Goal: Task Accomplishment & Management: Complete application form

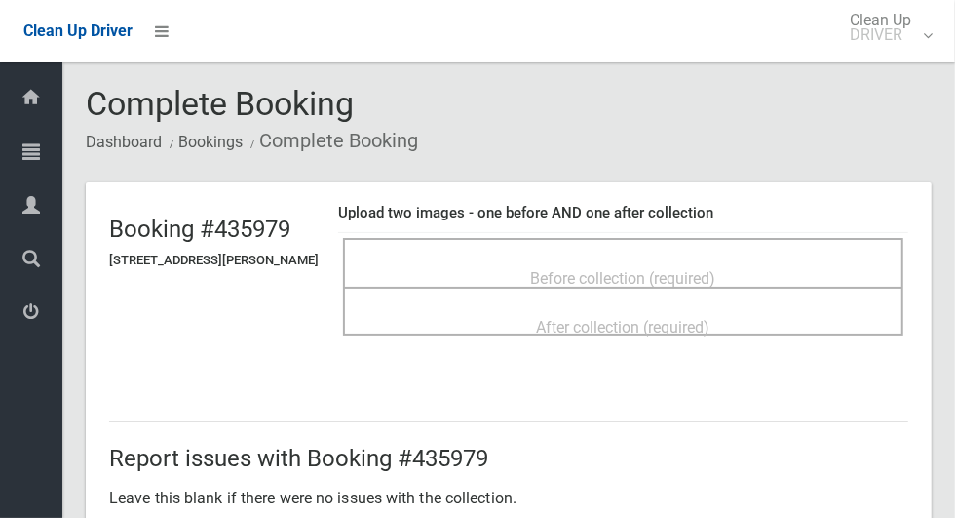
click at [610, 271] on span "Before collection (required)" at bounding box center [623, 278] width 185 height 19
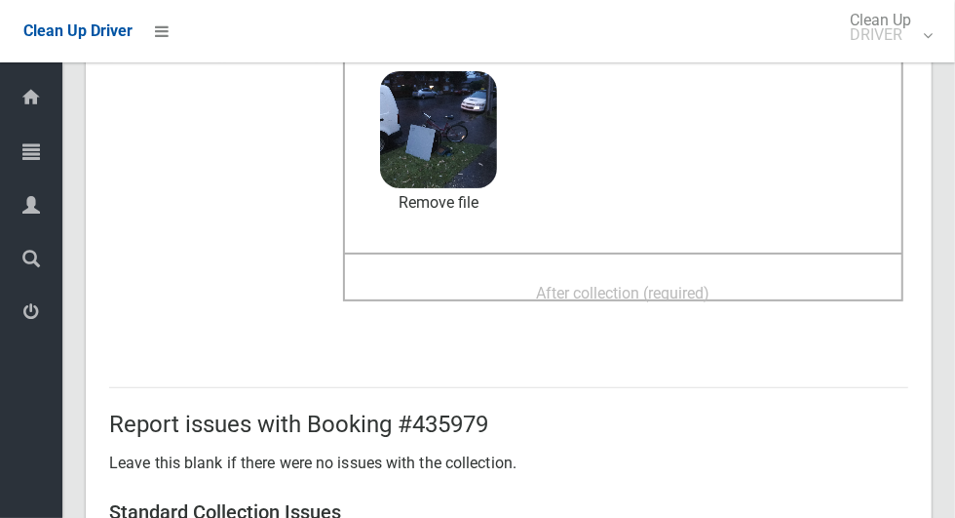
scroll to position [203, 0]
click at [776, 275] on div "After collection (required)" at bounding box center [624, 293] width 518 height 36
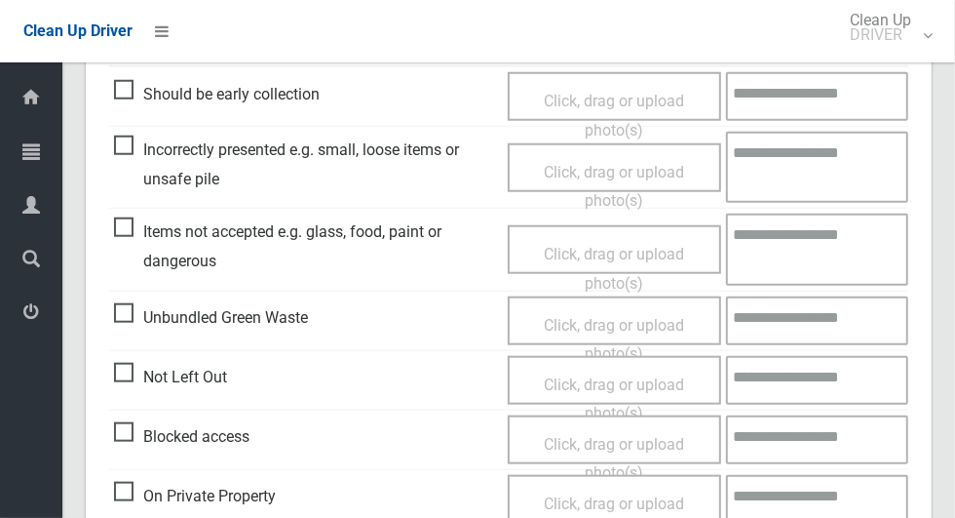
scroll to position [899, 0]
click at [130, 239] on span "Items not accepted e.g. glass, food, paint or dangerous" at bounding box center [306, 247] width 384 height 58
click at [659, 260] on span "Click, drag or upload photo(s)" at bounding box center [614, 270] width 140 height 48
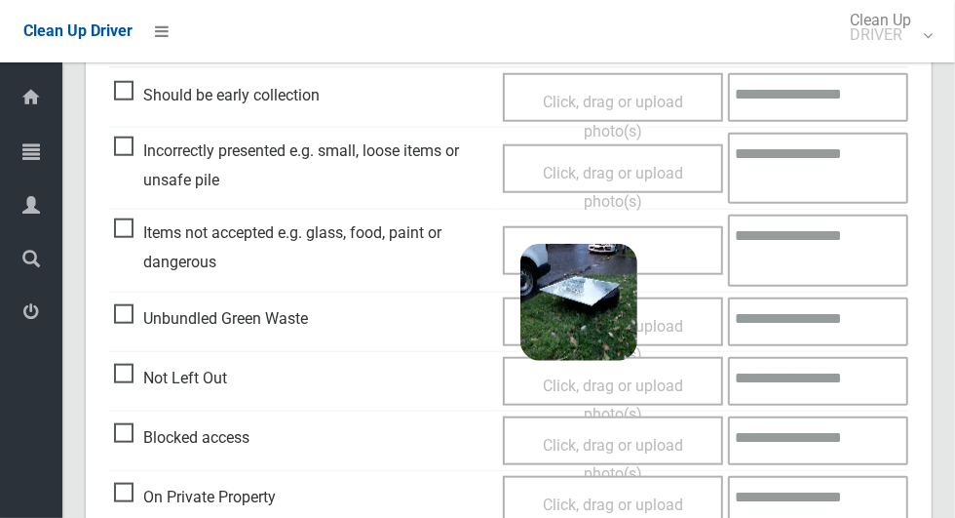
click at [811, 241] on textarea at bounding box center [818, 249] width 180 height 71
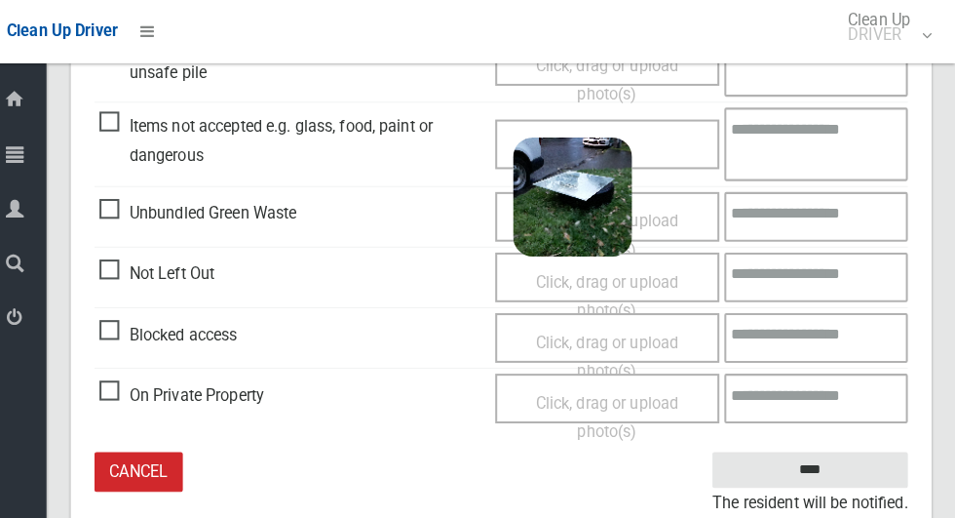
scroll to position [1006, 0]
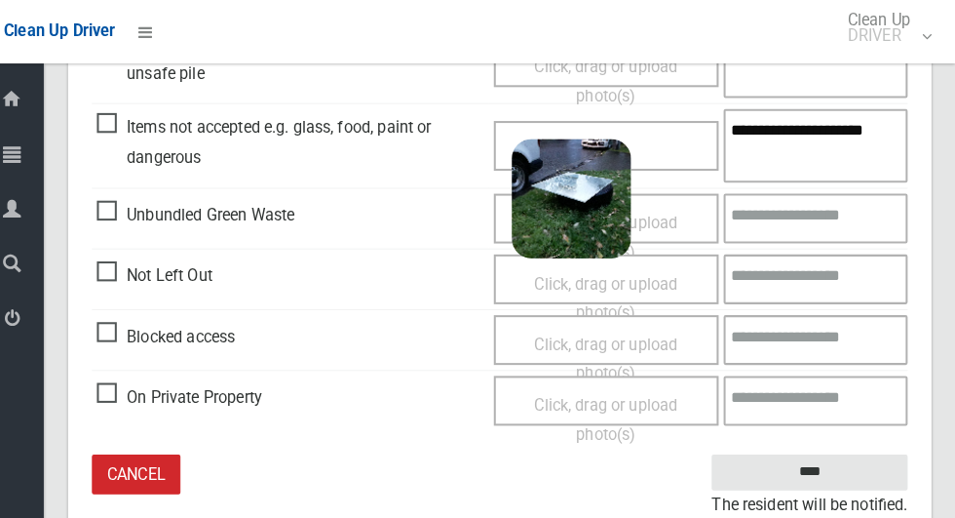
click at [879, 173] on textarea "**********" at bounding box center [818, 142] width 180 height 71
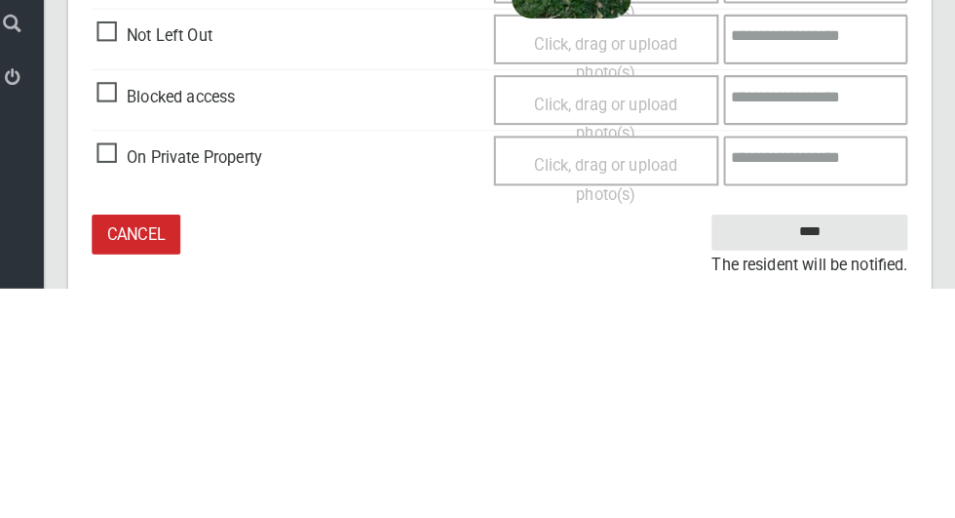
scroll to position [1062, 0]
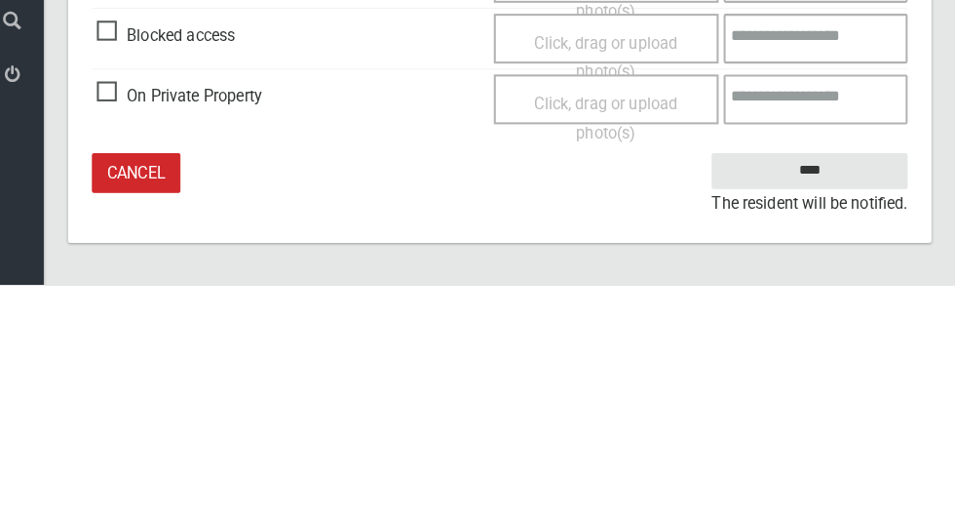
type textarea "**********"
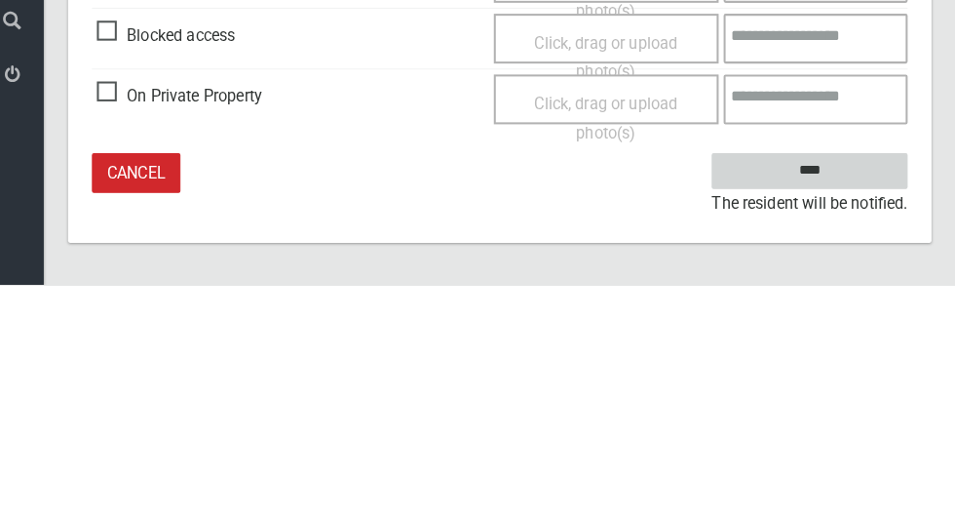
click at [860, 408] on input "****" at bounding box center [812, 407] width 192 height 36
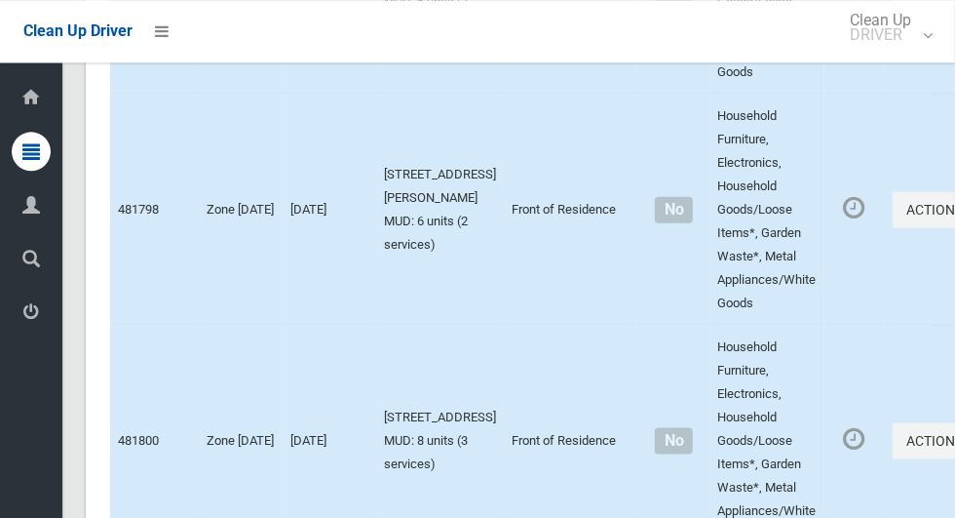
scroll to position [8745, 0]
click at [893, 228] on button "Actions" at bounding box center [940, 210] width 94 height 36
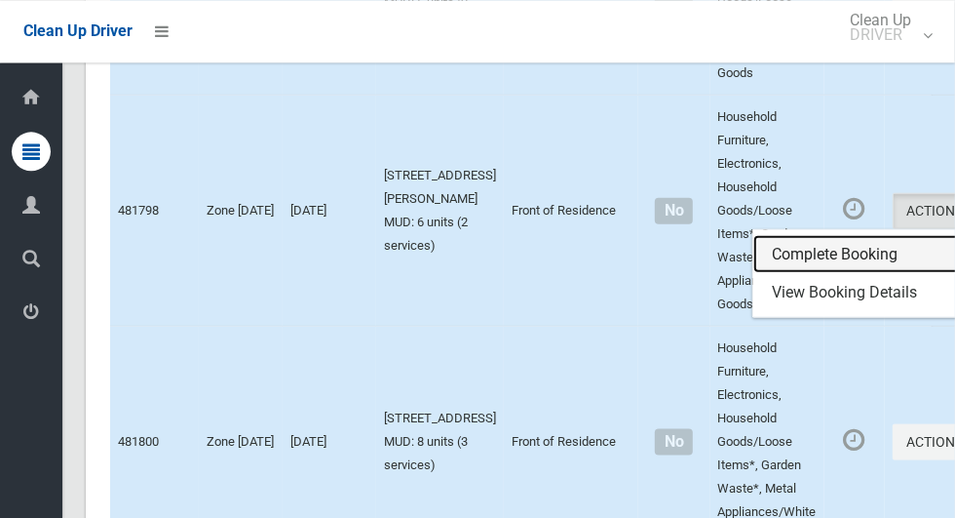
click at [835, 273] on link "Complete Booking" at bounding box center [869, 253] width 232 height 39
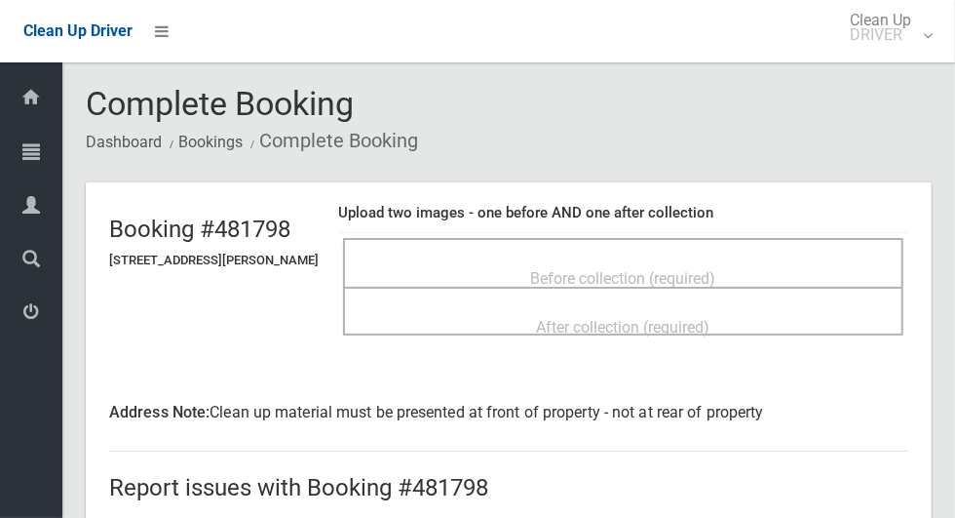
click at [710, 269] on span "Before collection (required)" at bounding box center [623, 278] width 185 height 19
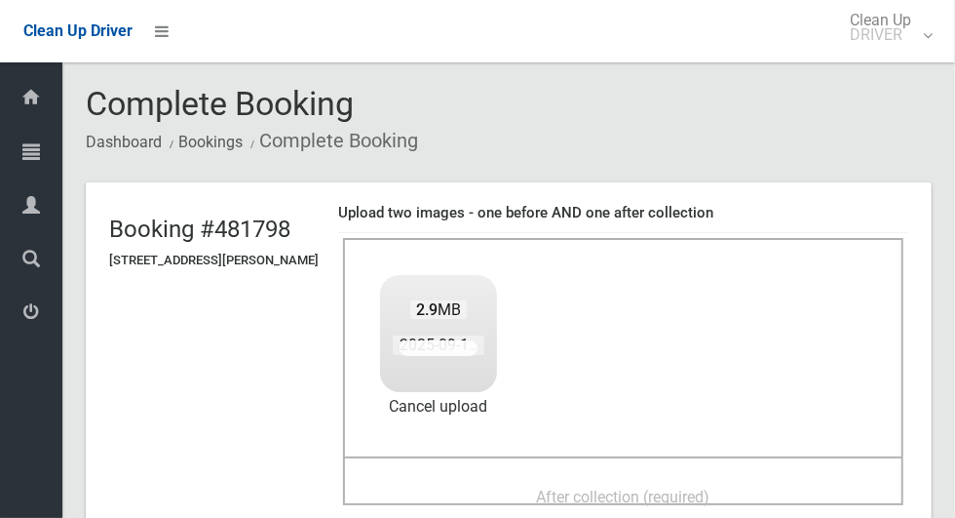
scroll to position [117, 0]
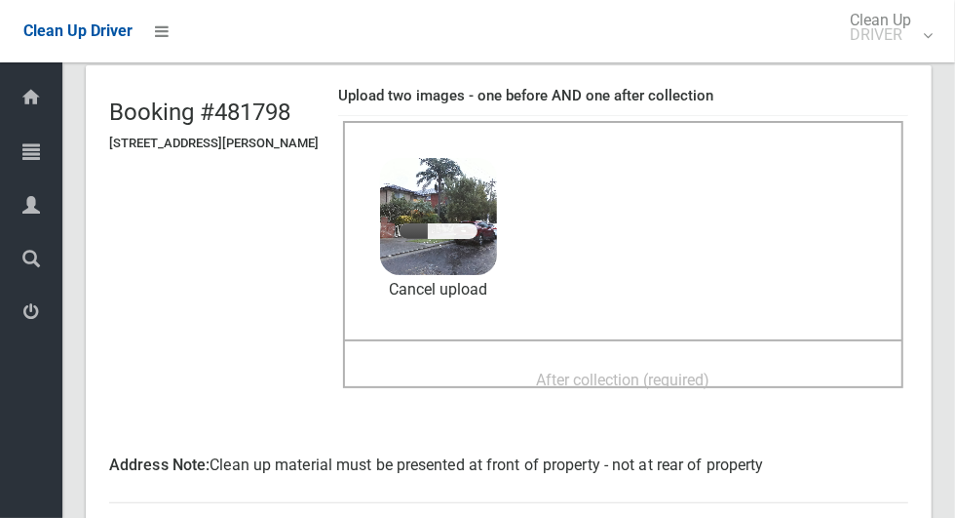
click at [711, 387] on span "After collection (required)" at bounding box center [623, 379] width 173 height 19
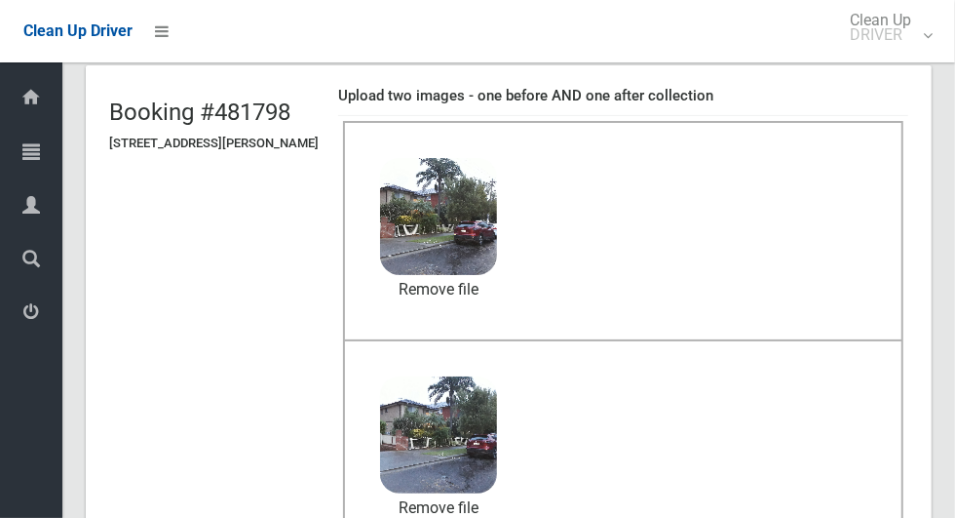
scroll to position [1035, 0]
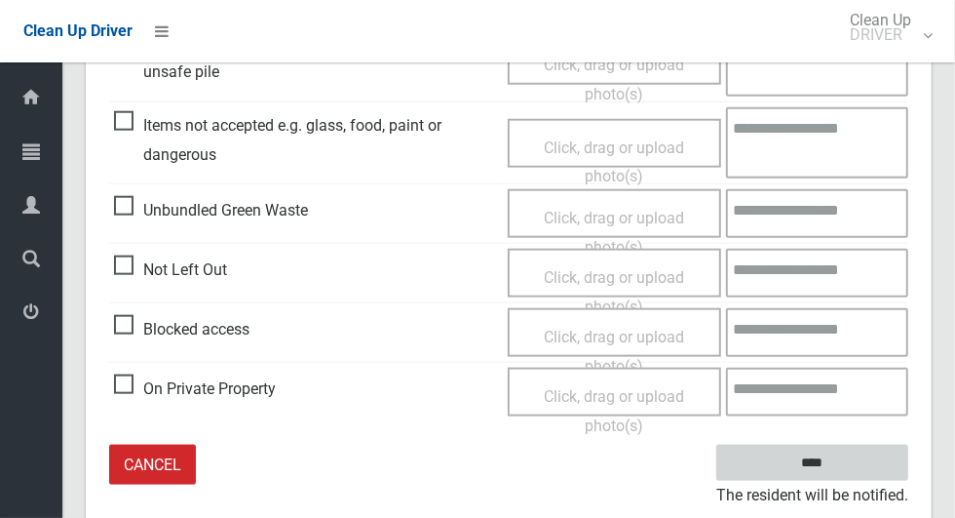
click at [871, 461] on input "****" at bounding box center [812, 462] width 192 height 36
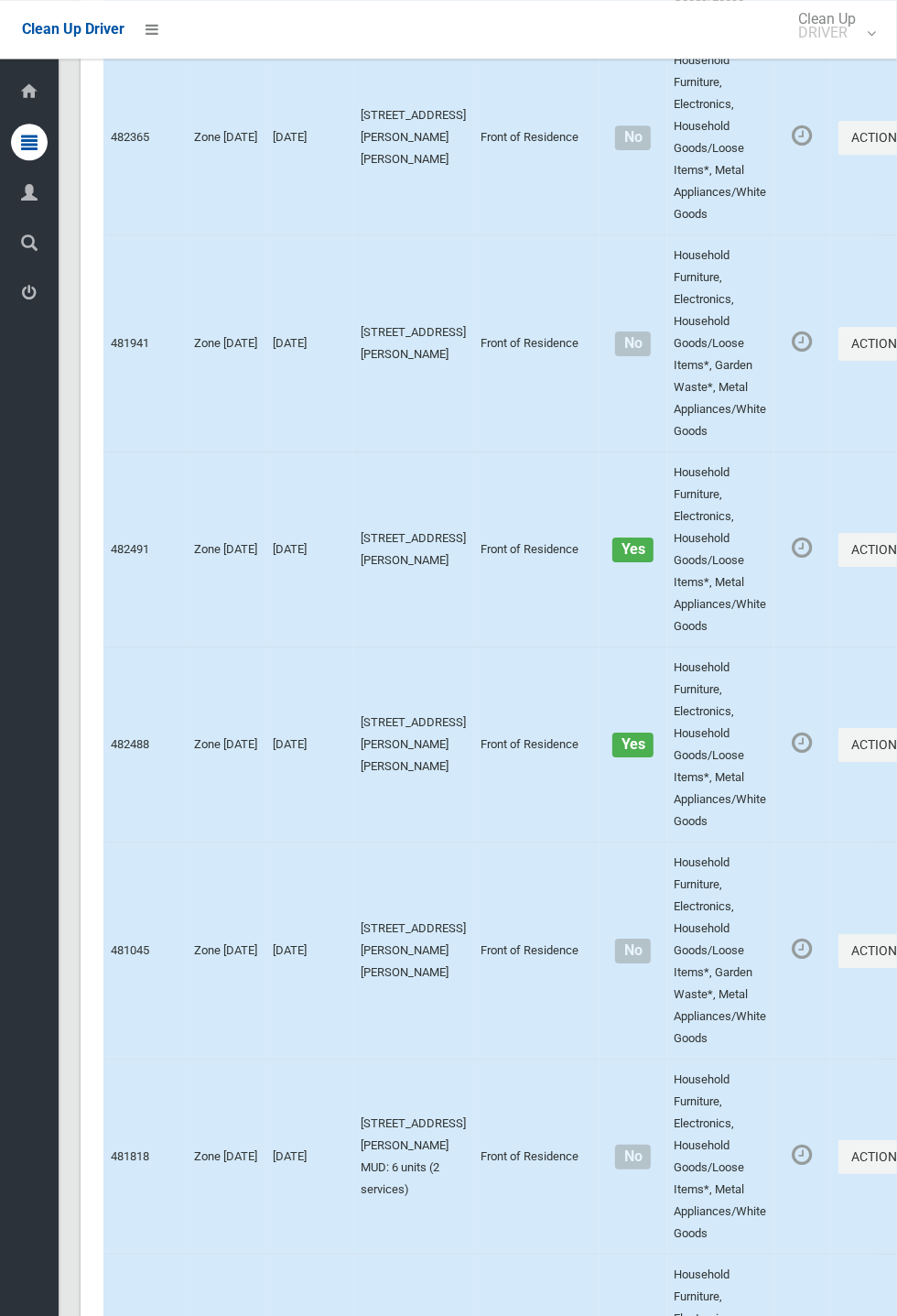
scroll to position [2995, 0]
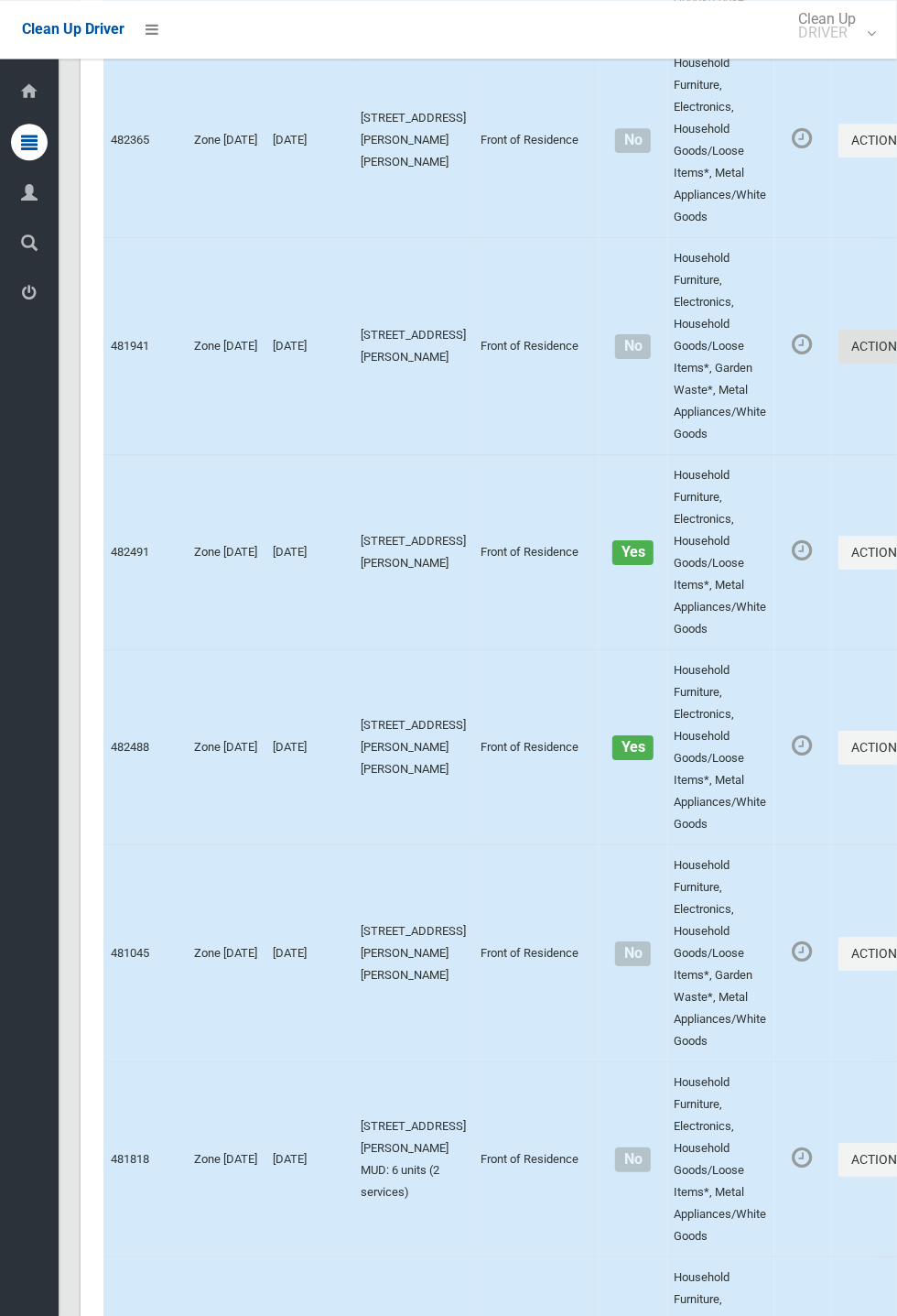
click at [896, 364] on button "Actions" at bounding box center [883, 347] width 88 height 34
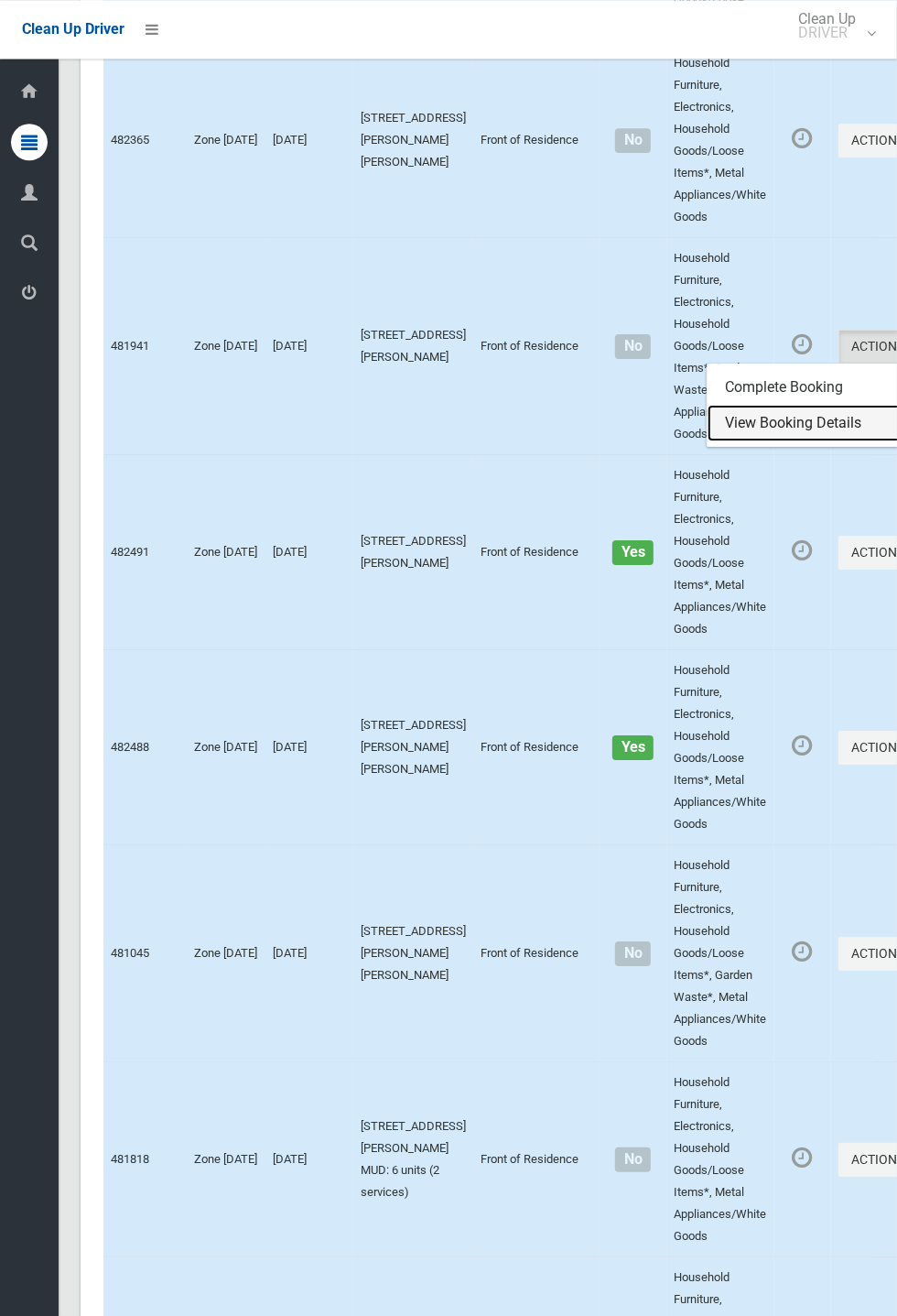
click at [770, 428] on link "View Booking Details" at bounding box center [816, 423] width 218 height 37
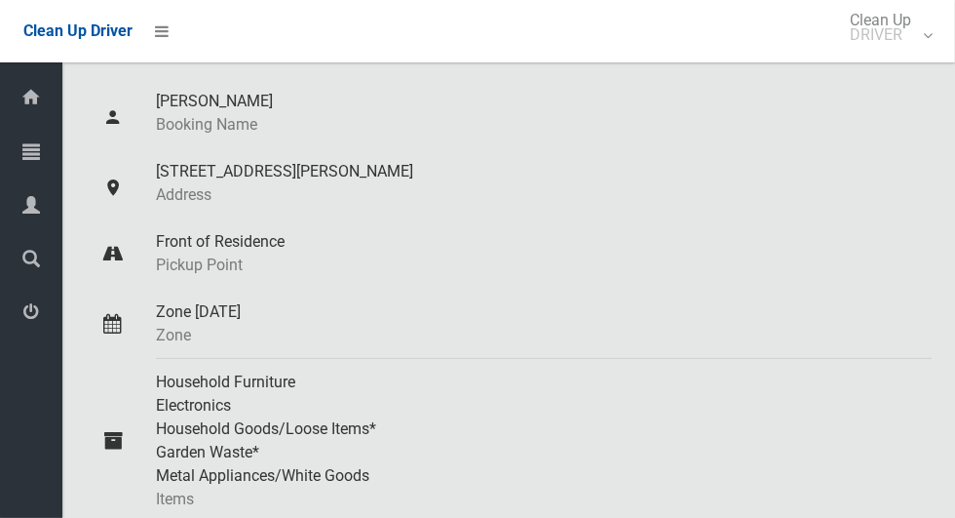
scroll to position [162, 0]
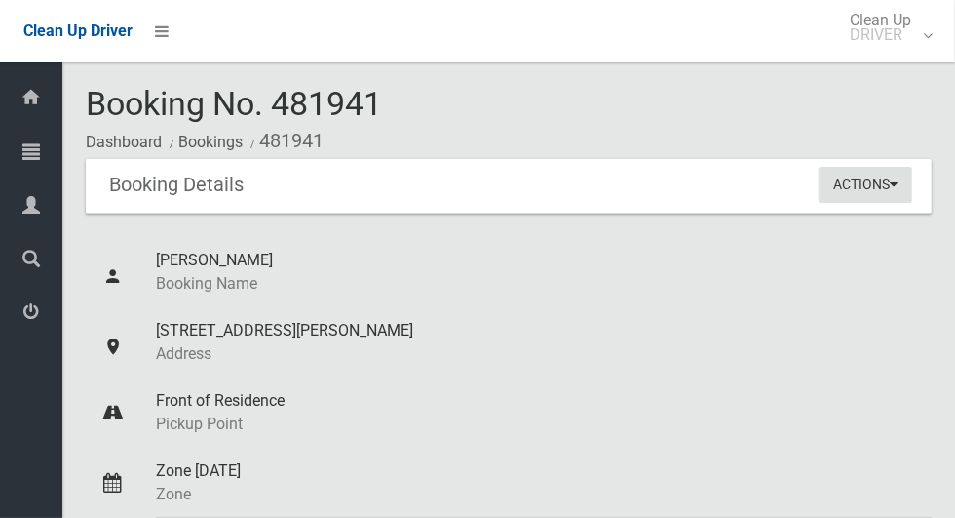
click at [898, 198] on button "Actions" at bounding box center [866, 185] width 94 height 36
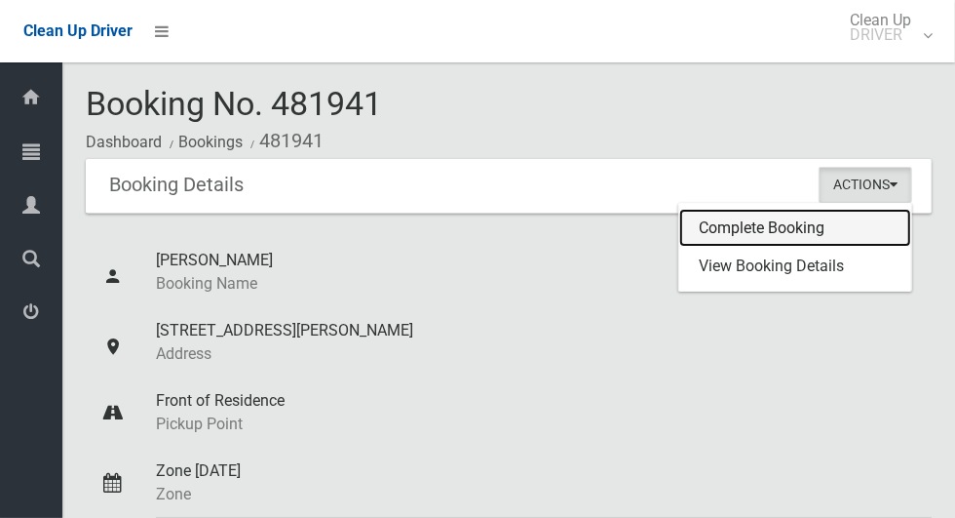
click at [826, 234] on link "Complete Booking" at bounding box center [795, 228] width 232 height 39
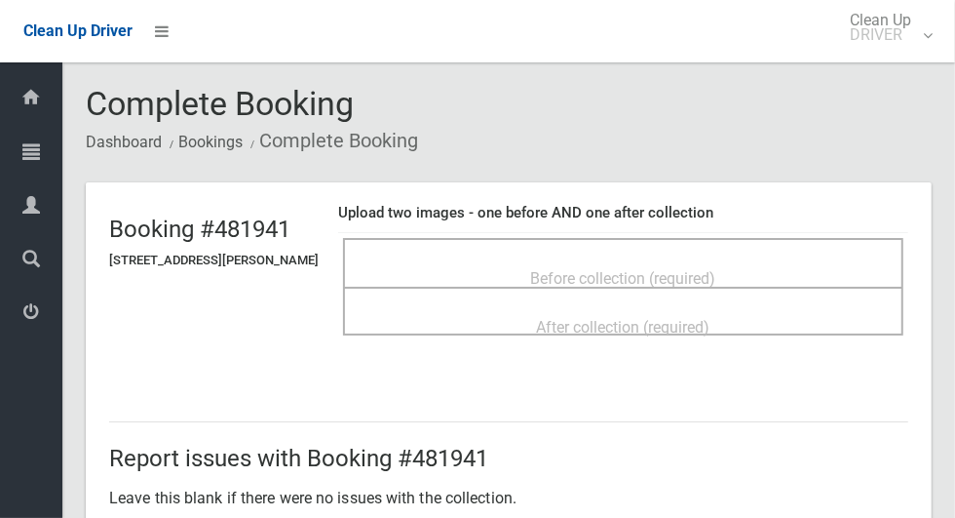
click at [426, 273] on div "Before collection (required)" at bounding box center [624, 277] width 518 height 36
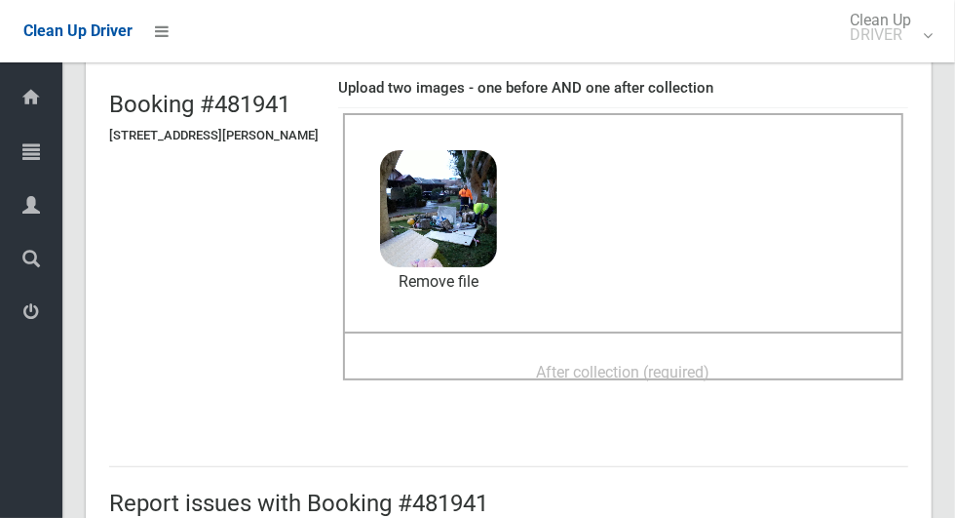
scroll to position [129, 0]
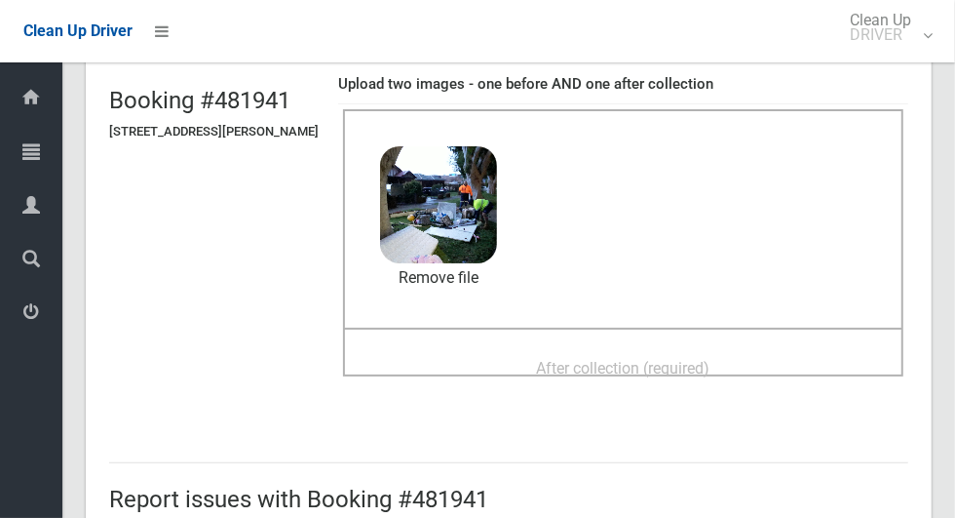
click at [711, 368] on span "After collection (required)" at bounding box center [623, 368] width 173 height 19
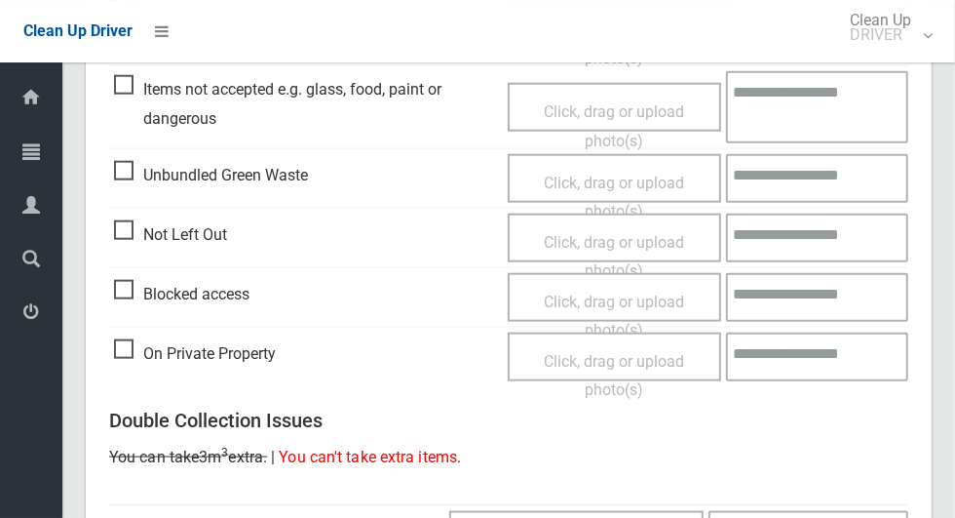
scroll to position [1595, 0]
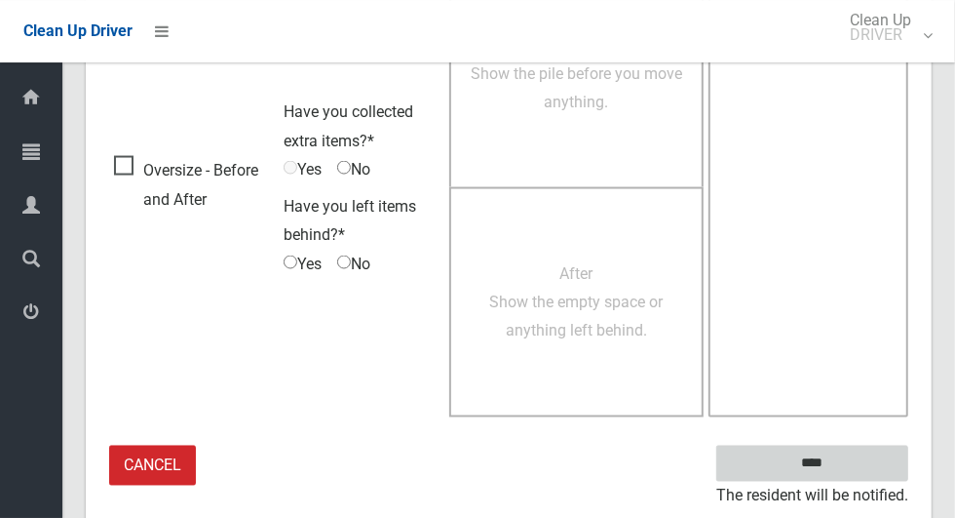
click at [850, 462] on input "****" at bounding box center [812, 463] width 192 height 36
click at [857, 454] on input "****" at bounding box center [812, 463] width 192 height 36
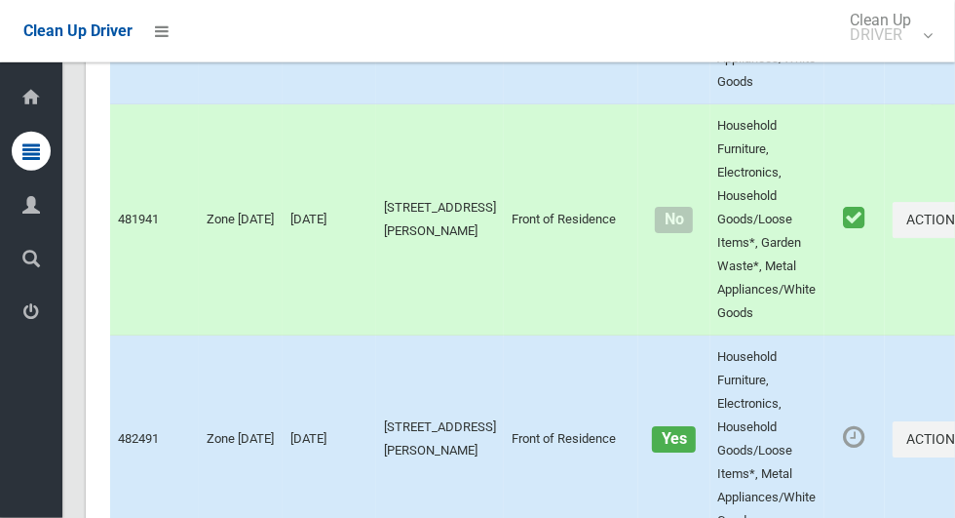
scroll to position [3341, 0]
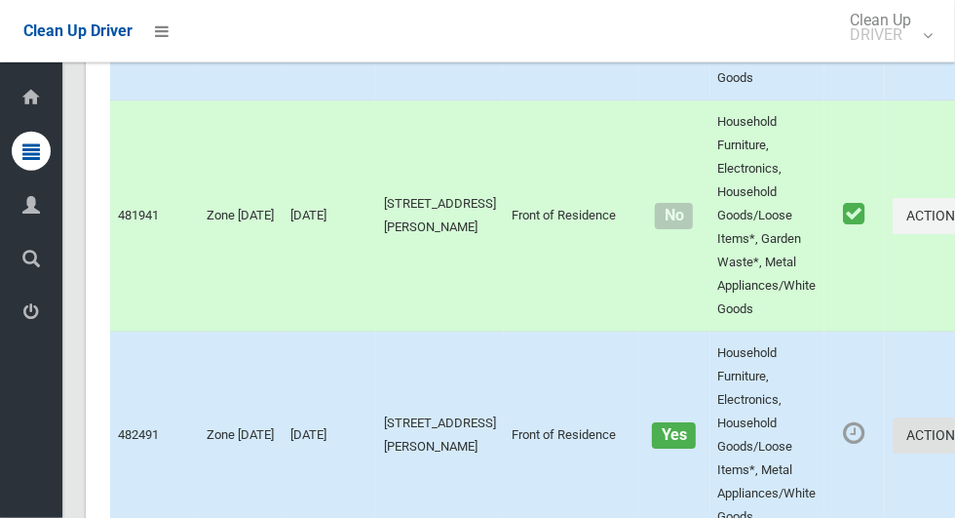
click at [954, 442] on icon "button" at bounding box center [968, 435] width 8 height 14
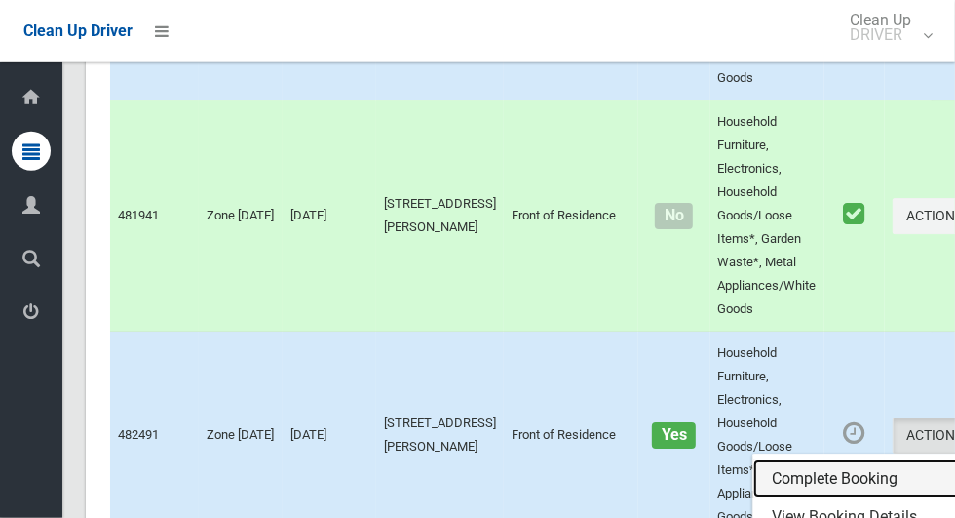
click at [843, 488] on link "Complete Booking" at bounding box center [869, 478] width 232 height 39
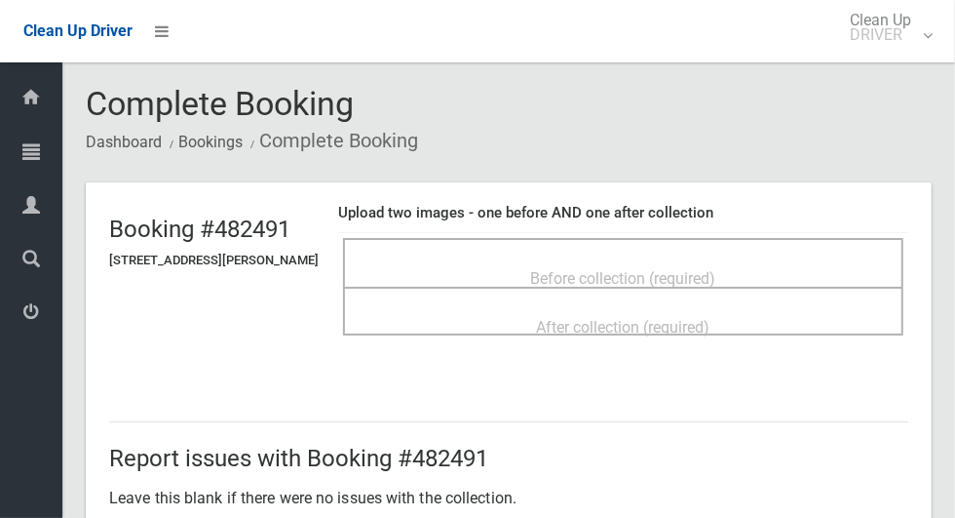
click at [716, 269] on span "Before collection (required)" at bounding box center [623, 278] width 185 height 19
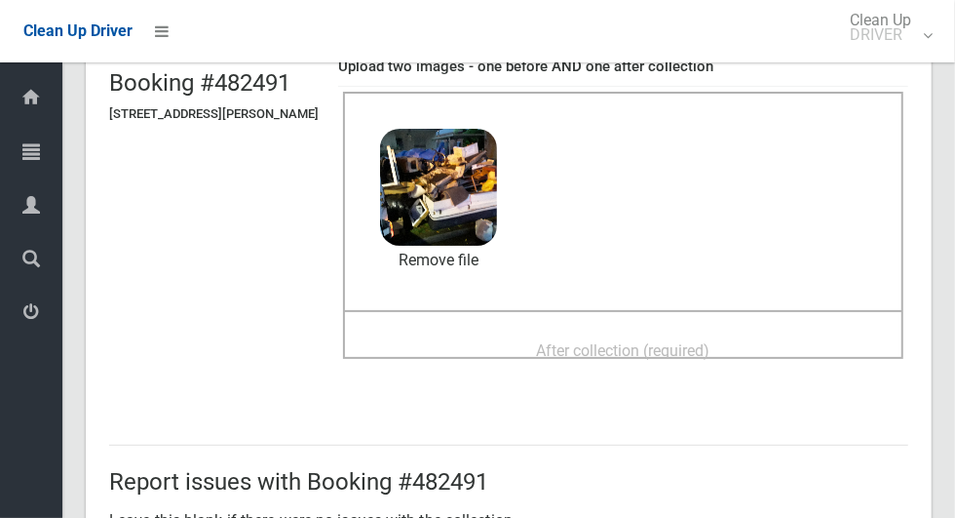
scroll to position [150, 0]
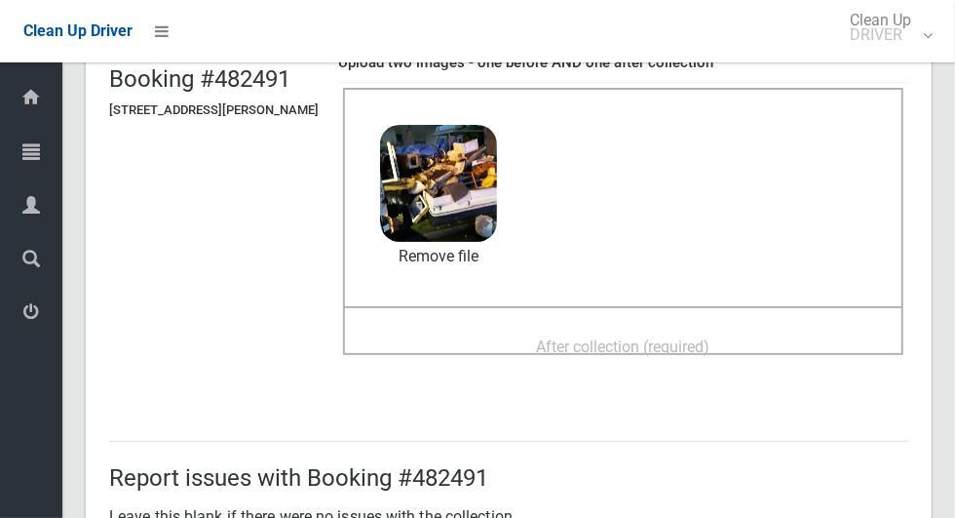
click at [711, 337] on span "After collection (required)" at bounding box center [623, 346] width 173 height 19
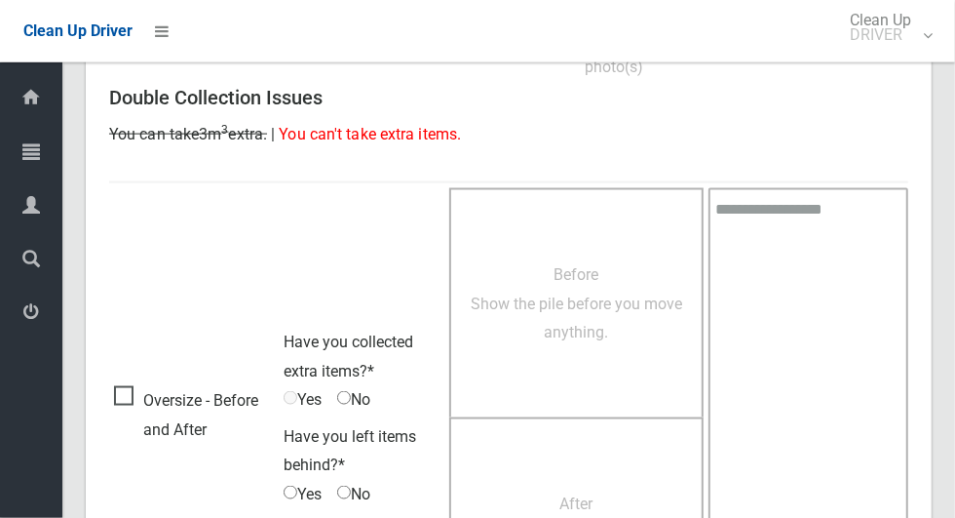
scroll to position [1595, 0]
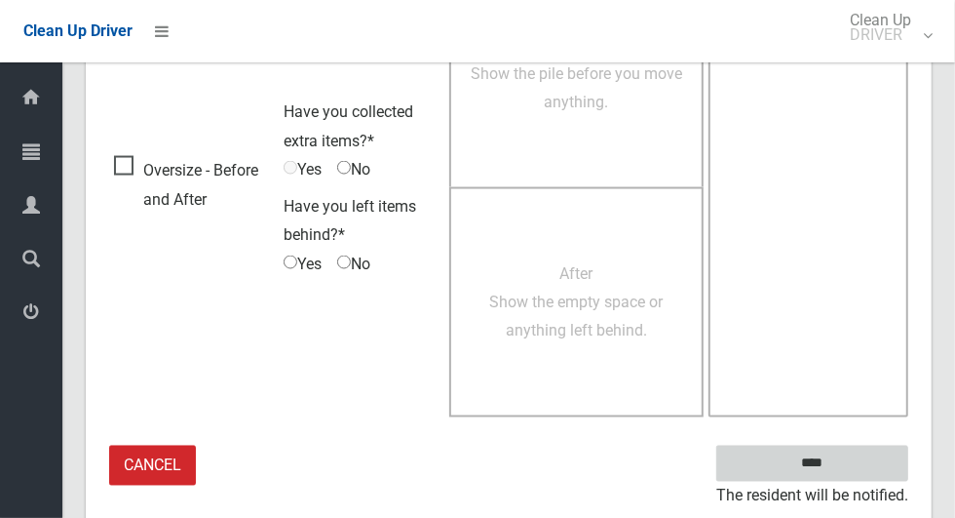
click at [858, 466] on input "****" at bounding box center [812, 463] width 192 height 36
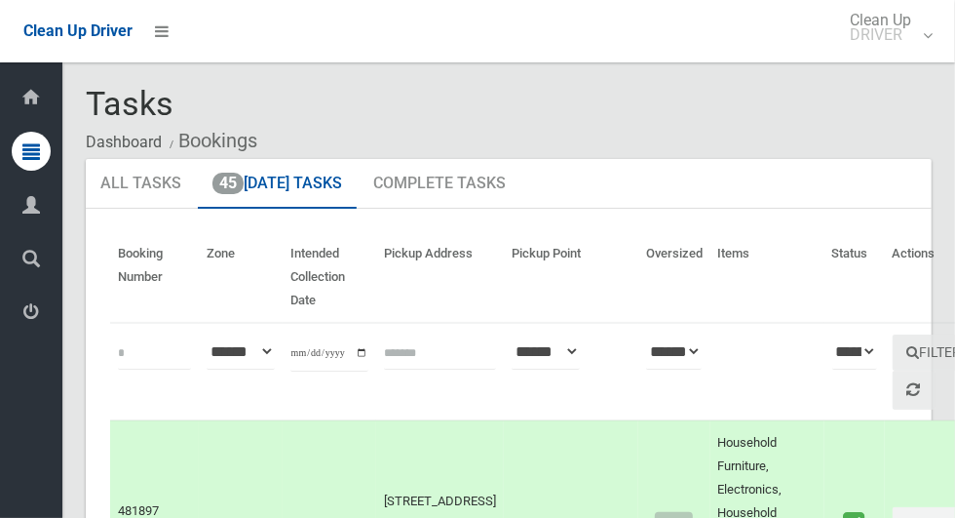
click at [885, 494] on td "Actions Unmark as Collected View Booking Details" at bounding box center [940, 524] width 110 height 209
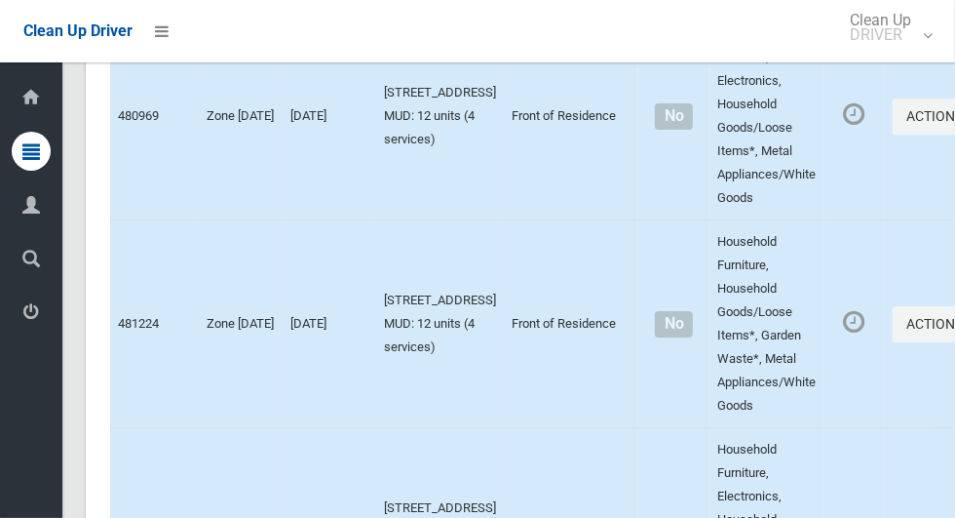
scroll to position [9760, 0]
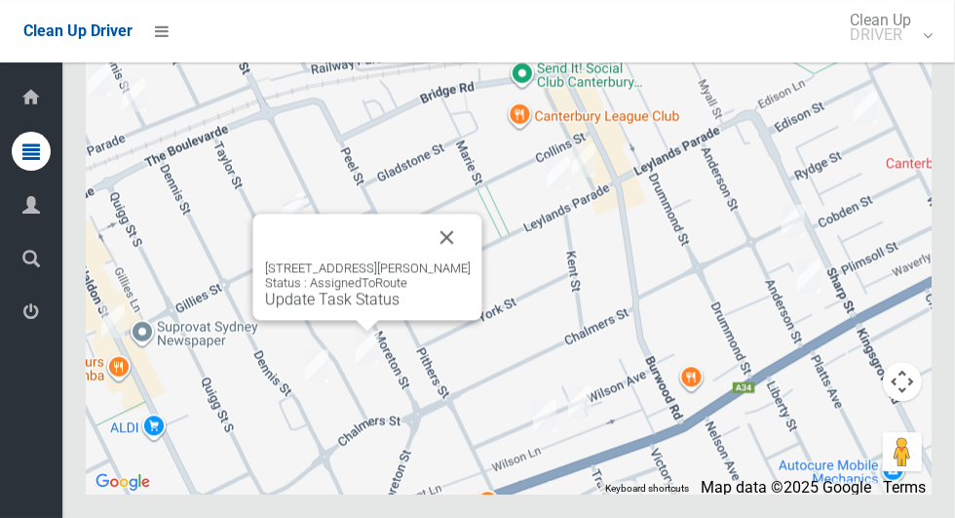
click at [465, 260] on button "Close" at bounding box center [447, 236] width 47 height 47
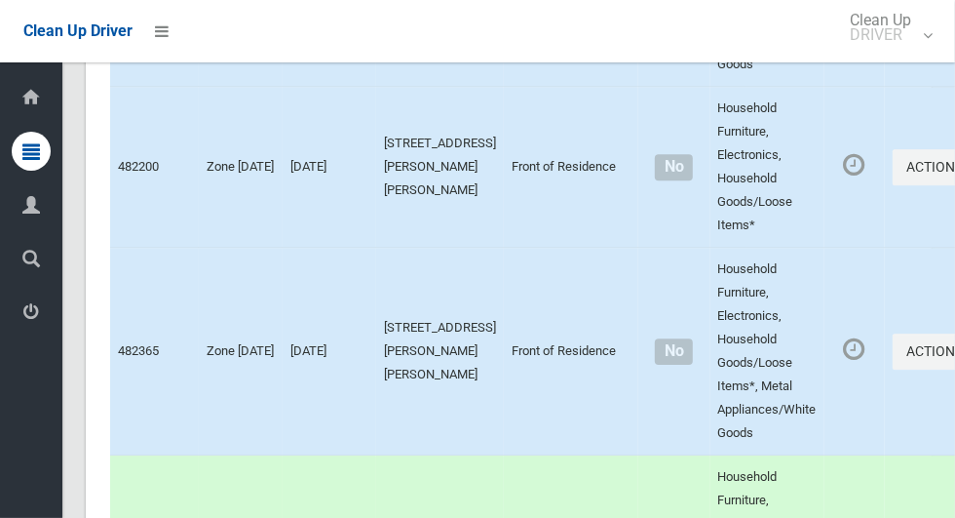
scroll to position [2986, 0]
click at [894, 369] on button "Actions" at bounding box center [940, 351] width 94 height 36
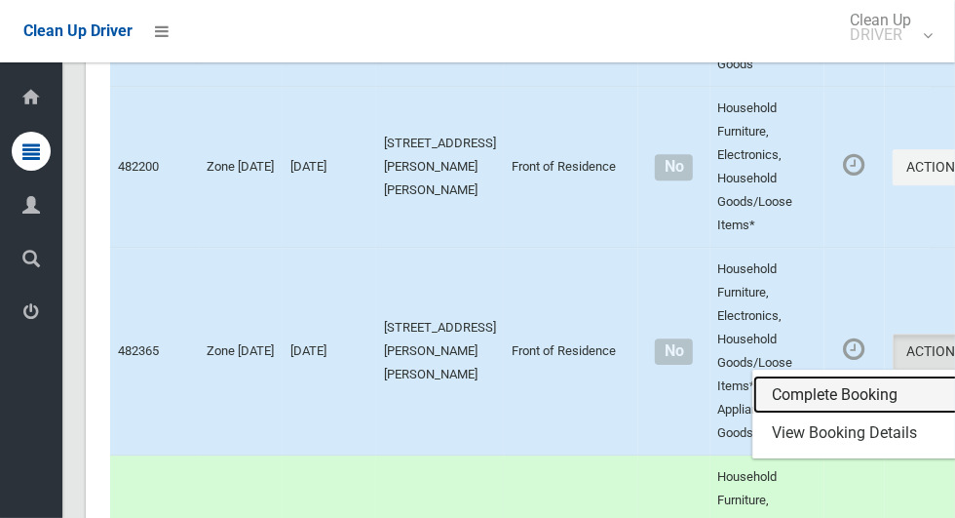
click at [841, 414] on link "Complete Booking" at bounding box center [869, 394] width 232 height 39
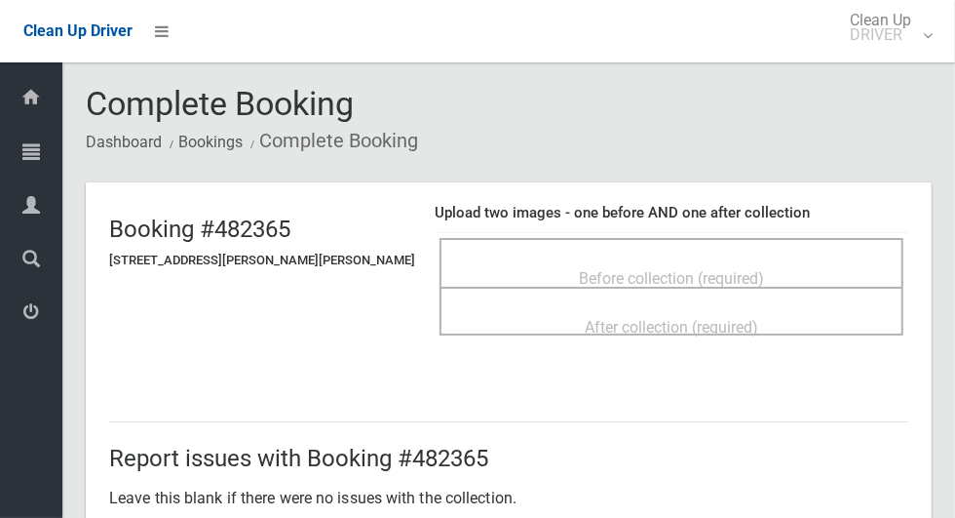
click at [461, 272] on div "Before collection (required)" at bounding box center [671, 277] width 421 height 36
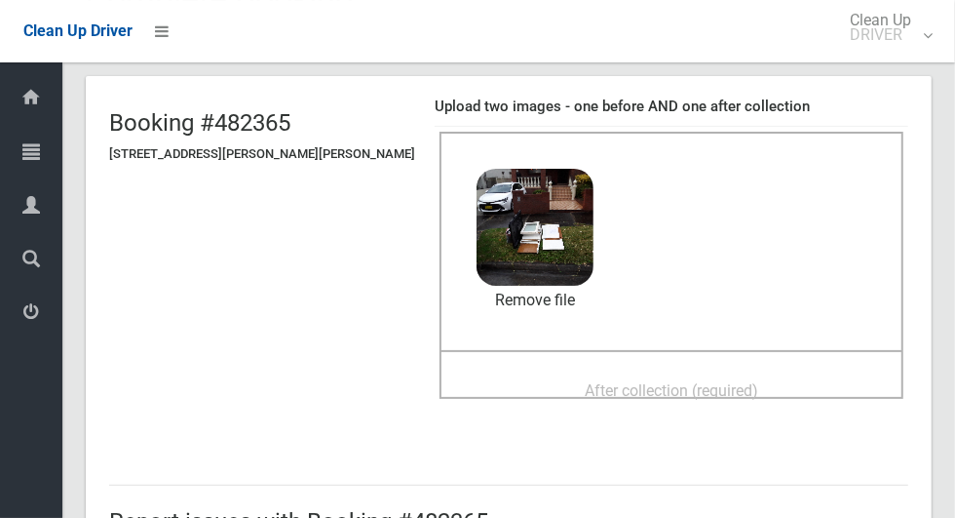
scroll to position [135, 0]
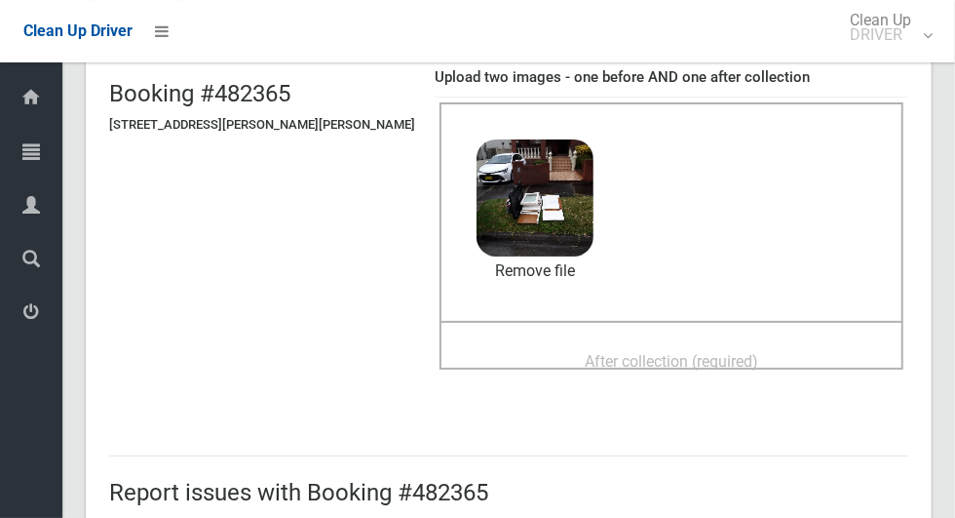
click at [758, 342] on div "After collection (required)" at bounding box center [671, 360] width 421 height 36
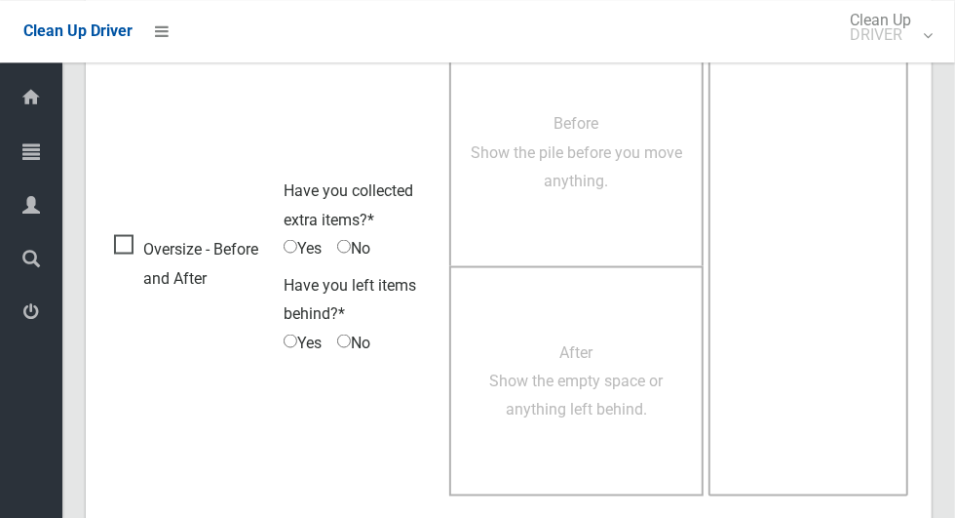
scroll to position [1595, 0]
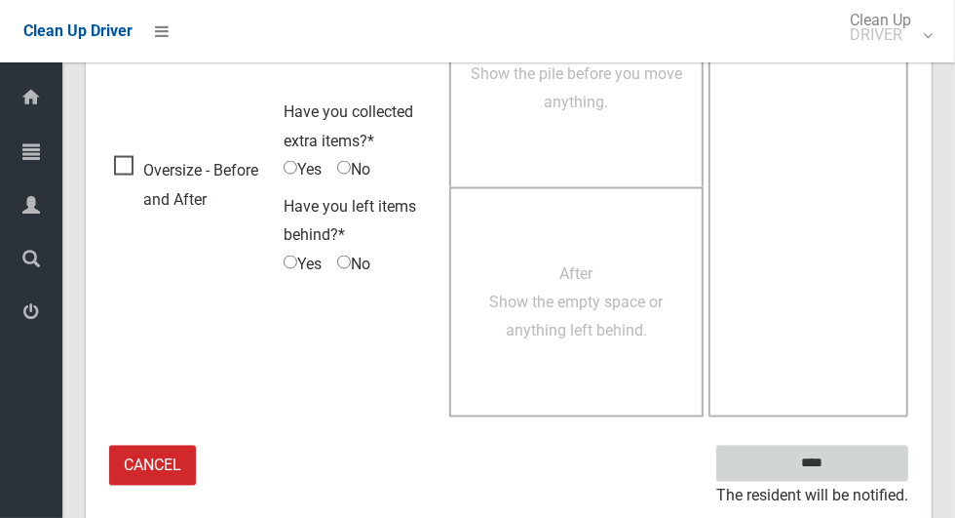
click at [860, 449] on input "****" at bounding box center [812, 463] width 192 height 36
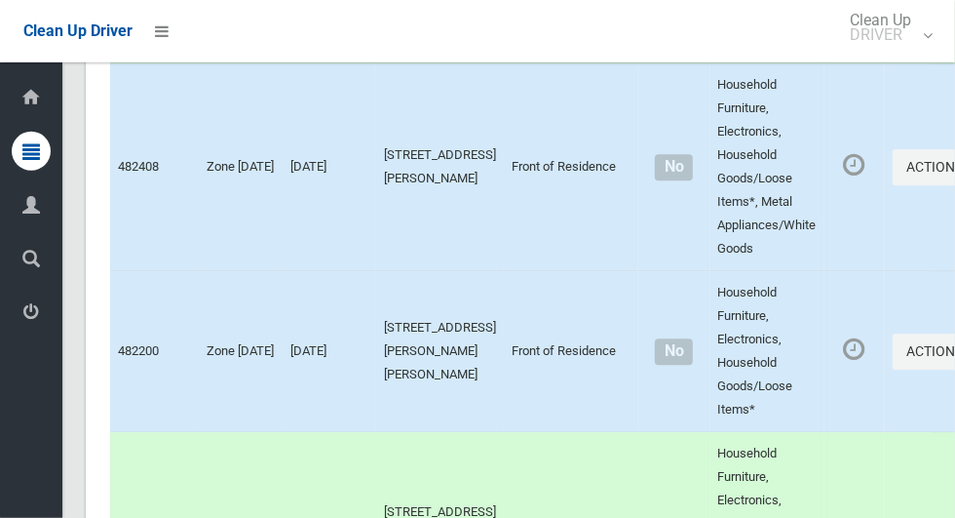
scroll to position [2793, 0]
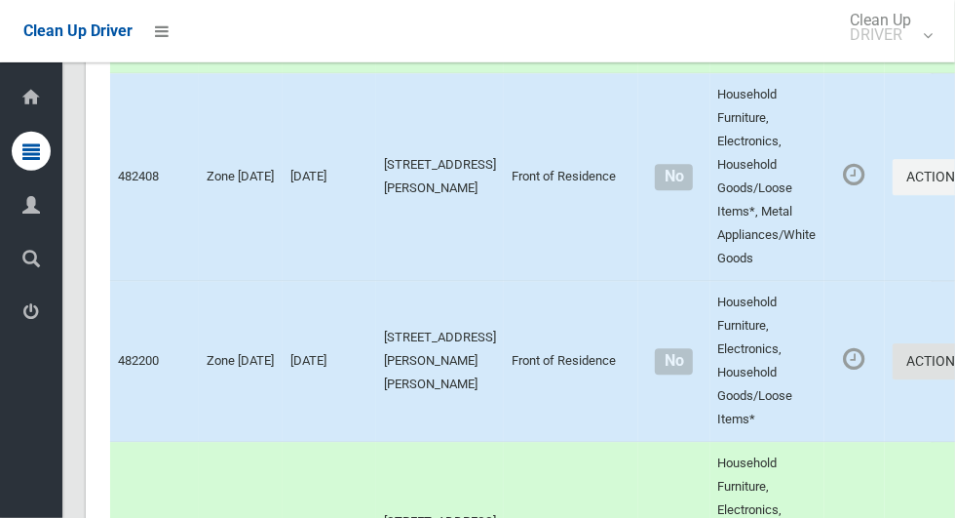
click at [894, 379] on button "Actions" at bounding box center [940, 361] width 94 height 36
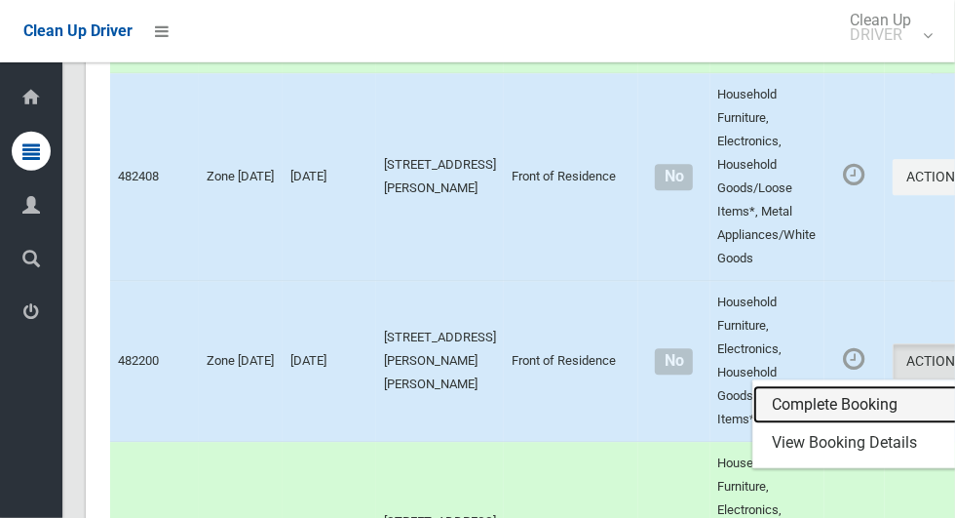
click at [849, 423] on link "Complete Booking" at bounding box center [869, 404] width 232 height 39
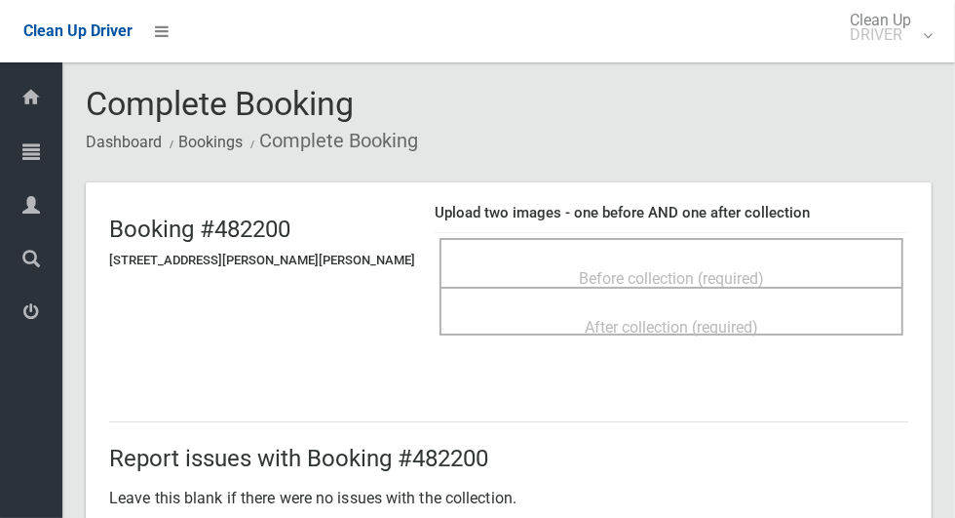
click at [828, 266] on div "Before collection (required)" at bounding box center [671, 277] width 421 height 36
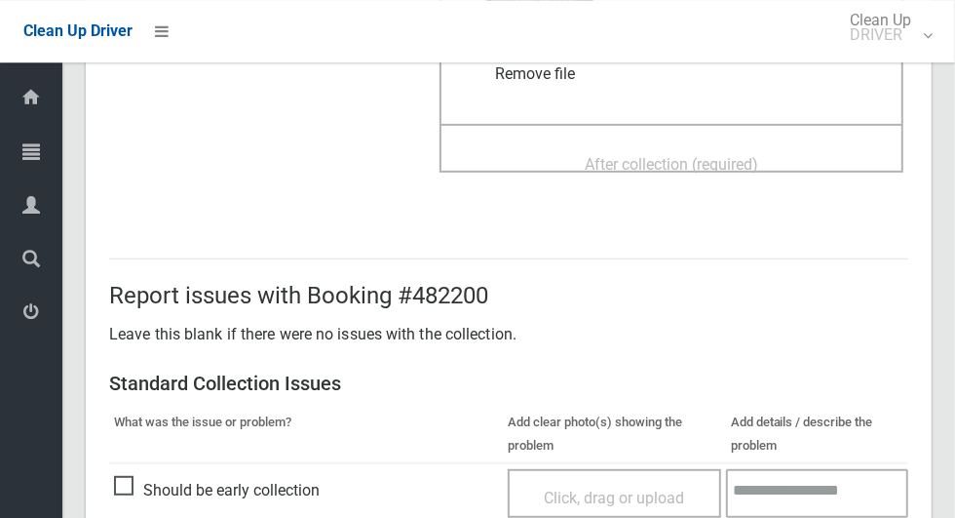
scroll to position [321, 0]
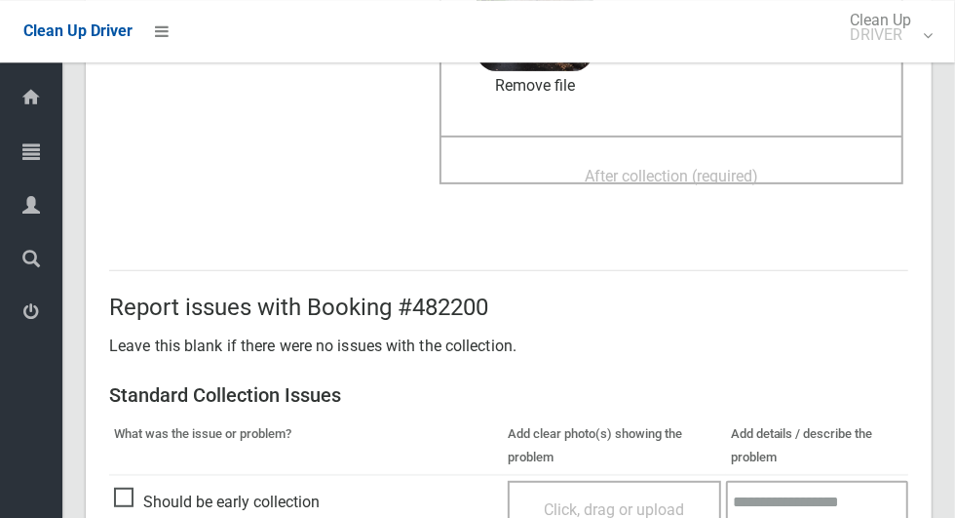
click at [748, 182] on div "After collection (required)" at bounding box center [671, 175] width 421 height 36
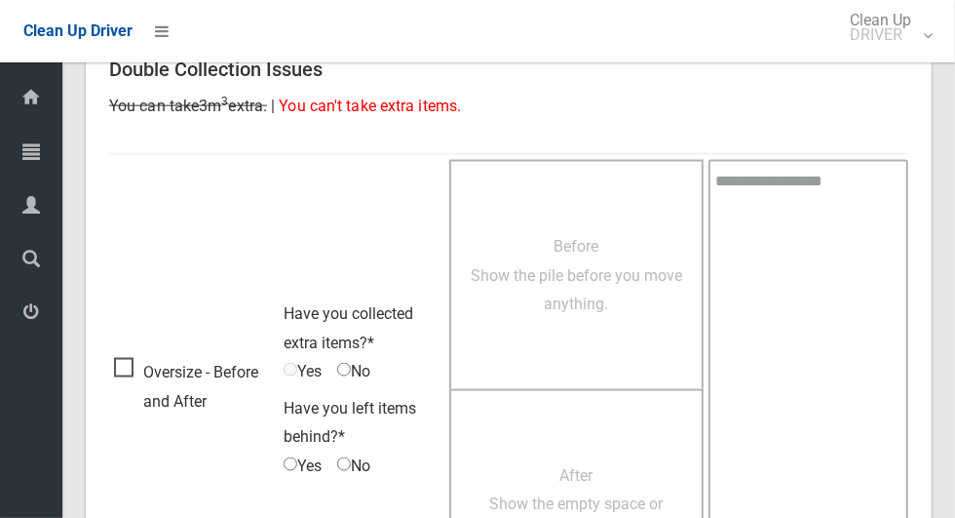
scroll to position [1595, 0]
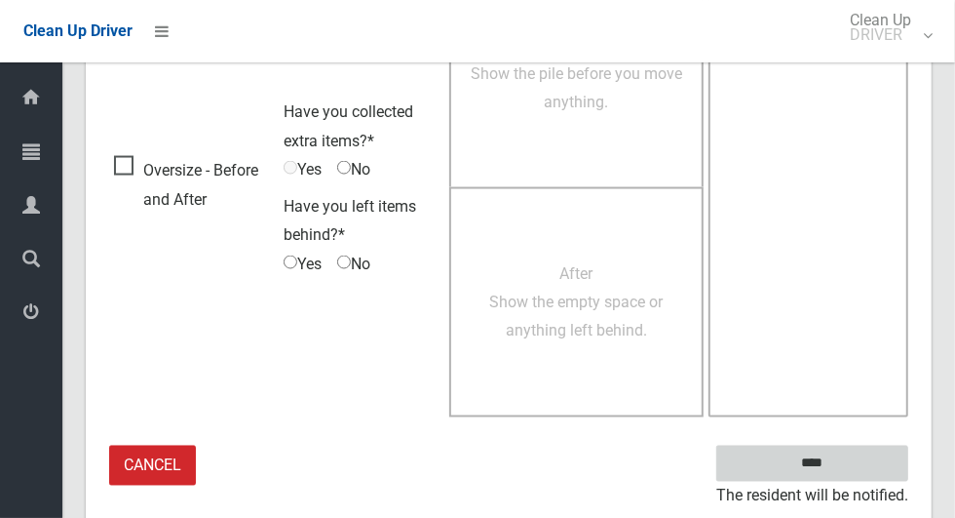
click at [864, 467] on input "****" at bounding box center [812, 463] width 192 height 36
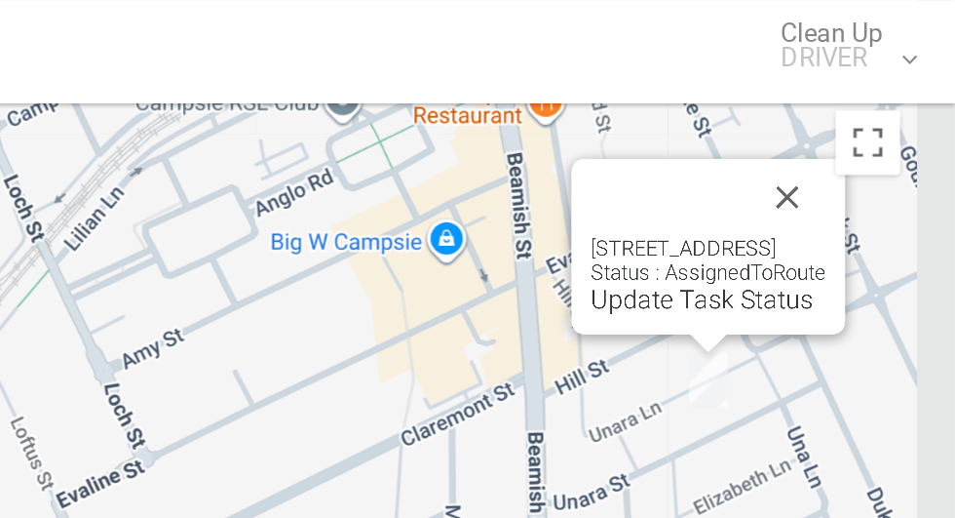
scroll to position [9595, 0]
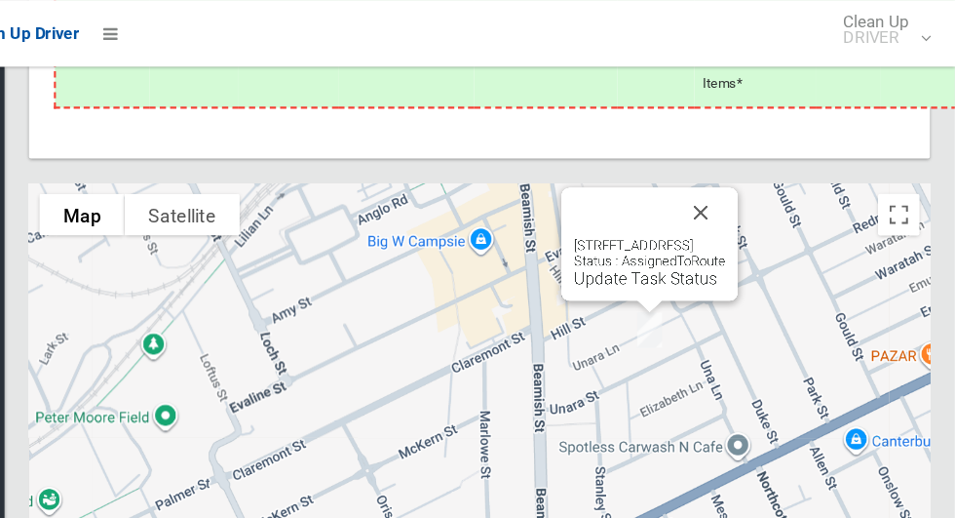
click at [740, 222] on button "Close" at bounding box center [716, 198] width 47 height 47
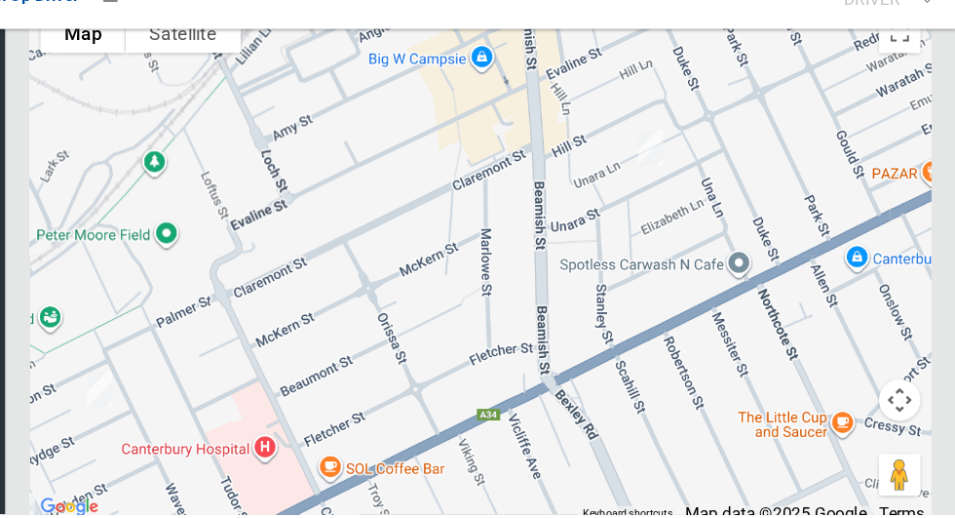
scroll to position [9759, 0]
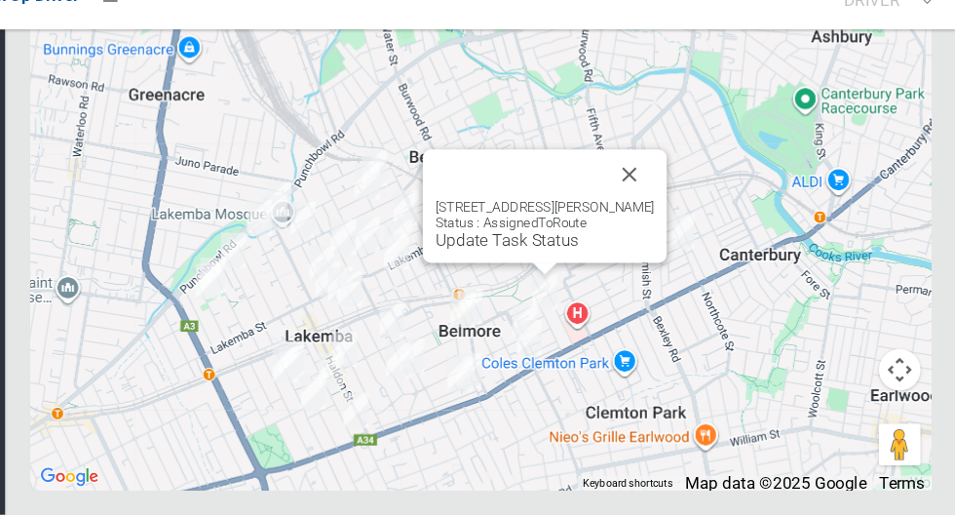
click at [616, 222] on div at bounding box center [546, 198] width 159 height 47
click at [633, 222] on button "Close" at bounding box center [649, 198] width 47 height 47
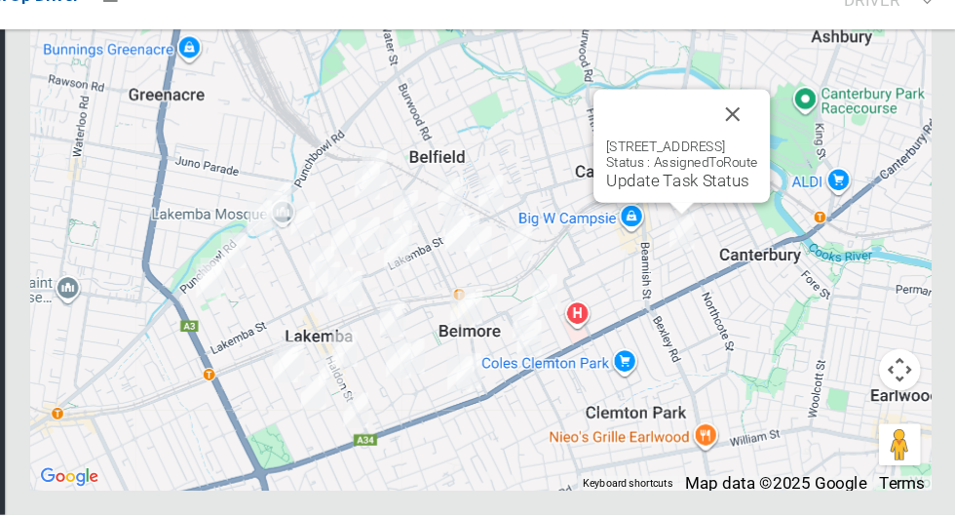
click at [760, 166] on button "Close" at bounding box center [745, 142] width 47 height 47
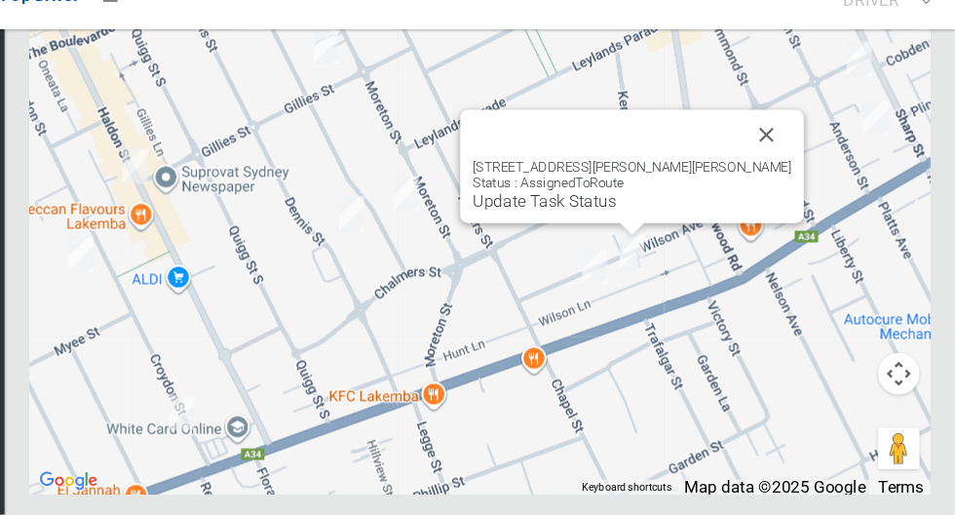
scroll to position [9760, 0]
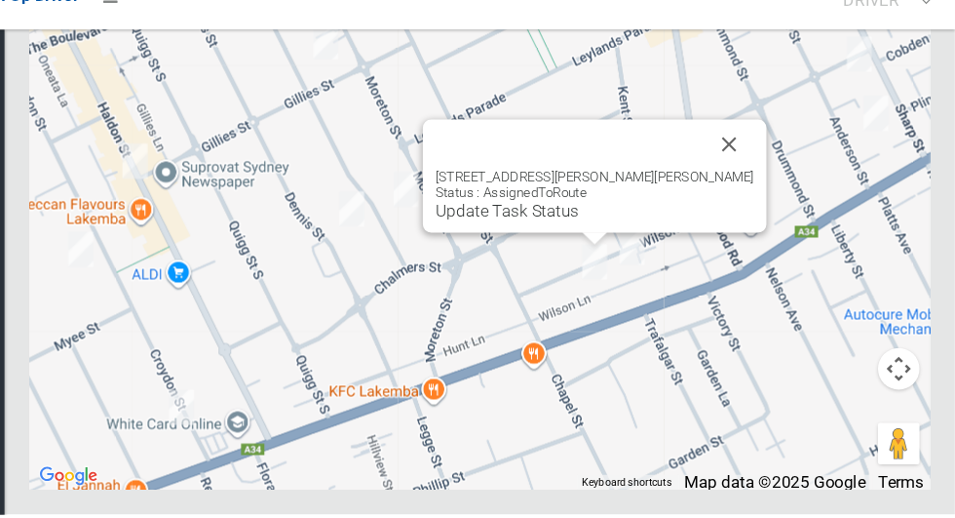
click at [720, 194] on button "Close" at bounding box center [743, 170] width 47 height 47
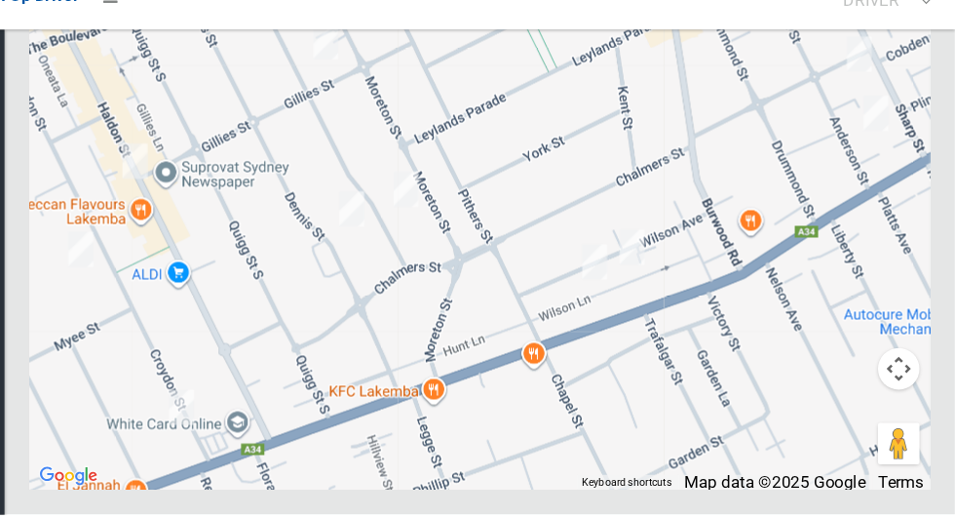
click at [692, 214] on div at bounding box center [509, 250] width 846 height 487
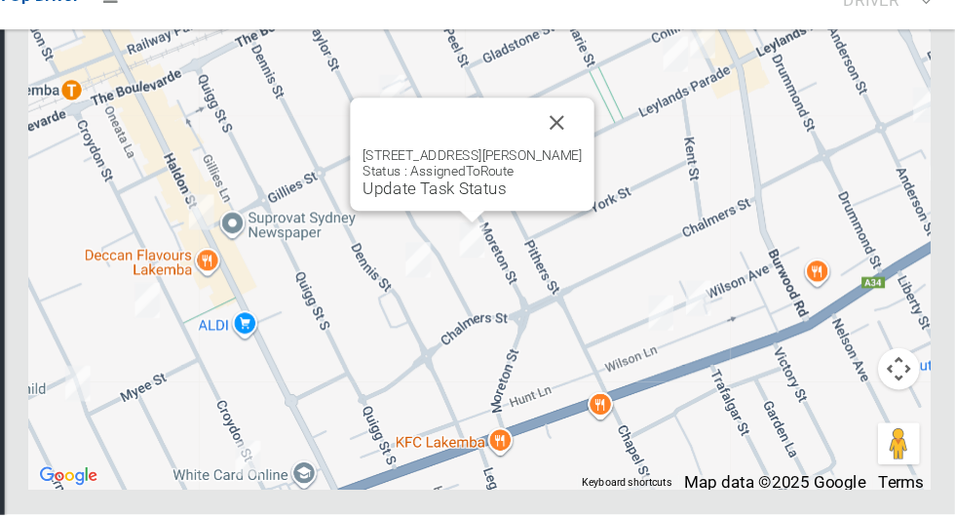
click at [583, 173] on button "Close" at bounding box center [582, 150] width 47 height 47
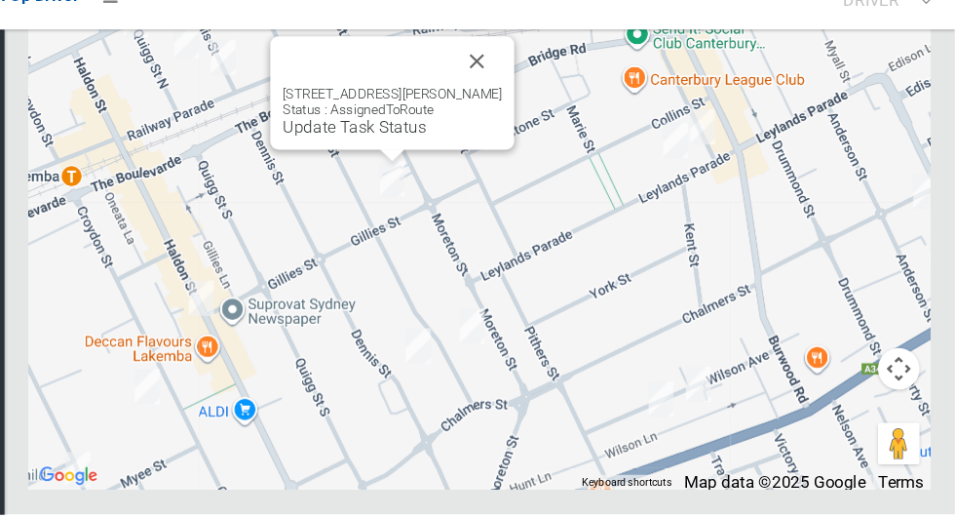
click at [508, 116] on button "Close" at bounding box center [506, 92] width 47 height 47
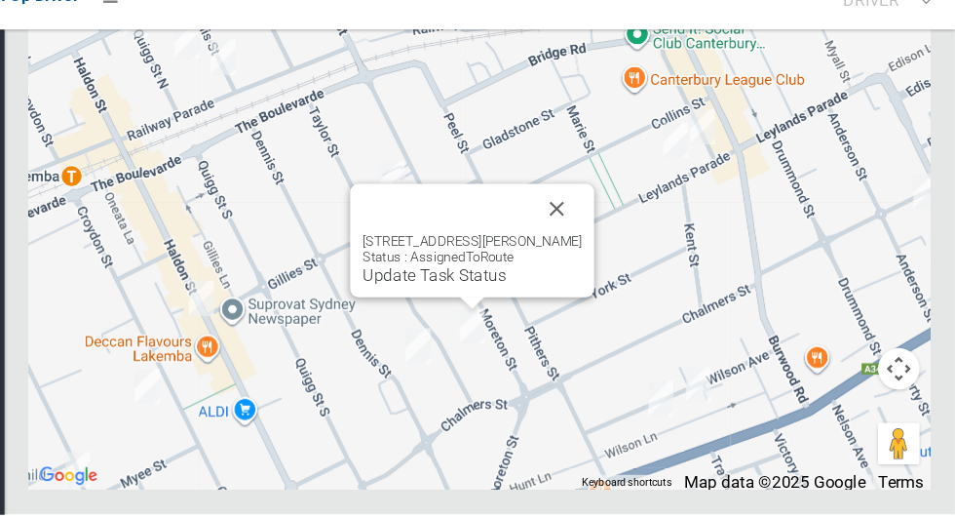
click at [565, 254] on button "Close" at bounding box center [582, 231] width 47 height 47
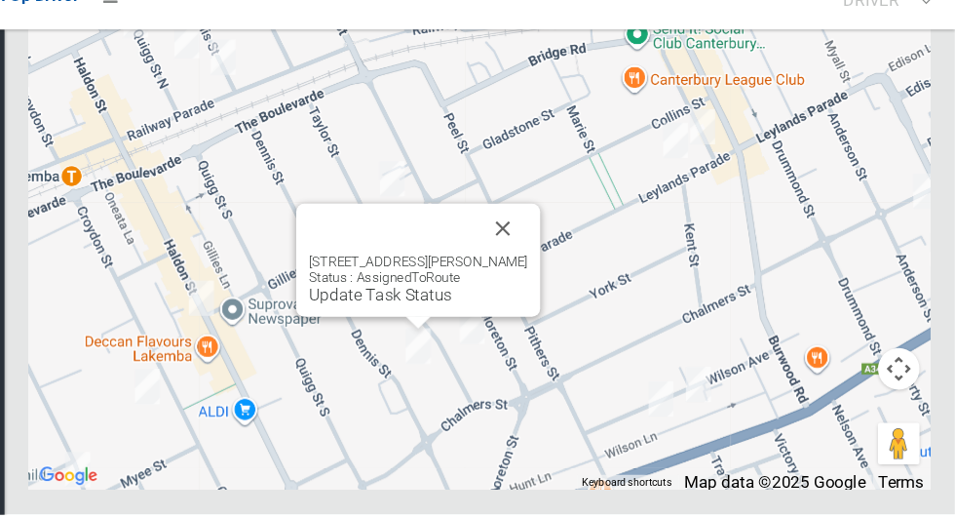
click at [522, 273] on button "Close" at bounding box center [531, 249] width 47 height 47
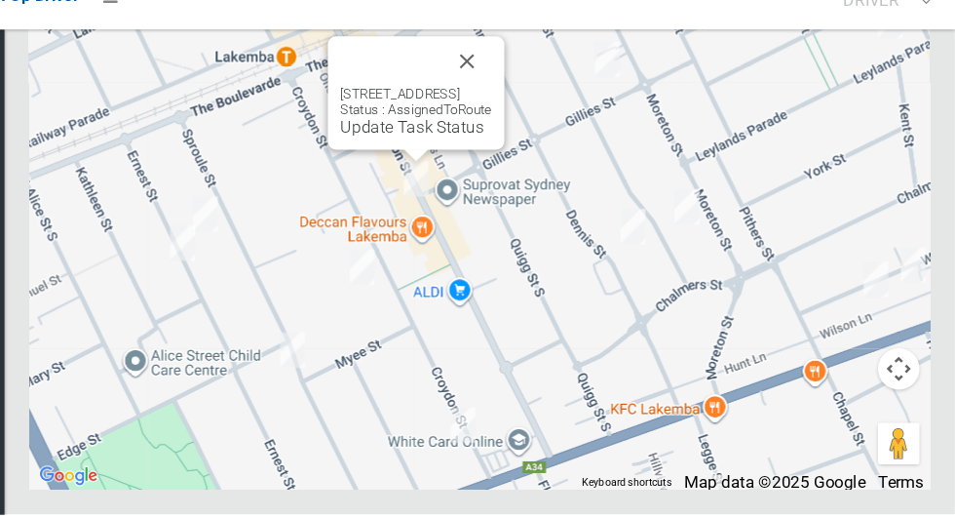
click at [520, 116] on button "Close" at bounding box center [497, 92] width 47 height 47
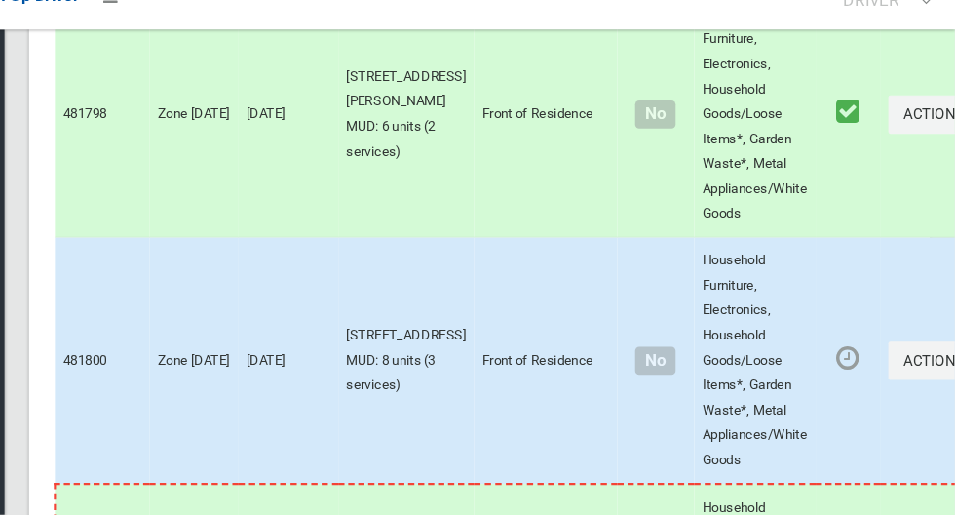
scroll to position [9759, 0]
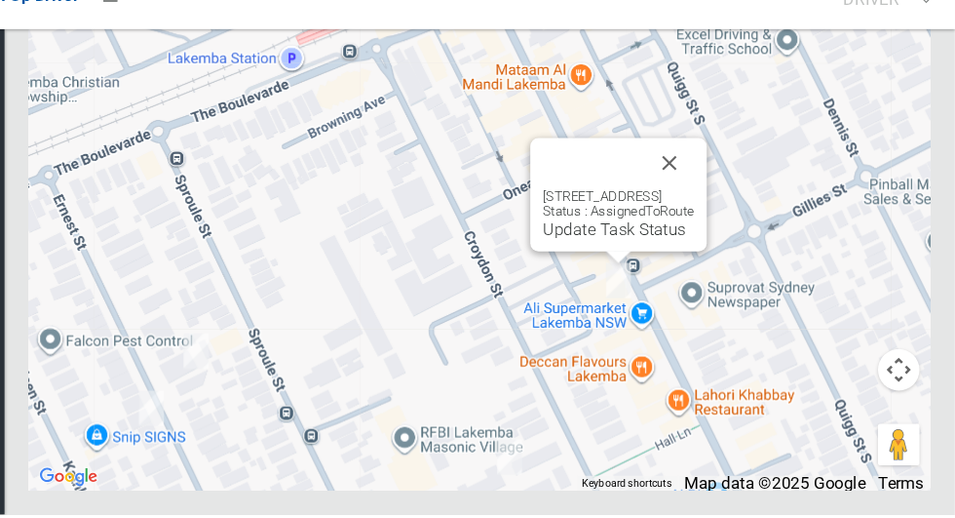
click at [711, 212] on button "Close" at bounding box center [687, 188] width 47 height 47
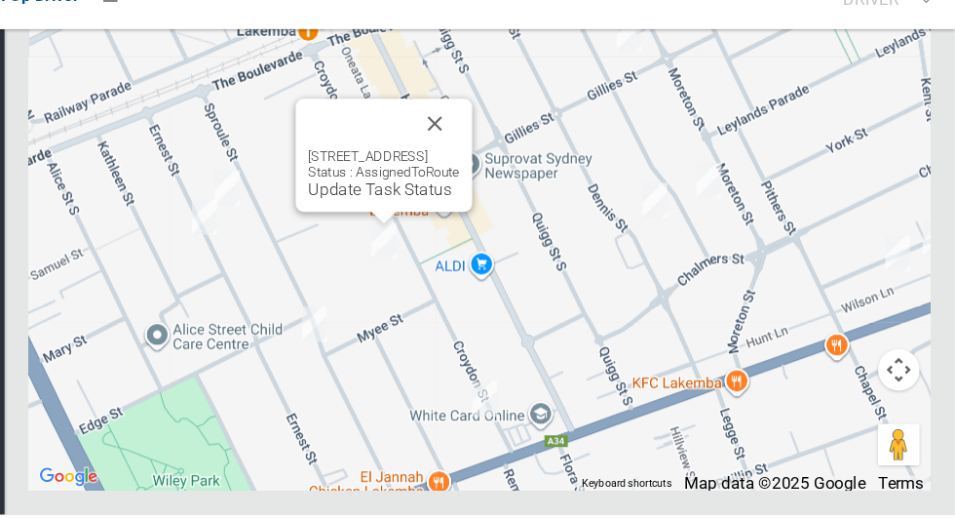
click at [490, 174] on button "Close" at bounding box center [466, 151] width 47 height 47
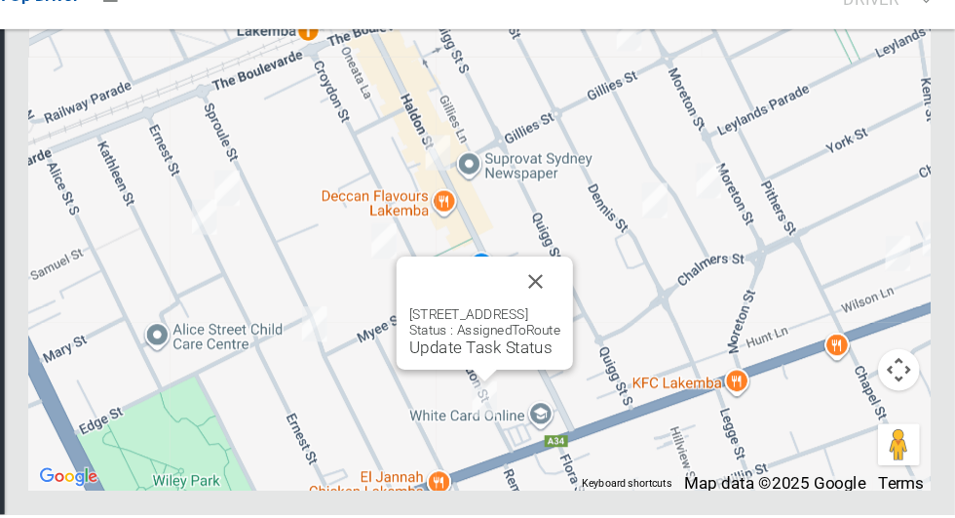
click at [585, 323] on button "Close" at bounding box center [561, 299] width 47 height 47
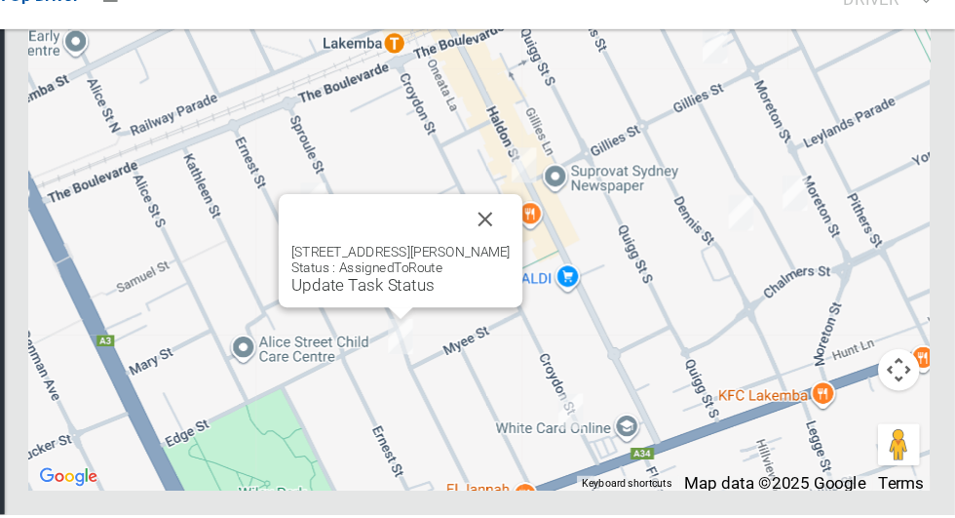
click at [525, 264] on button "Close" at bounding box center [514, 240] width 47 height 47
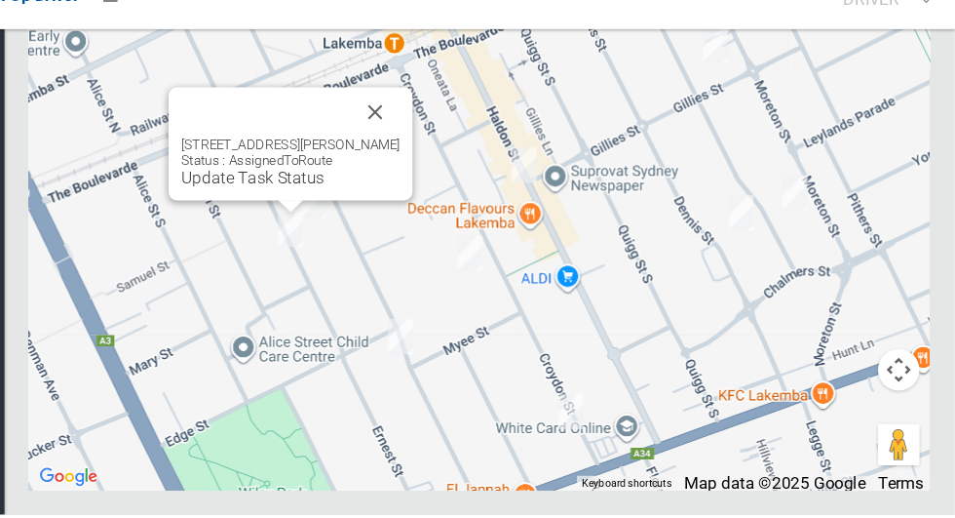
click at [404, 164] on button "Close" at bounding box center [411, 140] width 47 height 47
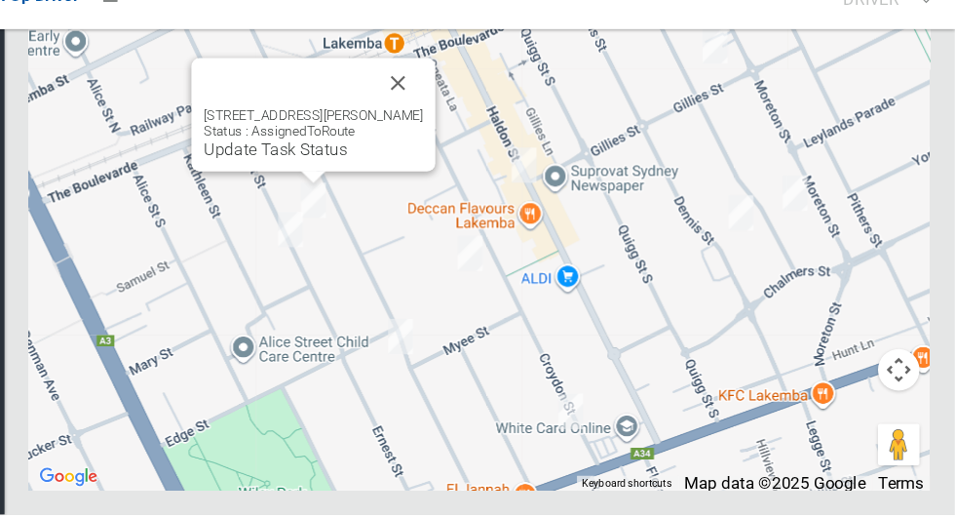
click at [431, 136] on button "Close" at bounding box center [432, 113] width 47 height 47
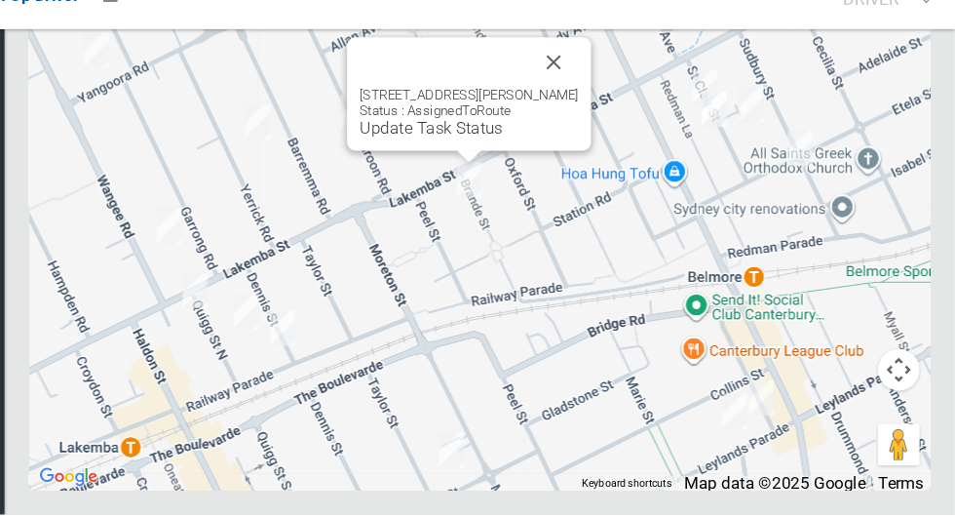
click at [564, 117] on button "Close" at bounding box center [579, 93] width 47 height 47
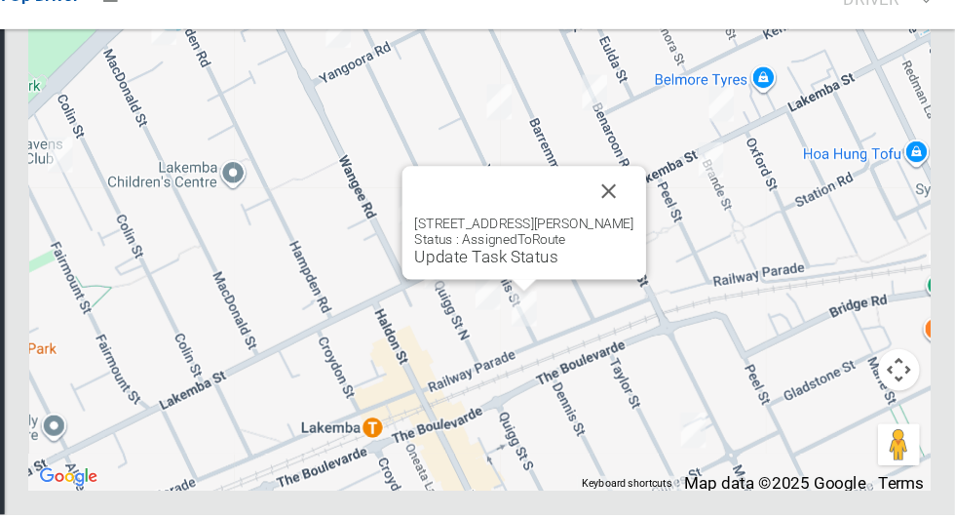
click at [640, 238] on button "Close" at bounding box center [630, 214] width 47 height 47
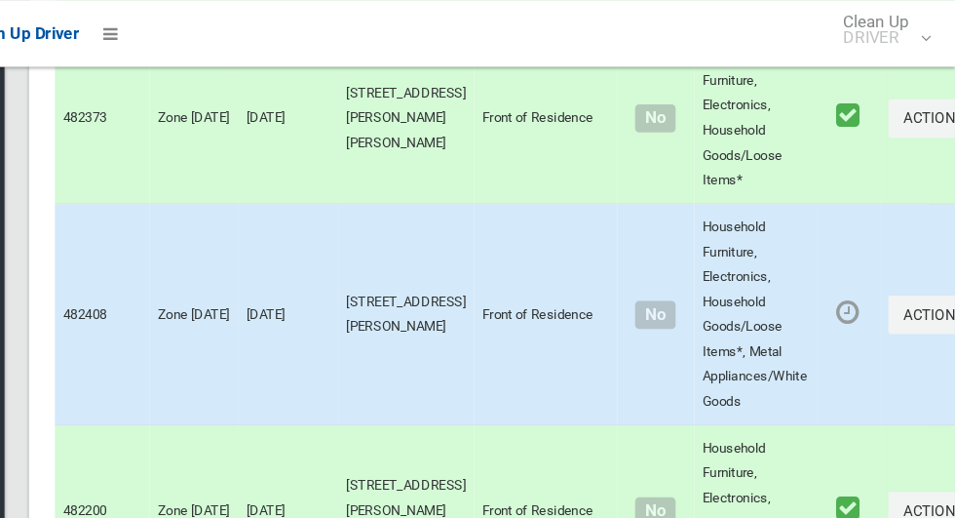
scroll to position [2668, 0]
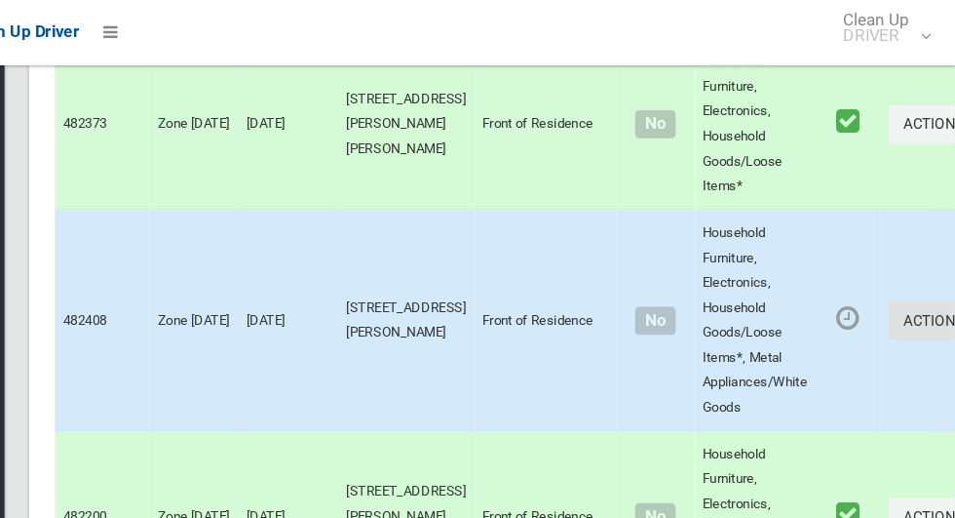
click at [893, 310] on button "Actions" at bounding box center [940, 302] width 94 height 36
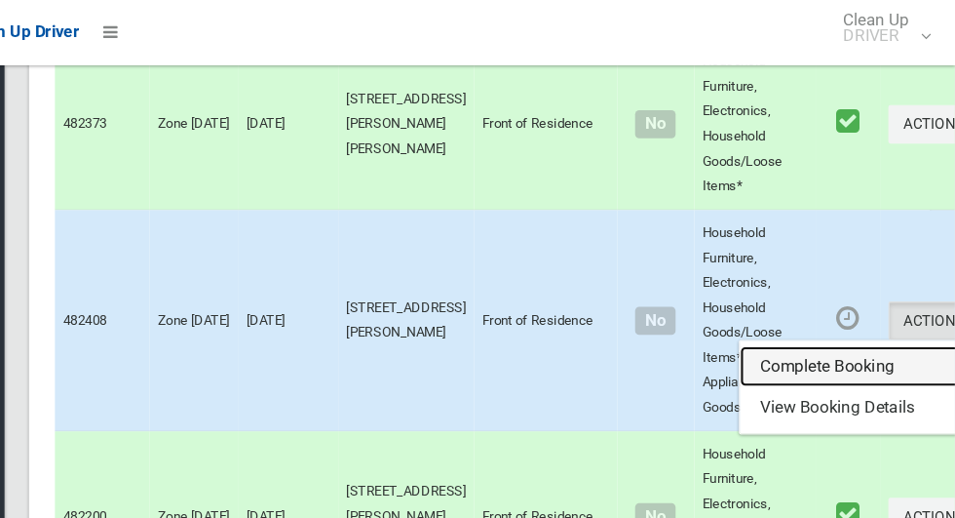
click at [842, 360] on link "Complete Booking" at bounding box center [869, 345] width 232 height 39
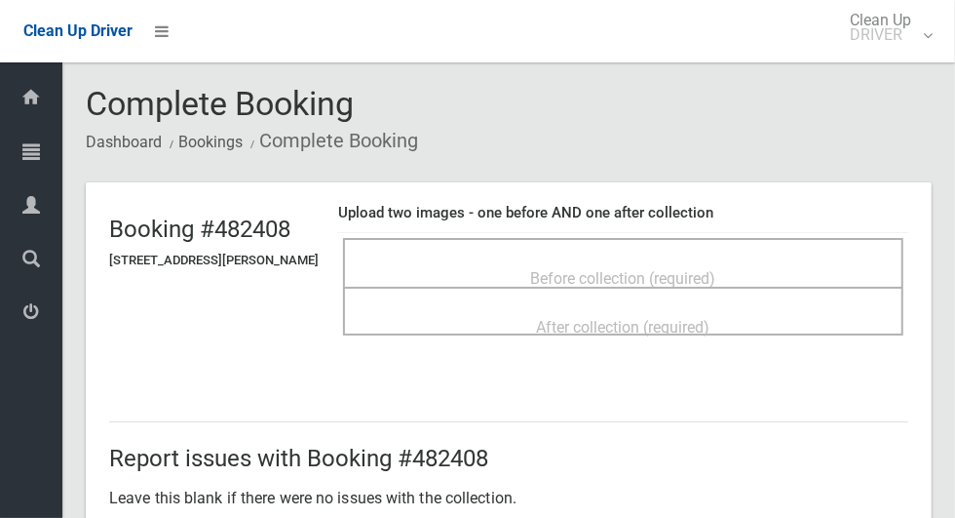
click at [648, 269] on span "Before collection (required)" at bounding box center [623, 278] width 185 height 19
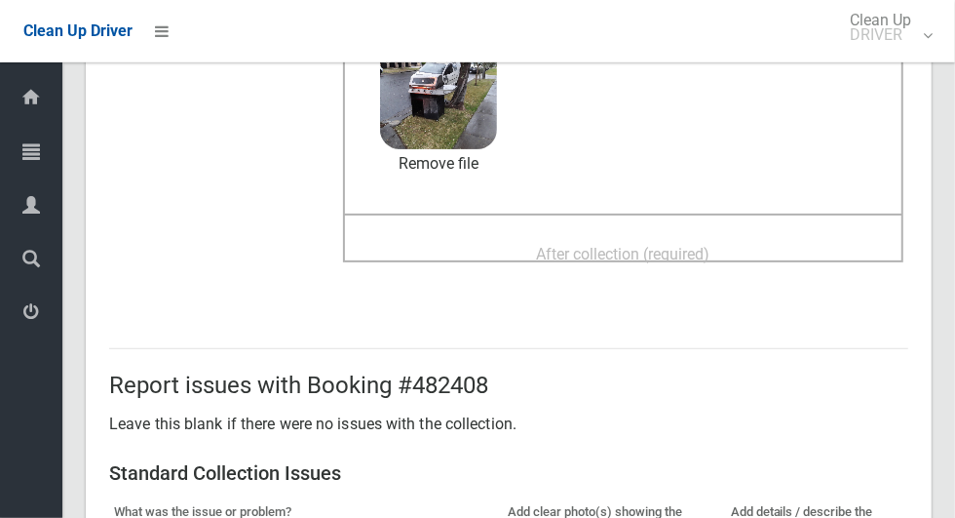
scroll to position [242, 0]
click at [753, 253] on div "After collection (required)" at bounding box center [624, 254] width 518 height 36
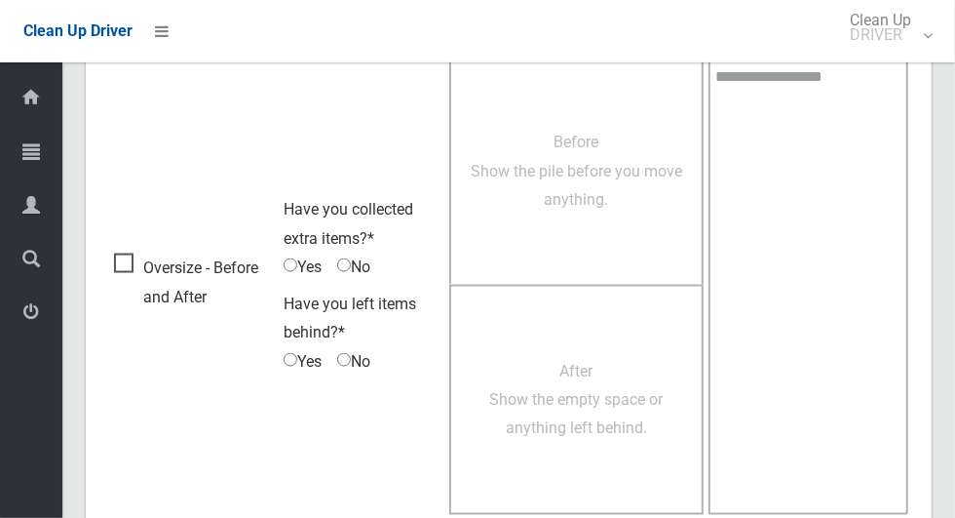
scroll to position [1595, 0]
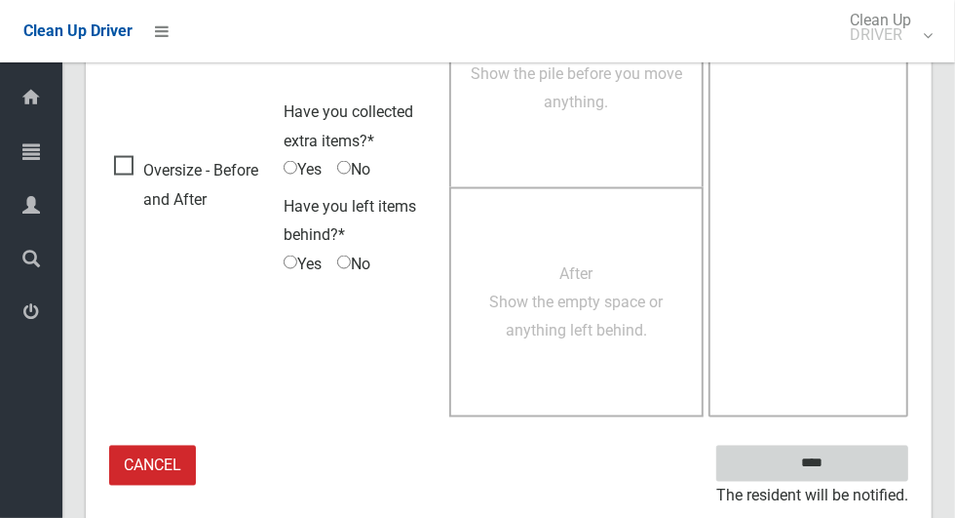
click at [860, 458] on input "****" at bounding box center [812, 463] width 192 height 36
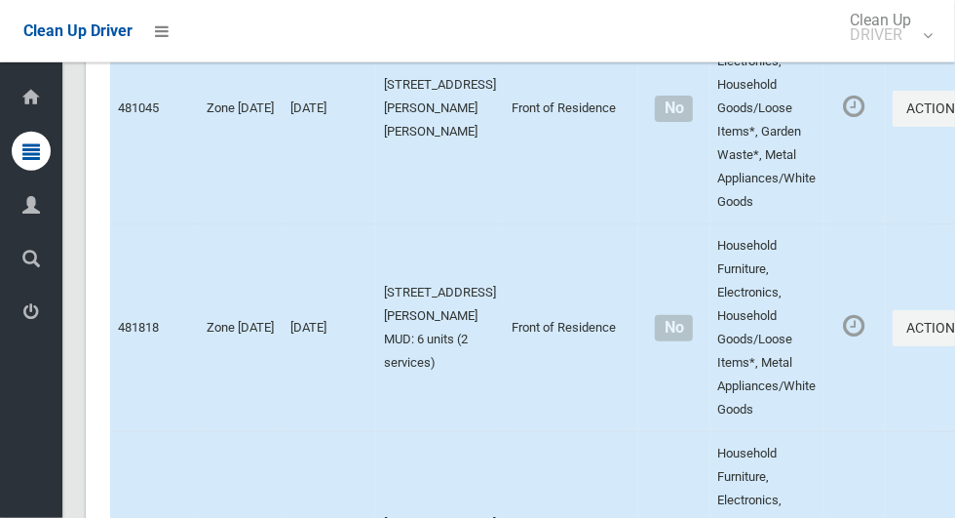
scroll to position [4187, 0]
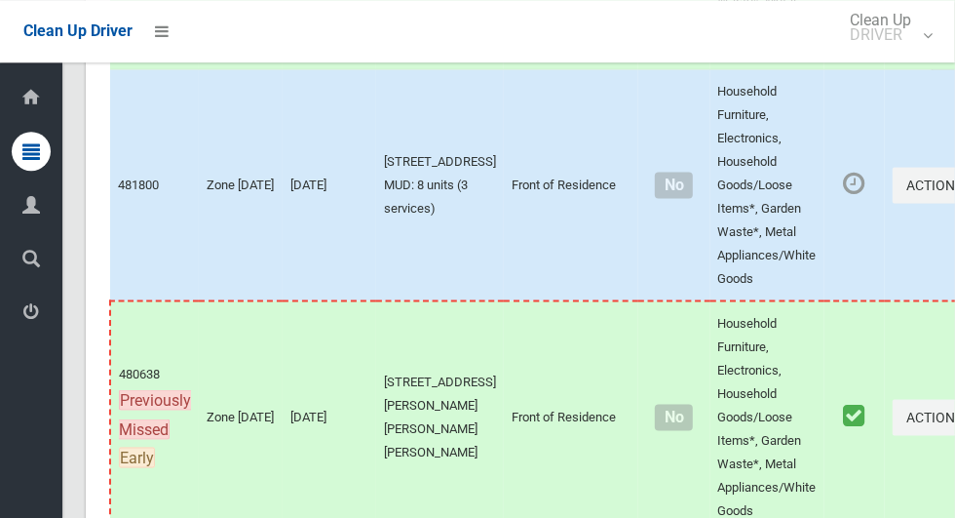
scroll to position [9002, 0]
click at [893, 202] on button "Actions" at bounding box center [940, 184] width 94 height 36
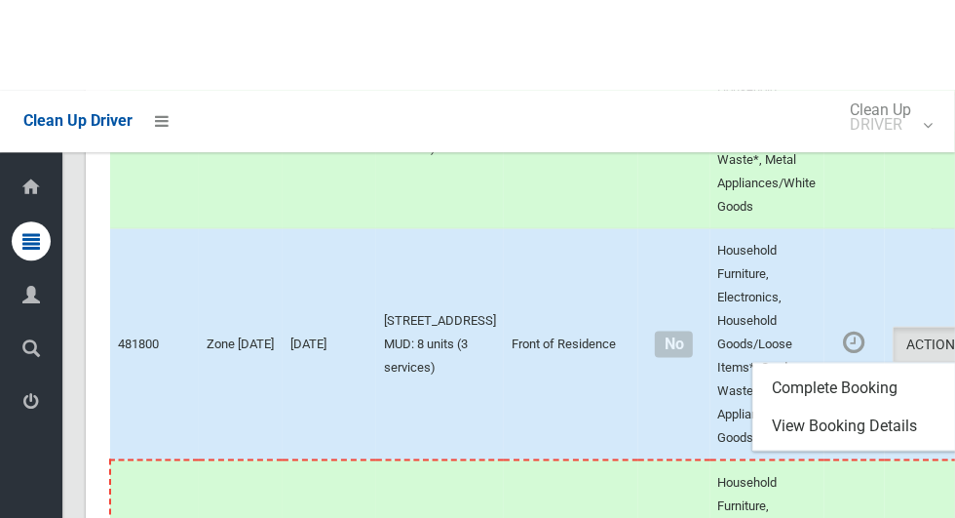
scroll to position [8842, 0]
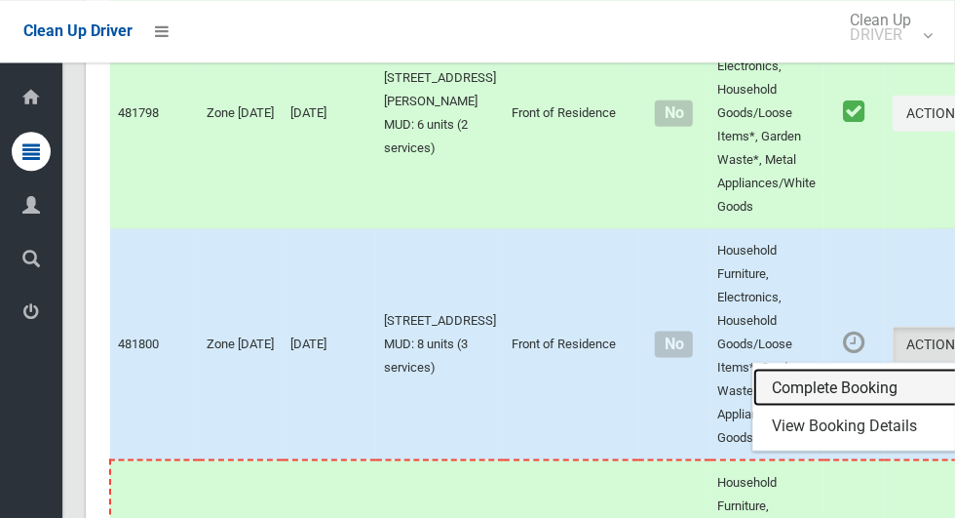
click at [811, 406] on link "Complete Booking" at bounding box center [869, 386] width 232 height 39
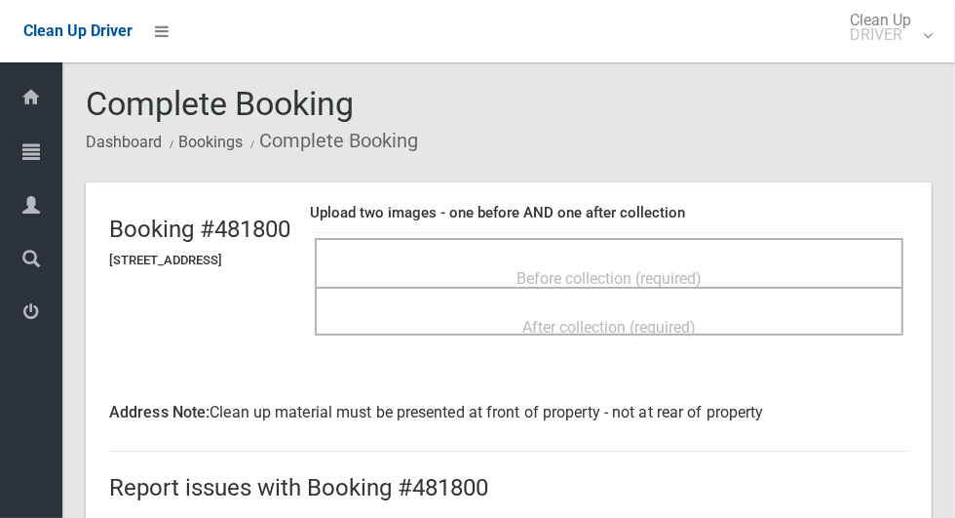
click at [815, 273] on div "Before collection (required)" at bounding box center [609, 277] width 546 height 36
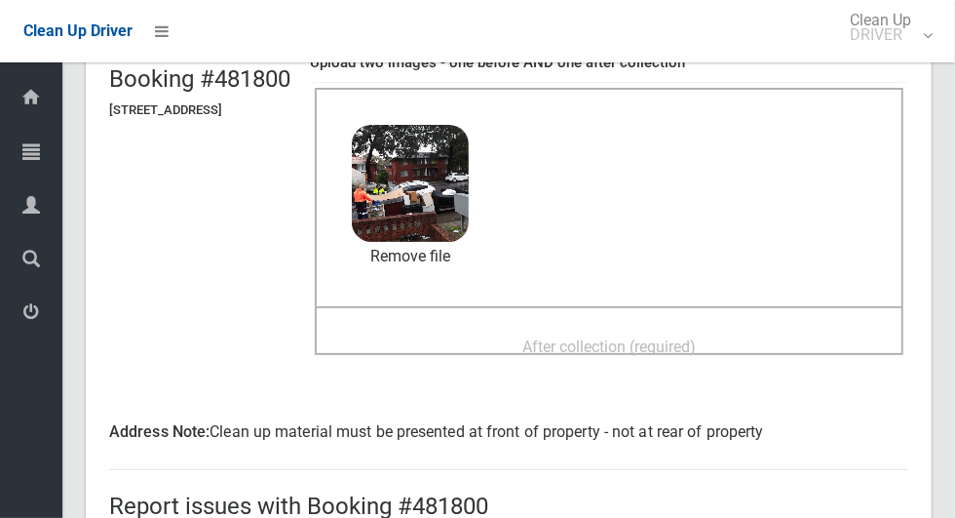
scroll to position [148, 0]
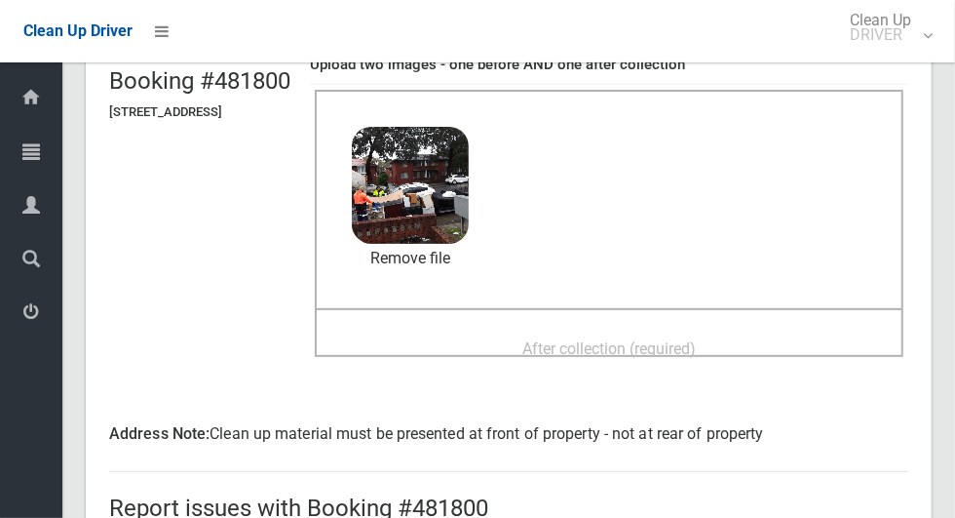
click at [696, 339] on span "After collection (required)" at bounding box center [608, 348] width 173 height 19
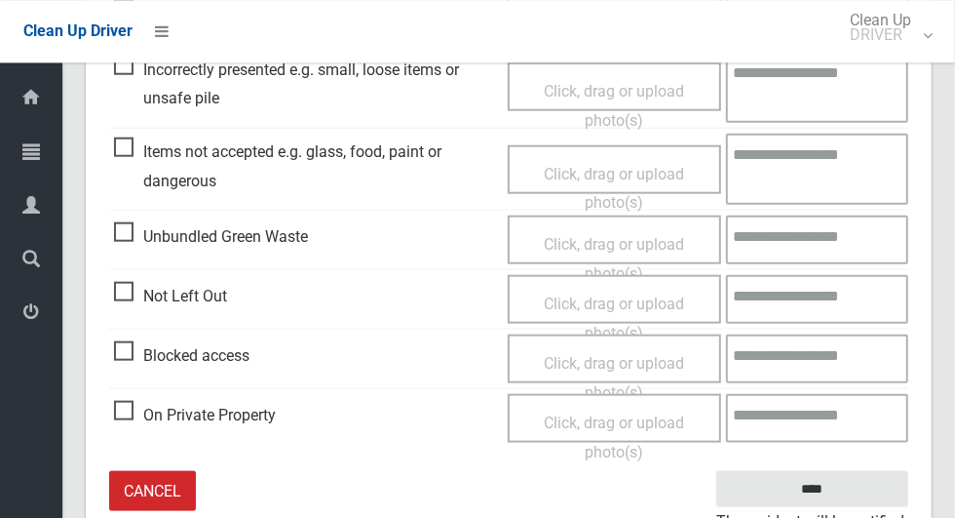
scroll to position [1035, 0]
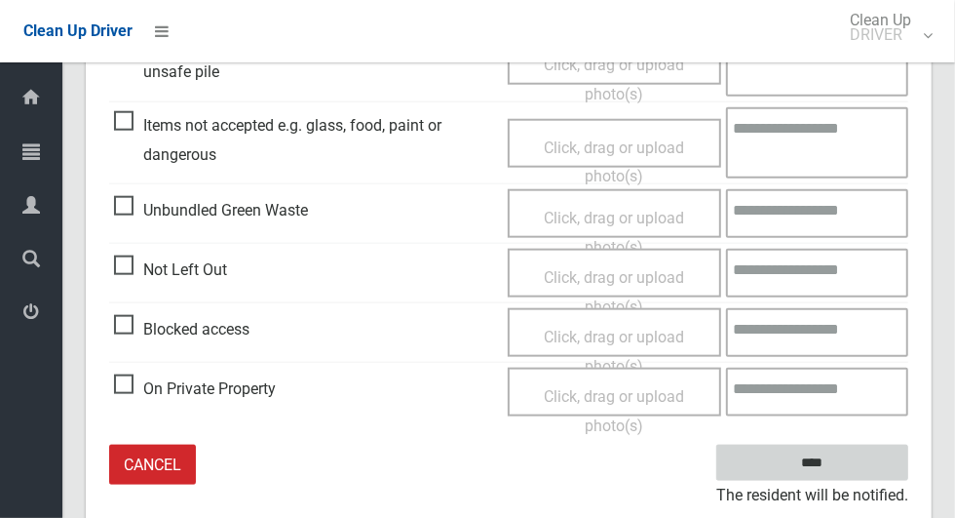
click at [879, 464] on input "****" at bounding box center [812, 462] width 192 height 36
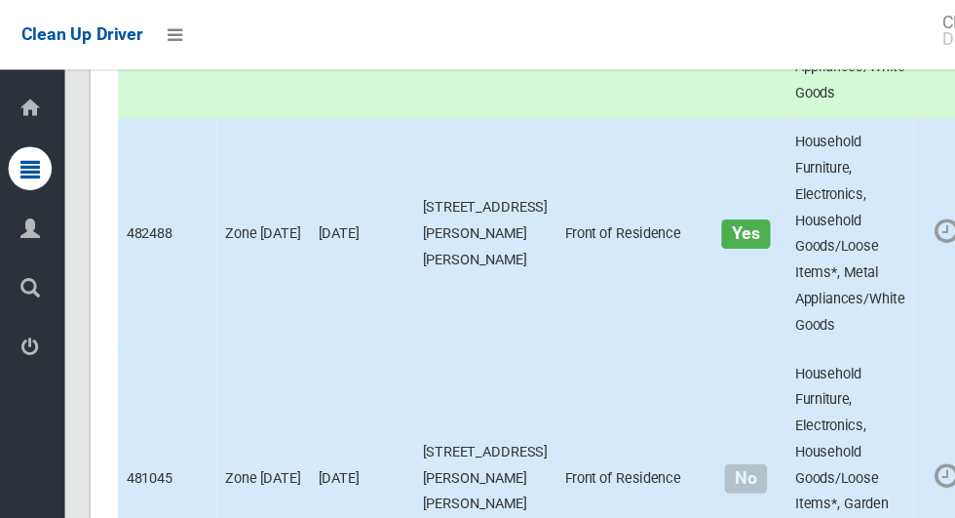
scroll to position [3773, 0]
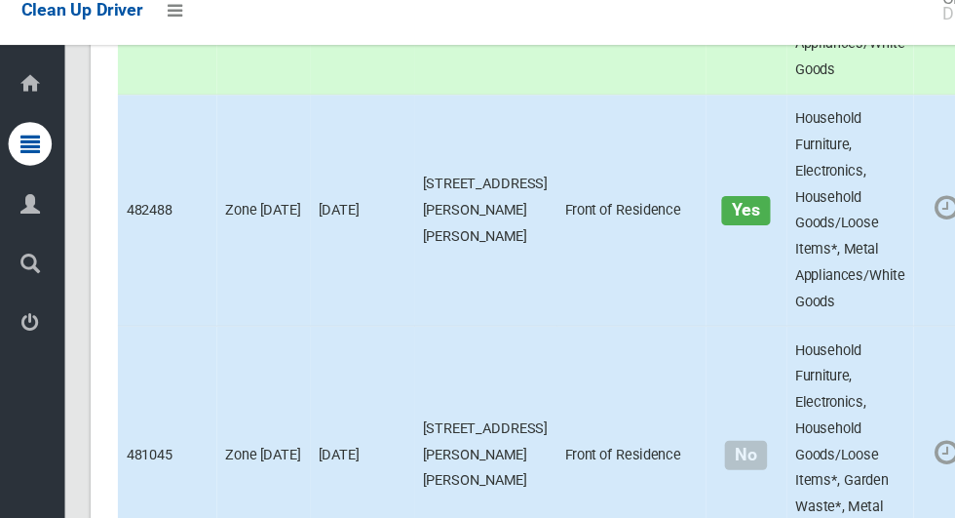
click at [893, 229] on button "Actions" at bounding box center [940, 211] width 94 height 36
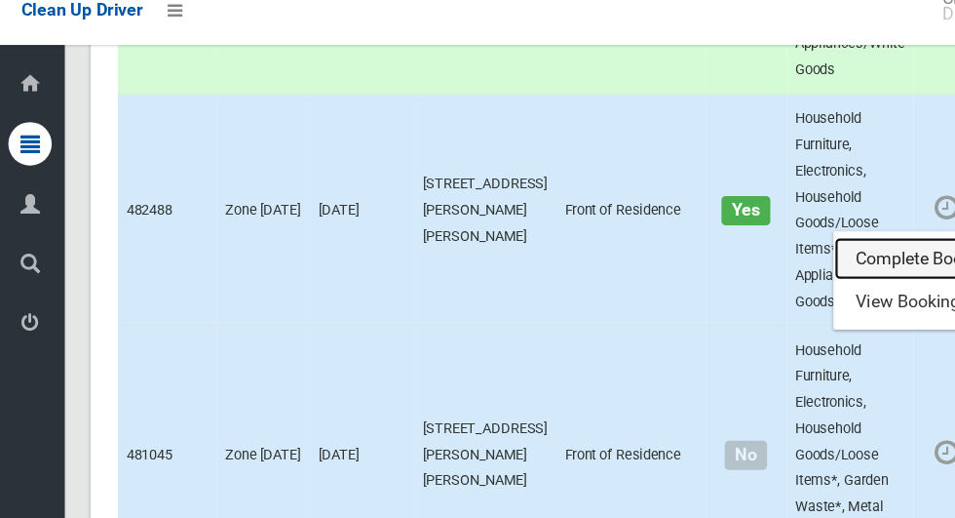
click at [765, 270] on link "Complete Booking" at bounding box center [869, 254] width 232 height 39
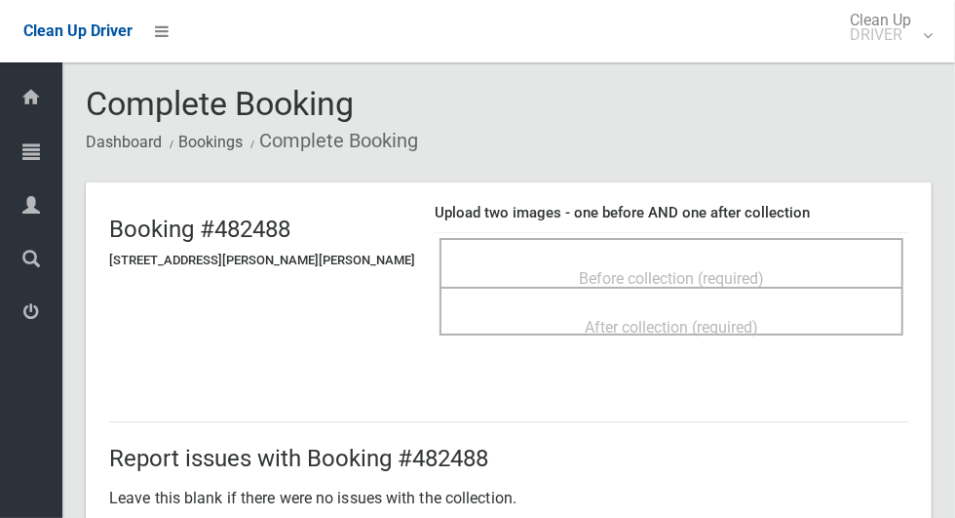
click at [726, 269] on span "Before collection (required)" at bounding box center [671, 278] width 185 height 19
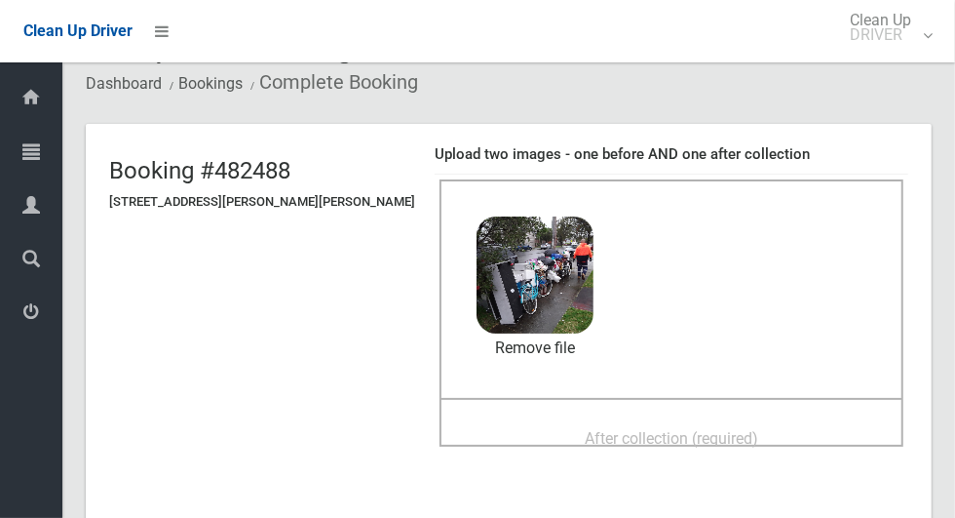
scroll to position [113, 0]
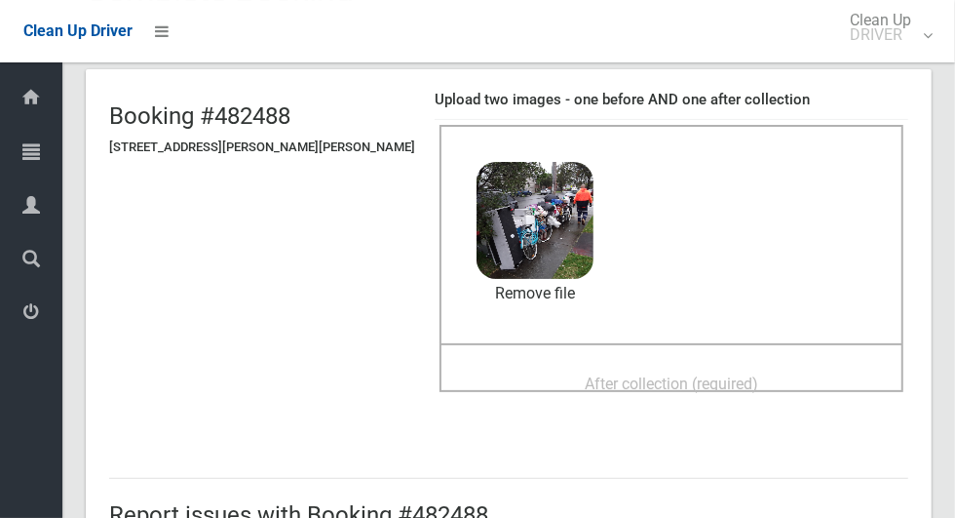
click at [720, 385] on span "After collection (required)" at bounding box center [671, 383] width 173 height 19
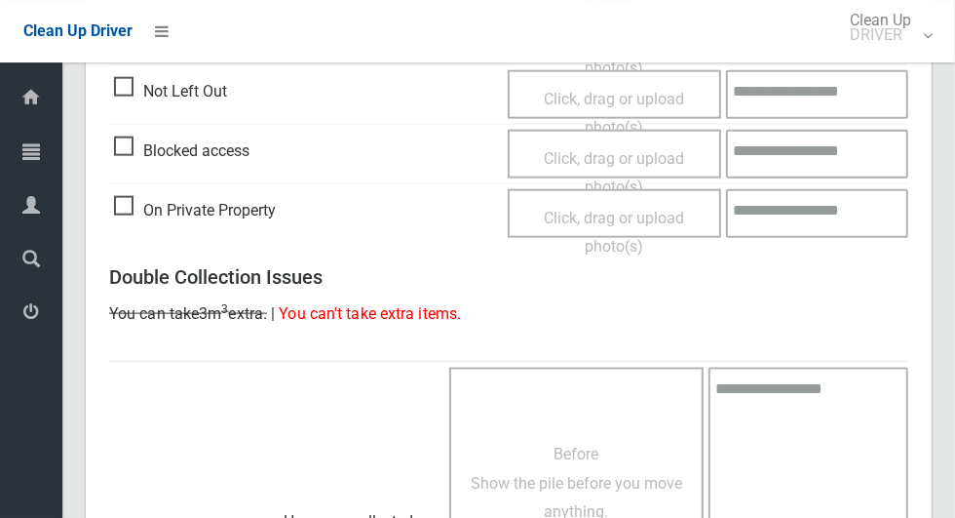
scroll to position [1595, 0]
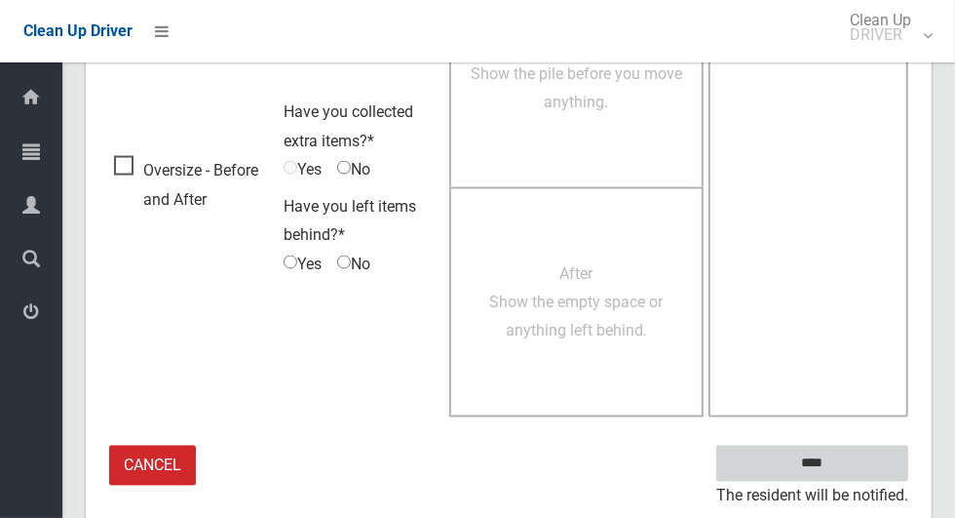
click at [850, 457] on input "****" at bounding box center [812, 463] width 192 height 36
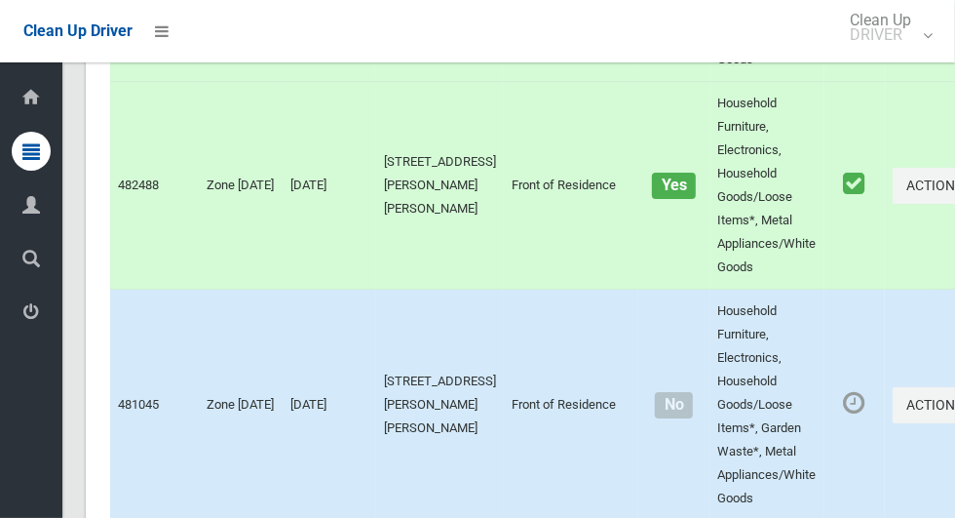
scroll to position [3799, 0]
click at [894, 419] on button "Actions" at bounding box center [940, 404] width 94 height 36
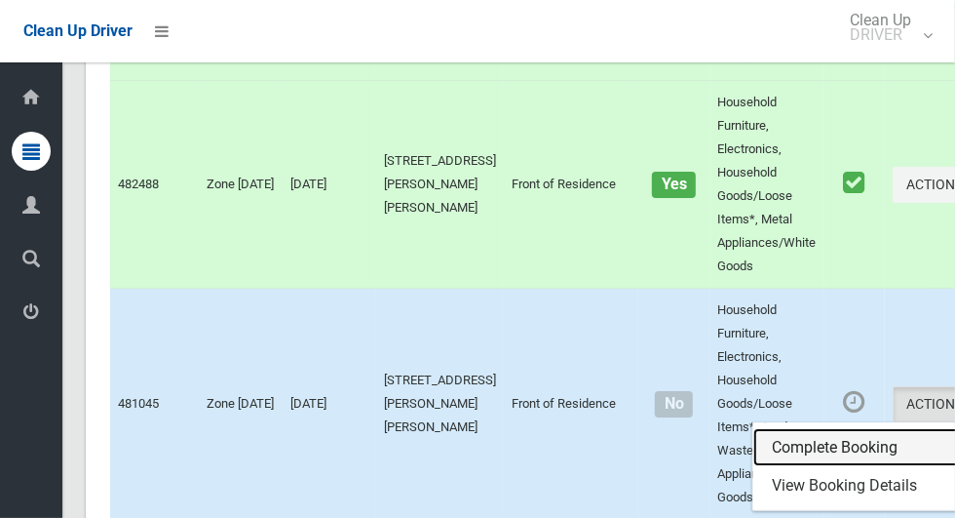
click at [855, 465] on link "Complete Booking" at bounding box center [869, 447] width 232 height 39
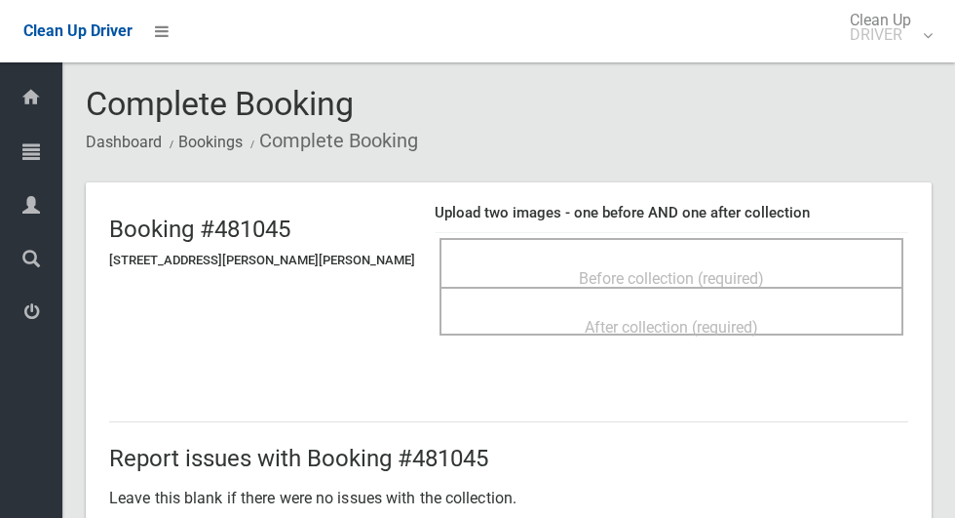
click at [801, 263] on div "Before collection (required)" at bounding box center [671, 277] width 421 height 36
click at [807, 277] on div "Before collection (required)" at bounding box center [671, 277] width 421 height 36
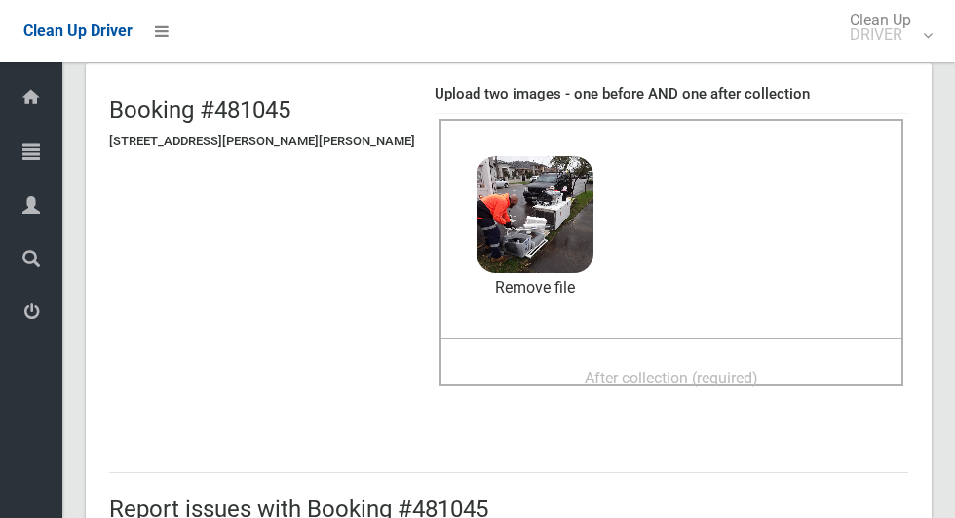
scroll to position [118, 0]
click at [754, 371] on div "After collection (required)" at bounding box center [671, 378] width 421 height 36
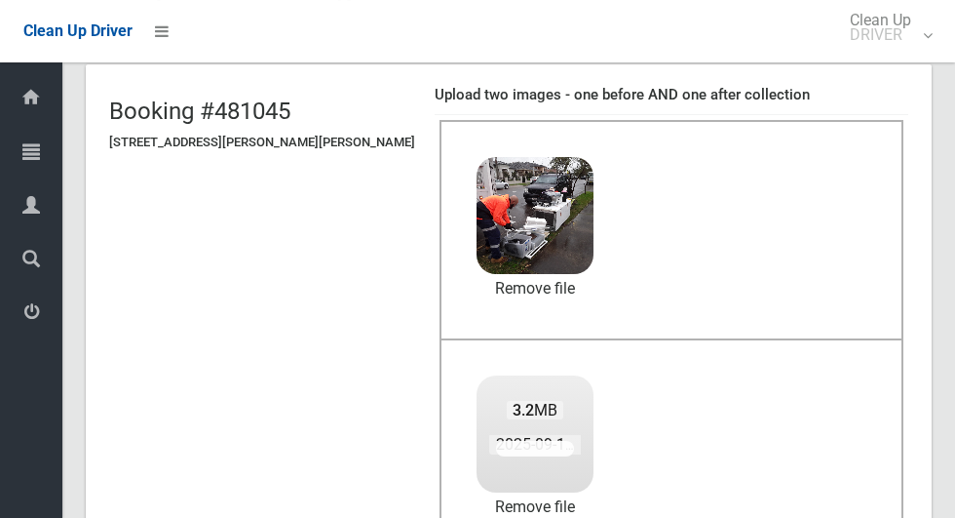
click at [714, 5] on div "Clean Up Driver Clean Up DRIVER Logout" at bounding box center [477, 31] width 955 height 62
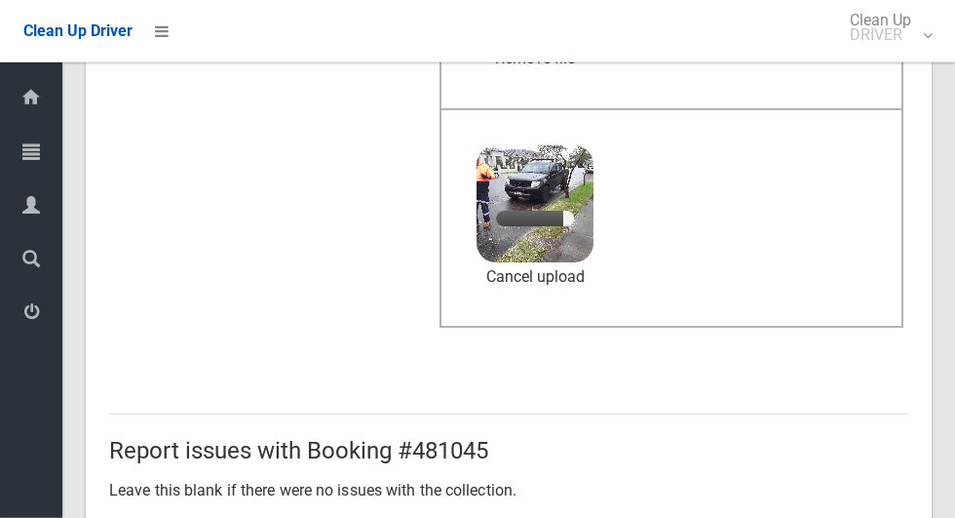
scroll to position [394, 0]
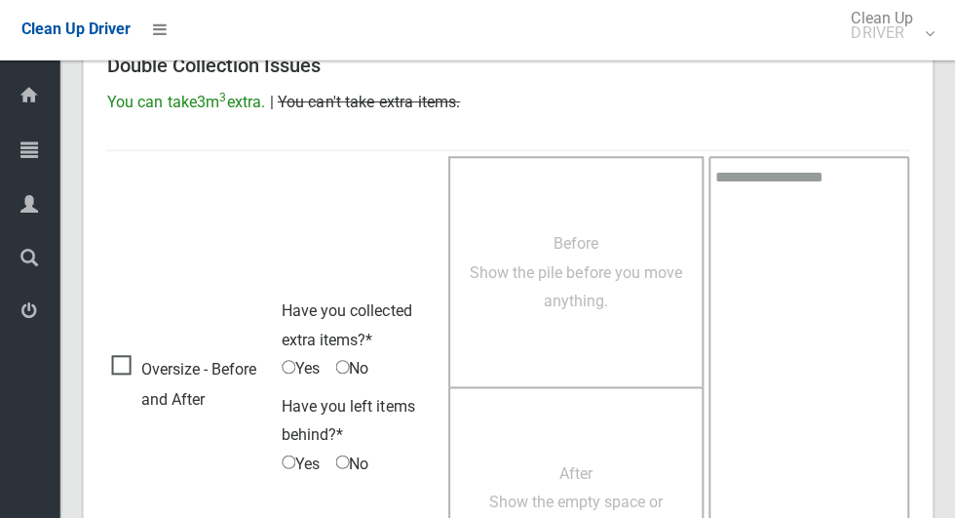
scroll to position [1595, 0]
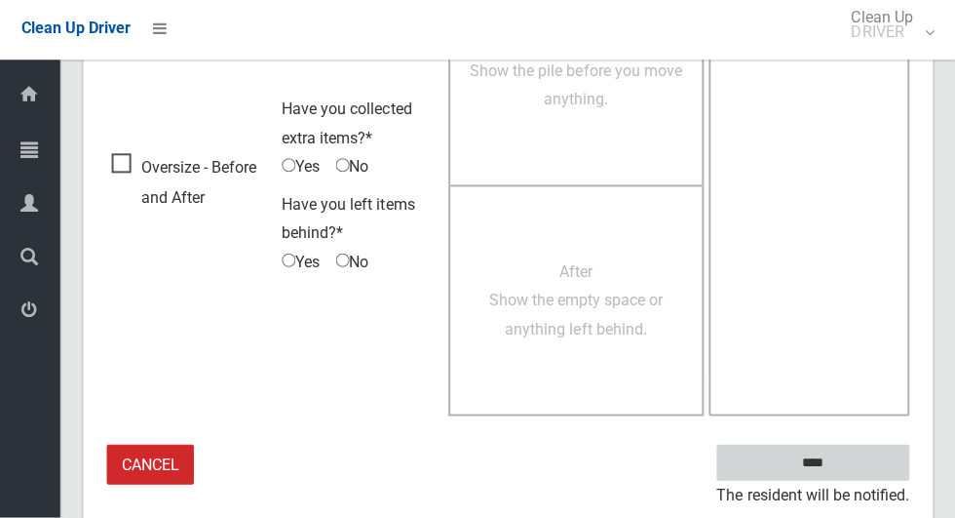
click at [877, 461] on input "****" at bounding box center [812, 463] width 192 height 36
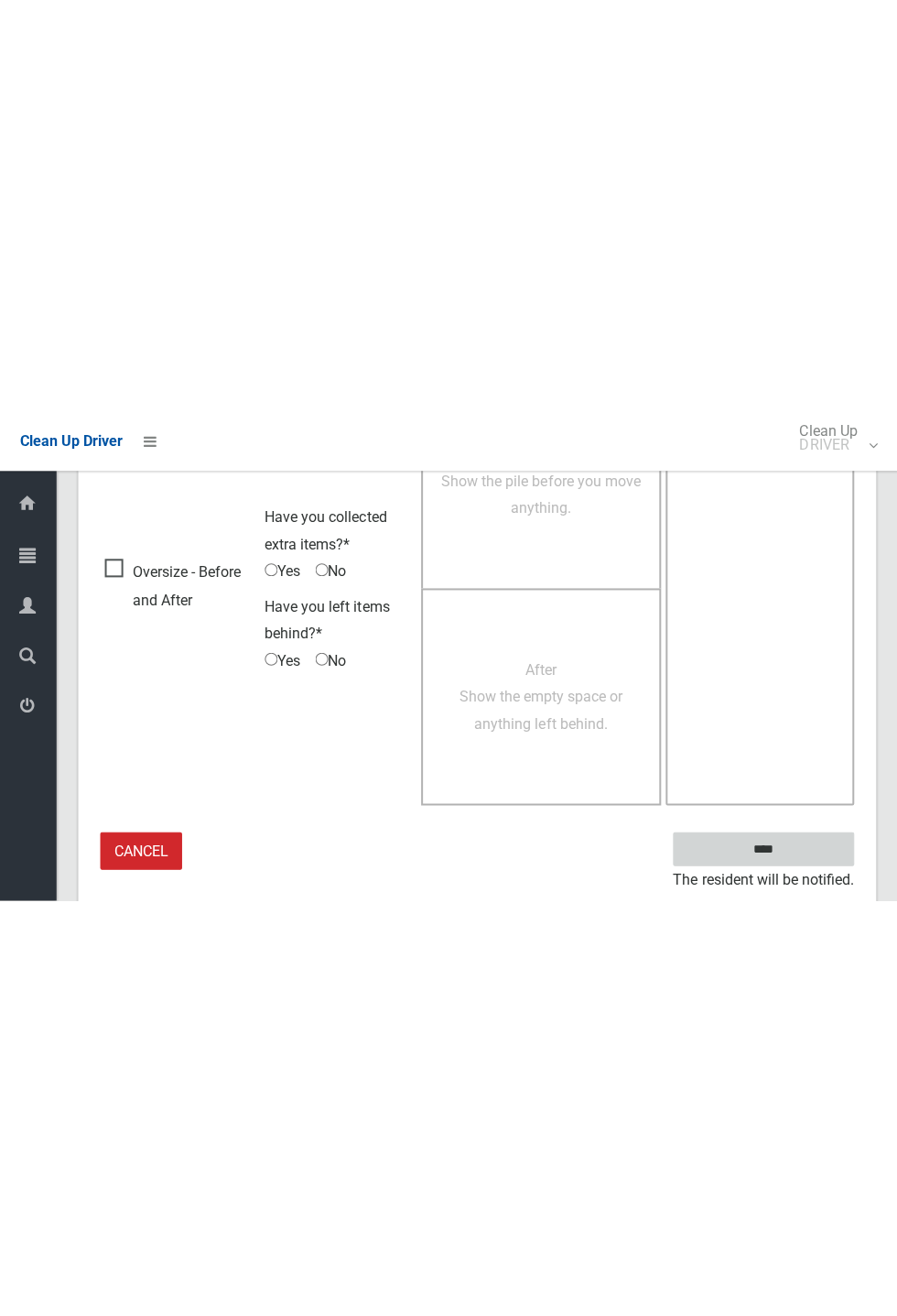
scroll to position [720, 0]
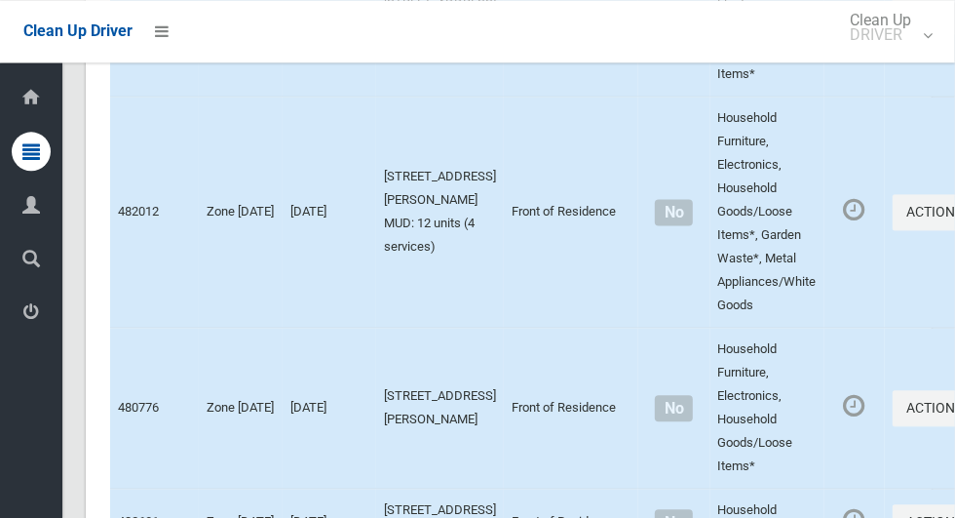
scroll to position [5904, 0]
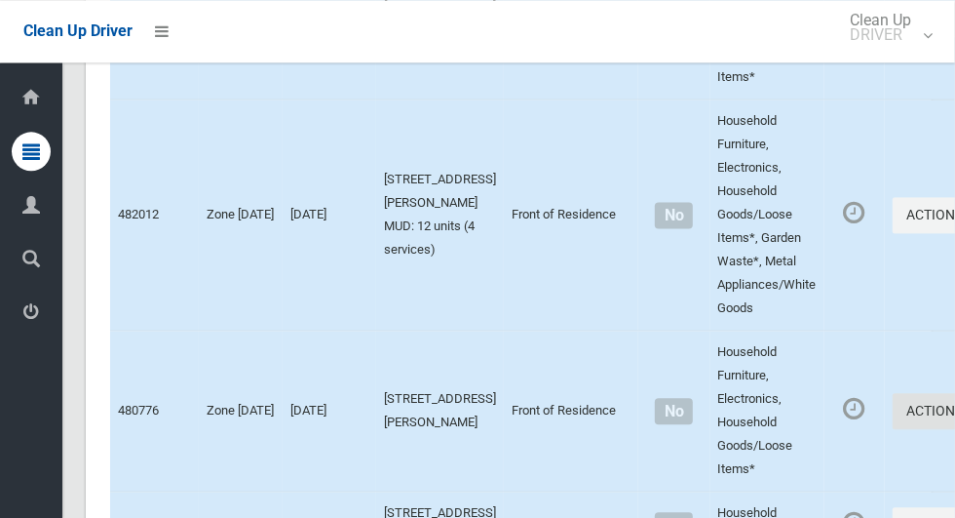
click at [893, 429] on button "Actions" at bounding box center [940, 411] width 94 height 36
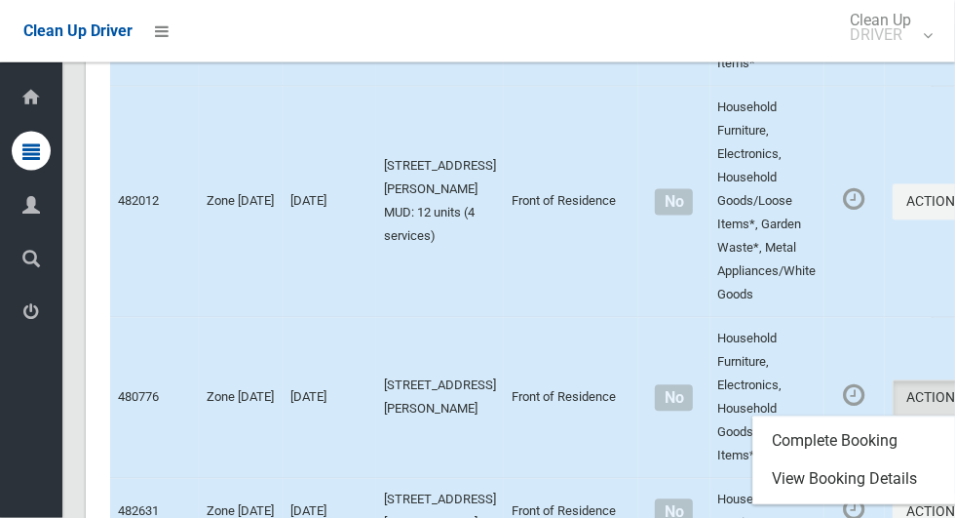
scroll to position [5940, 0]
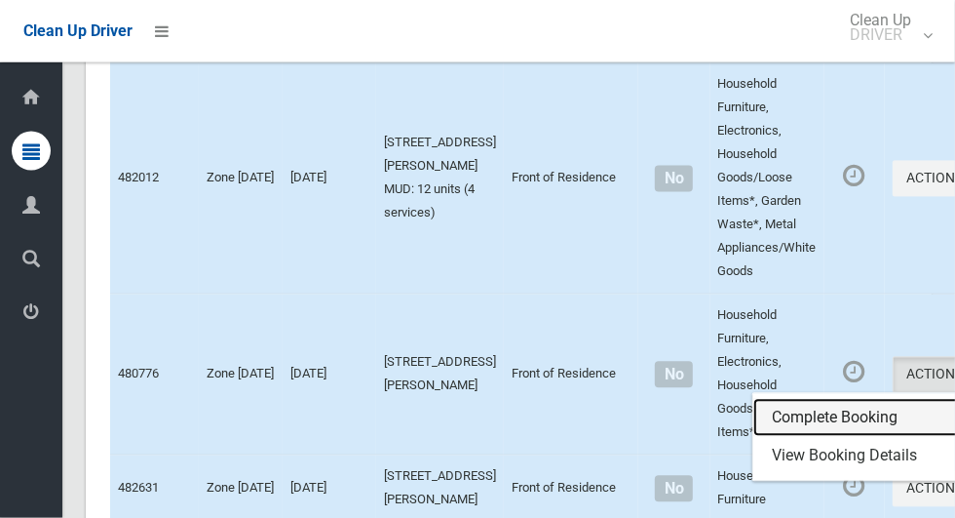
click at [836, 430] on link "Complete Booking" at bounding box center [869, 418] width 232 height 39
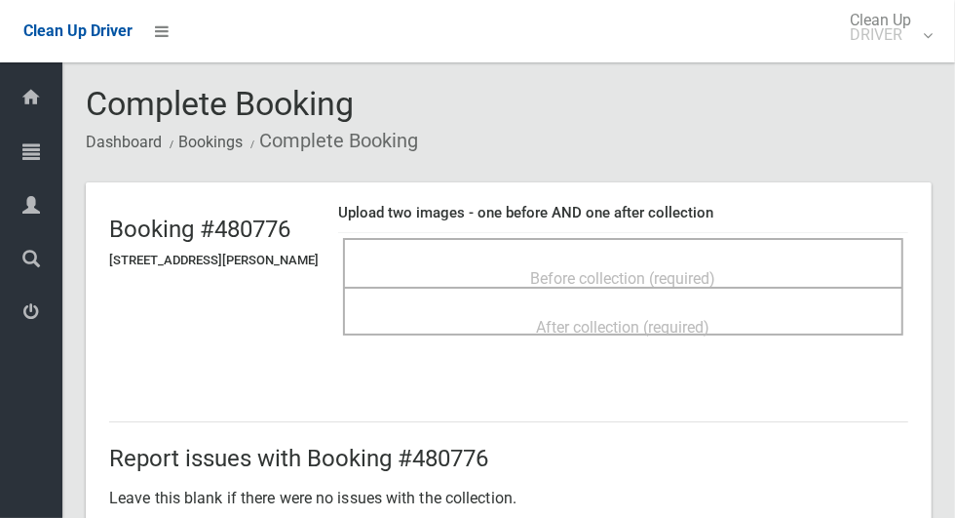
click at [716, 269] on span "Before collection (required)" at bounding box center [623, 278] width 185 height 19
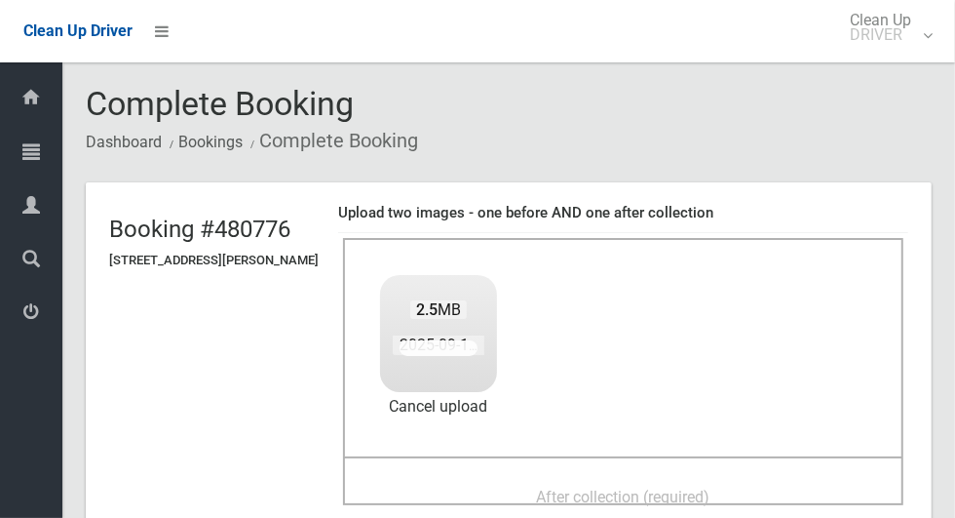
click at [108, 517] on header "Booking #480776 114 Taylor Street, LAKEMBA NSW 2195 Upload two images - one bef…" at bounding box center [509, 363] width 846 height 362
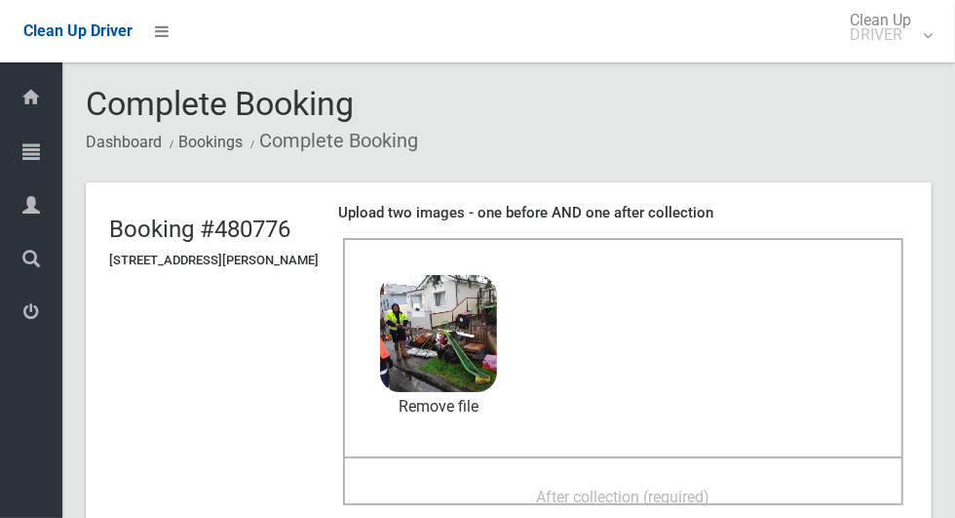
click at [776, 502] on div "After collection (required)" at bounding box center [624, 496] width 518 height 36
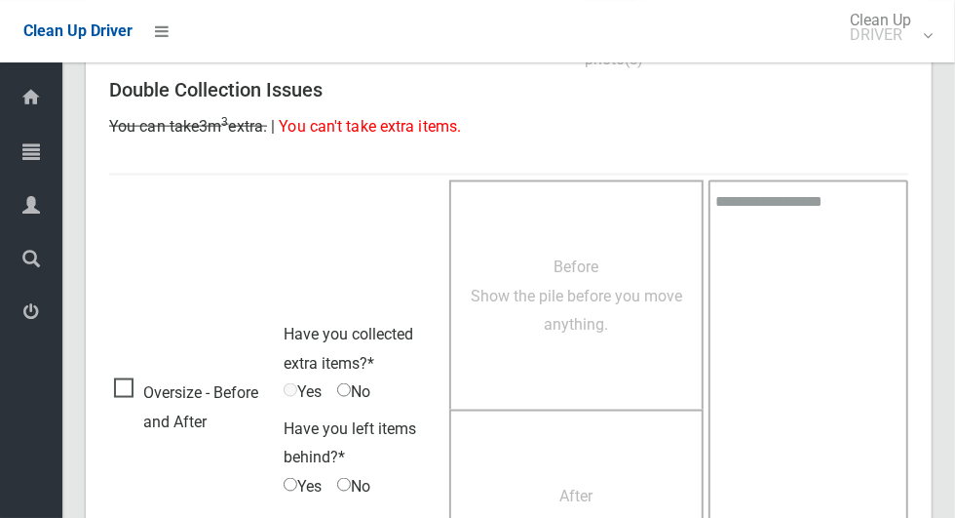
scroll to position [1595, 0]
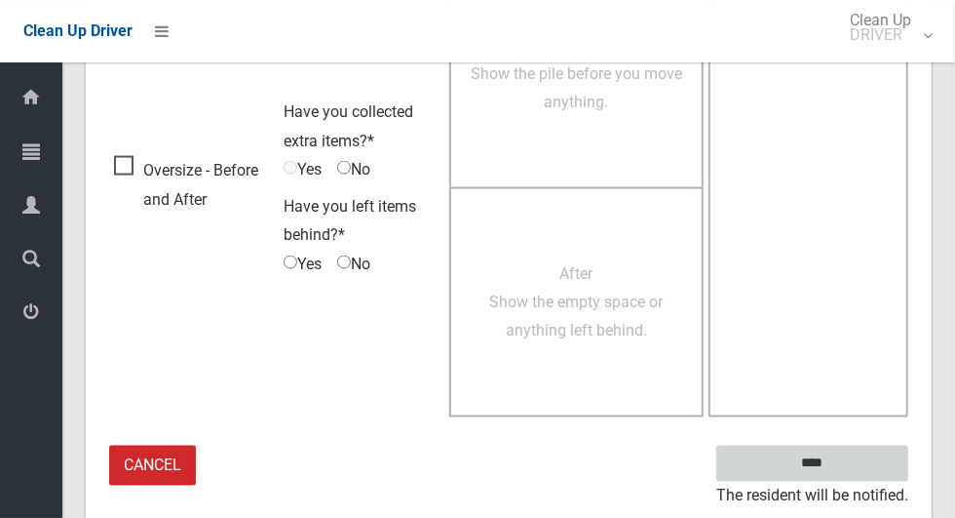
click at [876, 458] on input "****" at bounding box center [812, 463] width 192 height 36
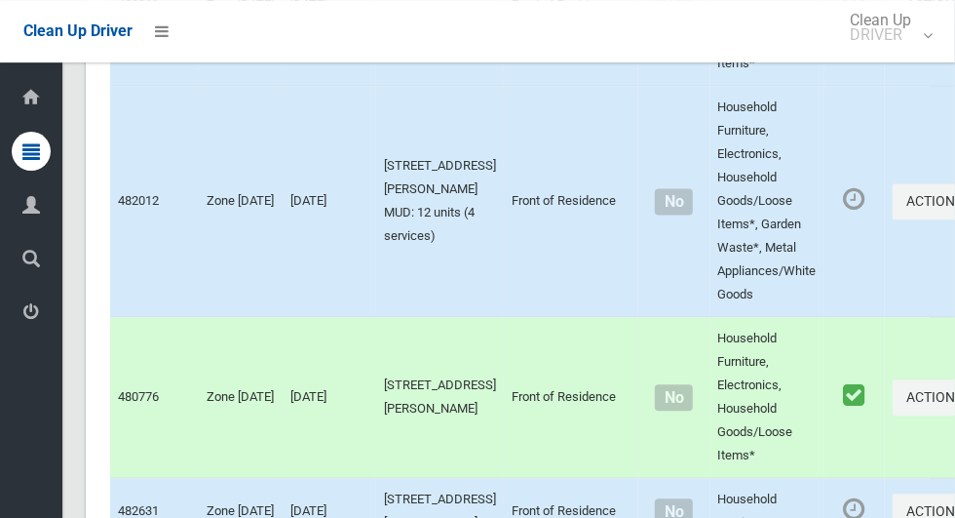
scroll to position [5915, 0]
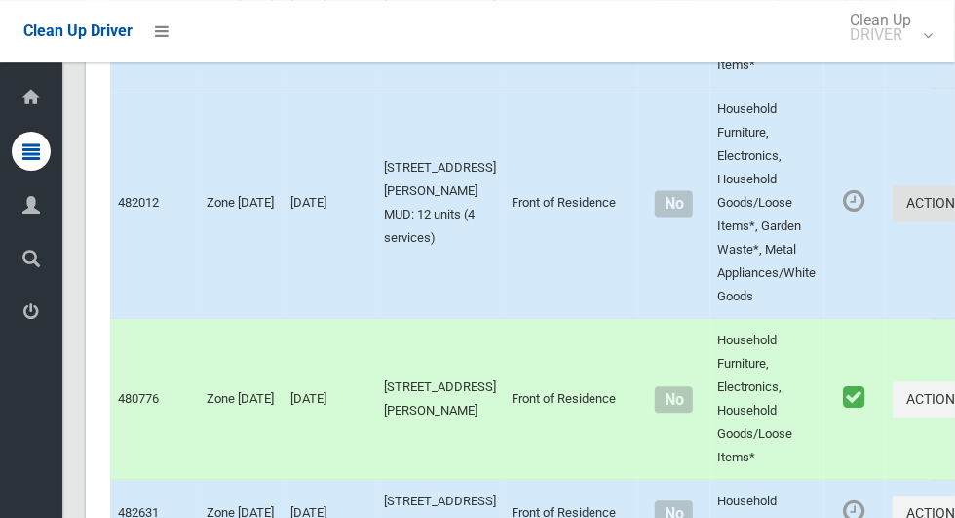
click at [893, 221] on button "Actions" at bounding box center [940, 203] width 94 height 36
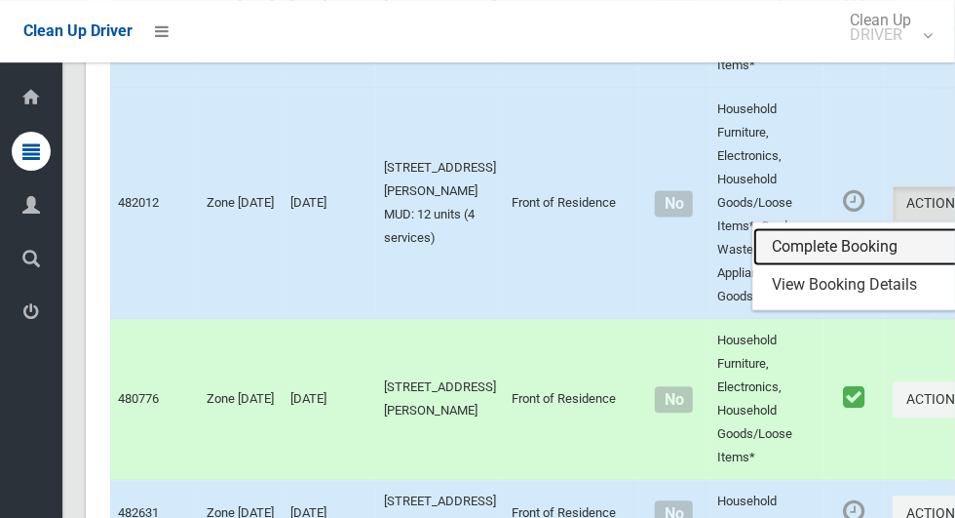
click at [811, 266] on link "Complete Booking" at bounding box center [869, 246] width 232 height 39
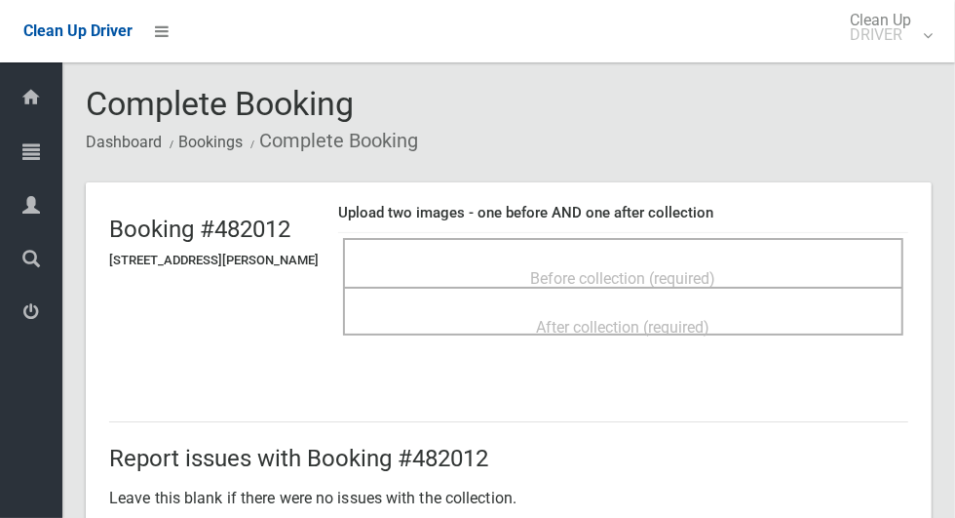
click at [716, 286] on span "Before collection (required)" at bounding box center [623, 278] width 185 height 19
click at [628, 272] on span "Before collection (required)" at bounding box center [623, 278] width 185 height 19
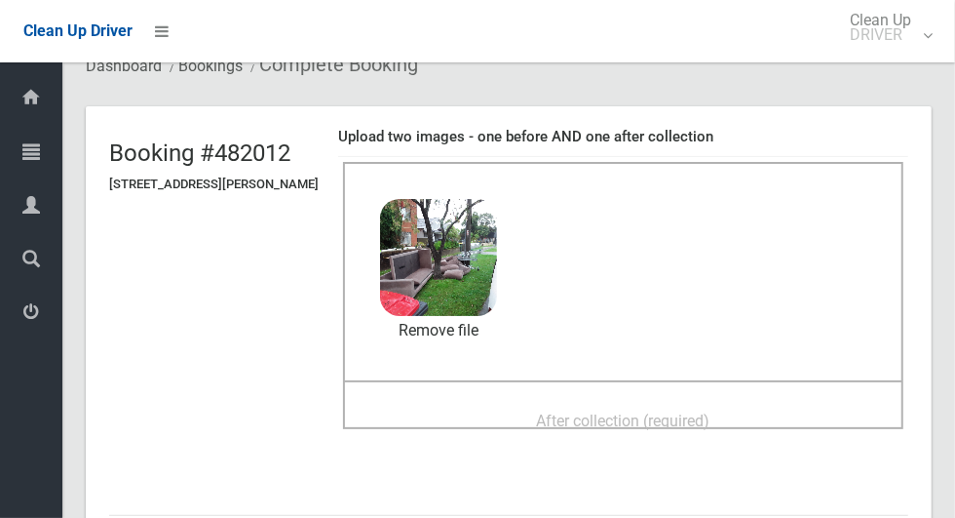
scroll to position [109, 0]
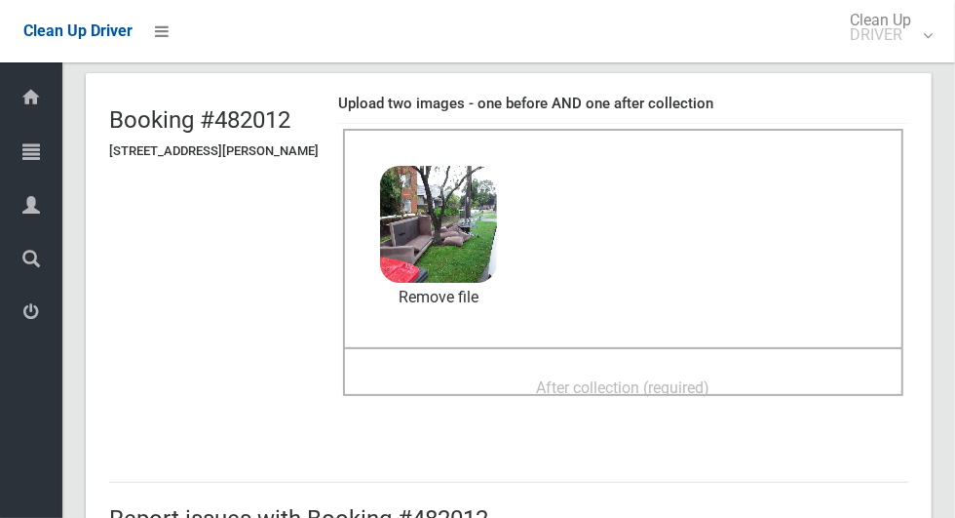
click at [751, 381] on div "After collection (required)" at bounding box center [624, 386] width 518 height 36
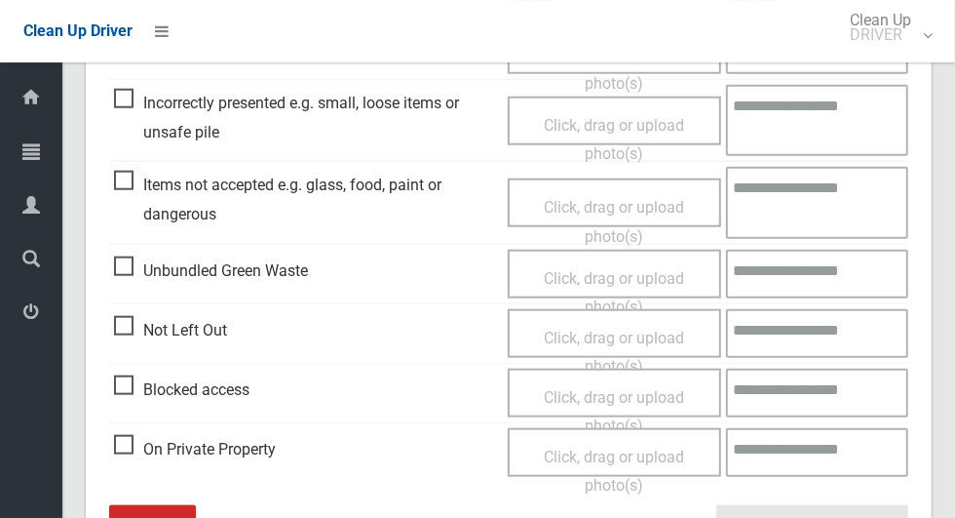
scroll to position [1007, 0]
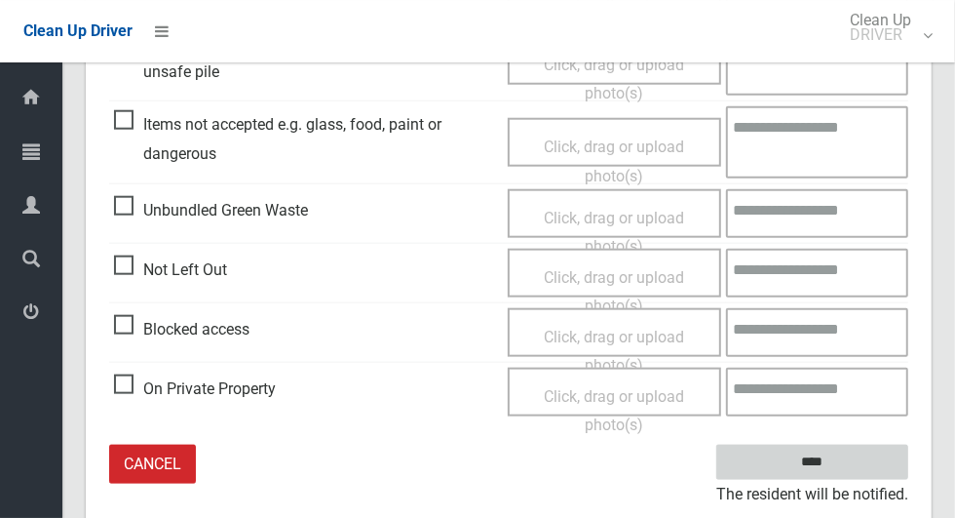
click at [873, 462] on input "****" at bounding box center [812, 462] width 192 height 36
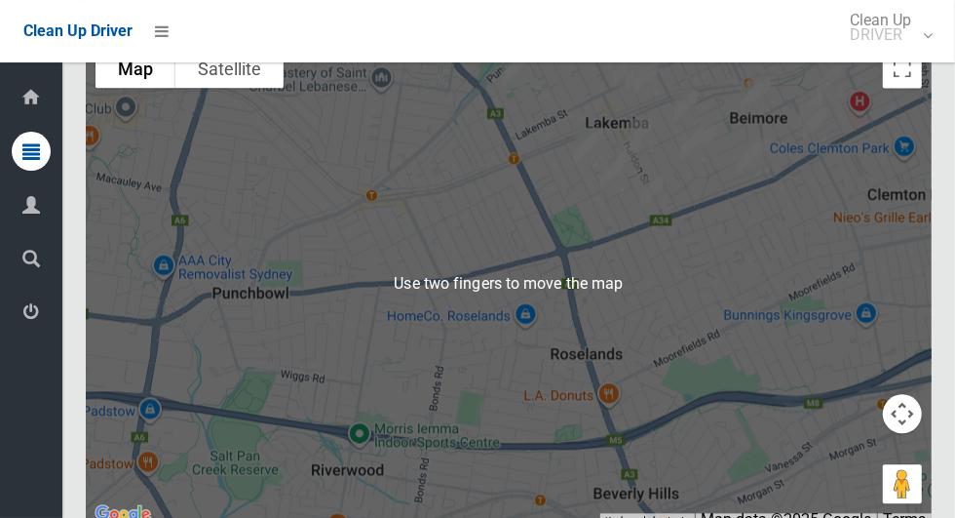
scroll to position [9626, 0]
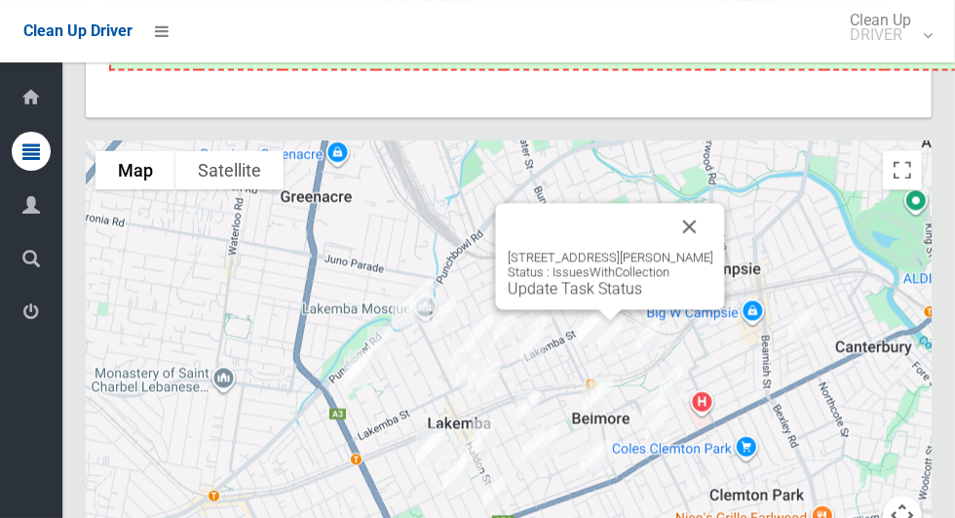
click at [697, 250] on button "Close" at bounding box center [690, 226] width 47 height 47
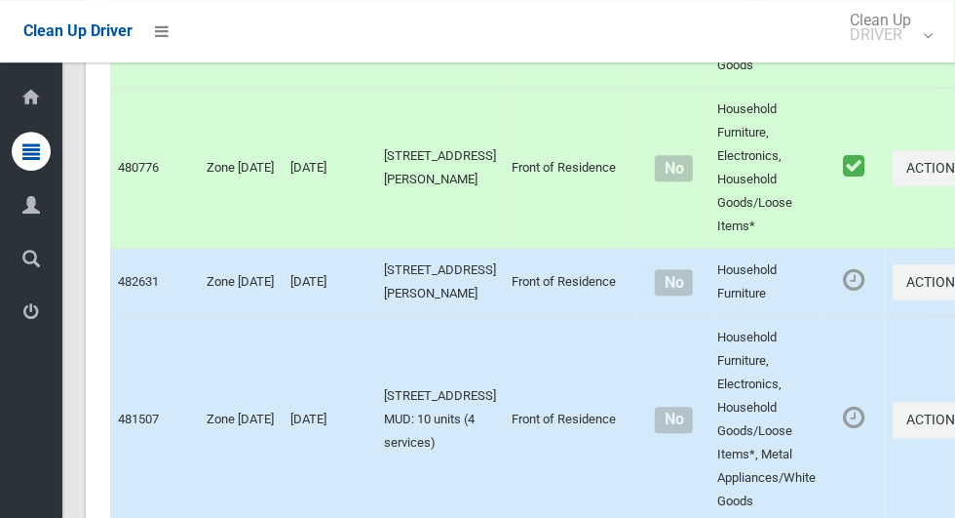
scroll to position [6147, 0]
click at [893, 299] on button "Actions" at bounding box center [940, 281] width 94 height 36
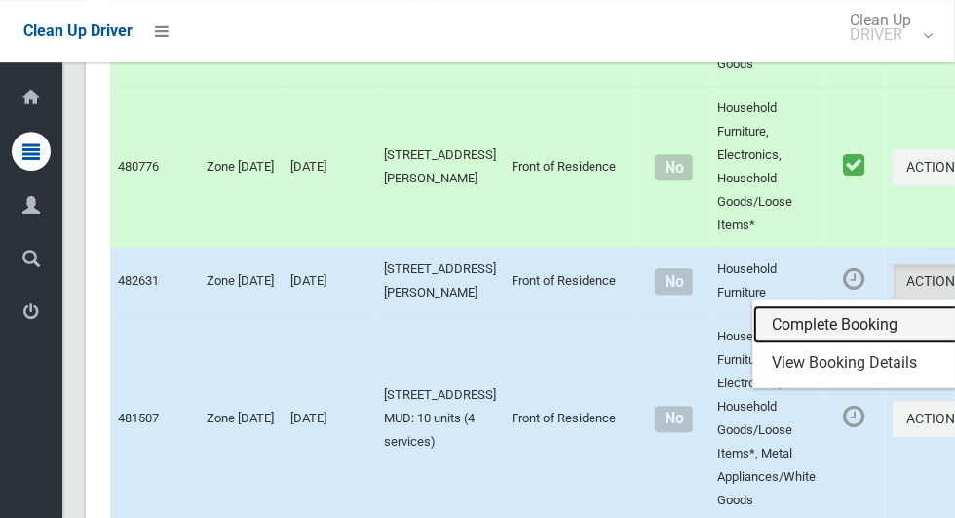
click at [858, 344] on link "Complete Booking" at bounding box center [869, 324] width 232 height 39
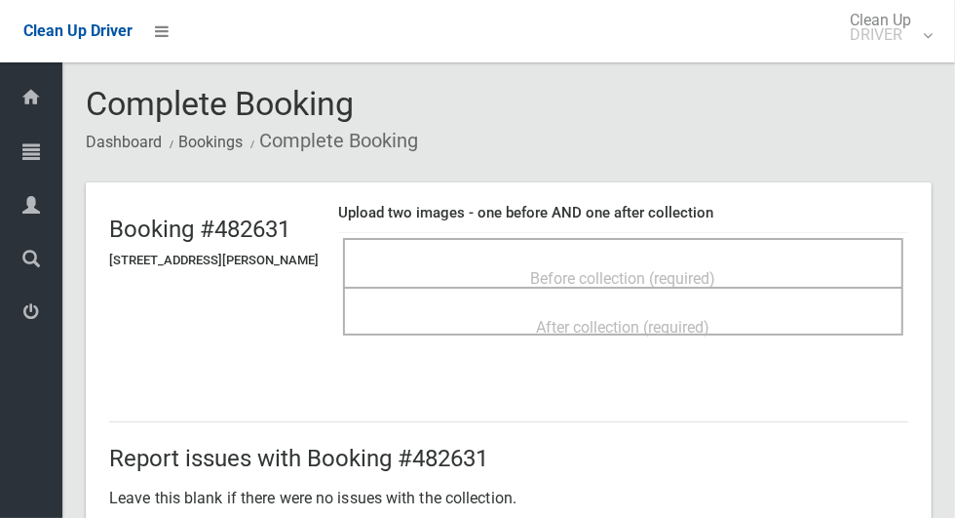
click at [742, 289] on div "After collection (required)" at bounding box center [623, 311] width 560 height 49
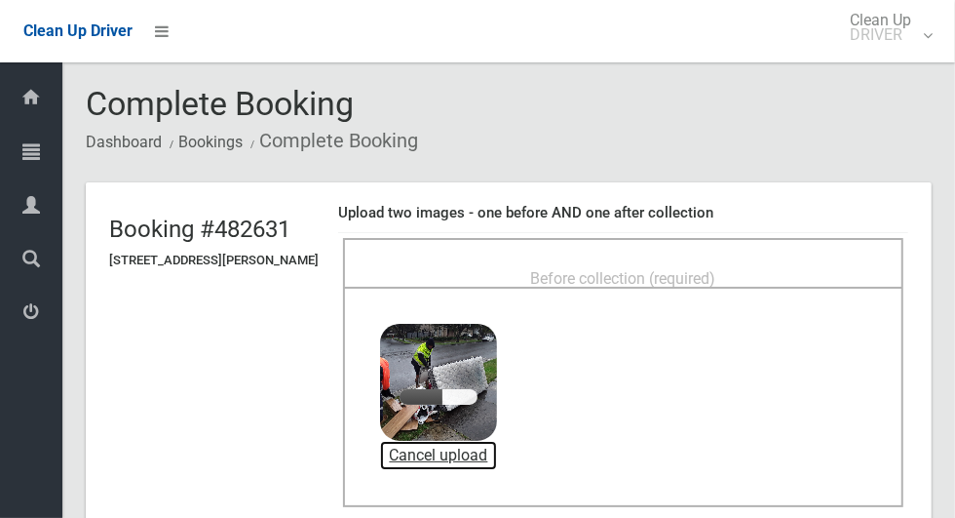
click at [456, 462] on link "Cancel upload" at bounding box center [438, 455] width 117 height 29
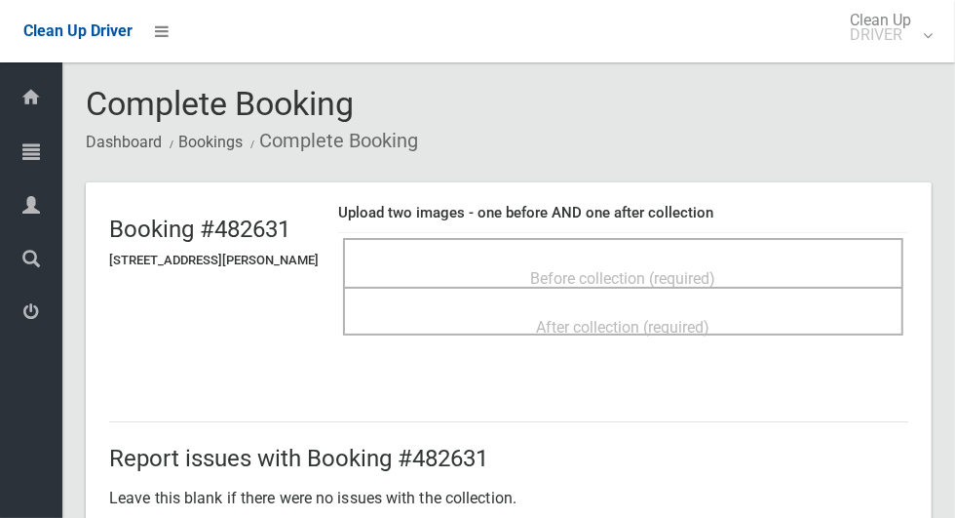
click at [655, 282] on span "Before collection (required)" at bounding box center [623, 278] width 185 height 19
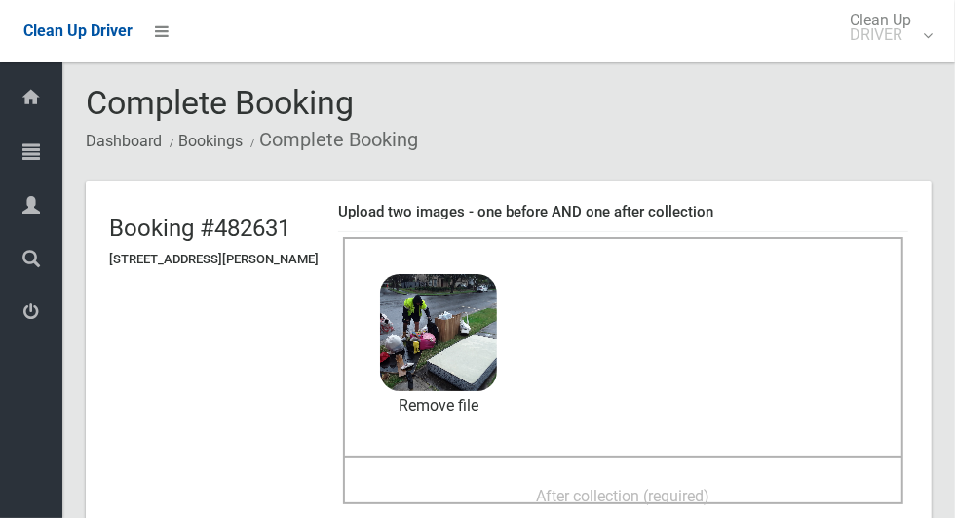
scroll to position [37, 0]
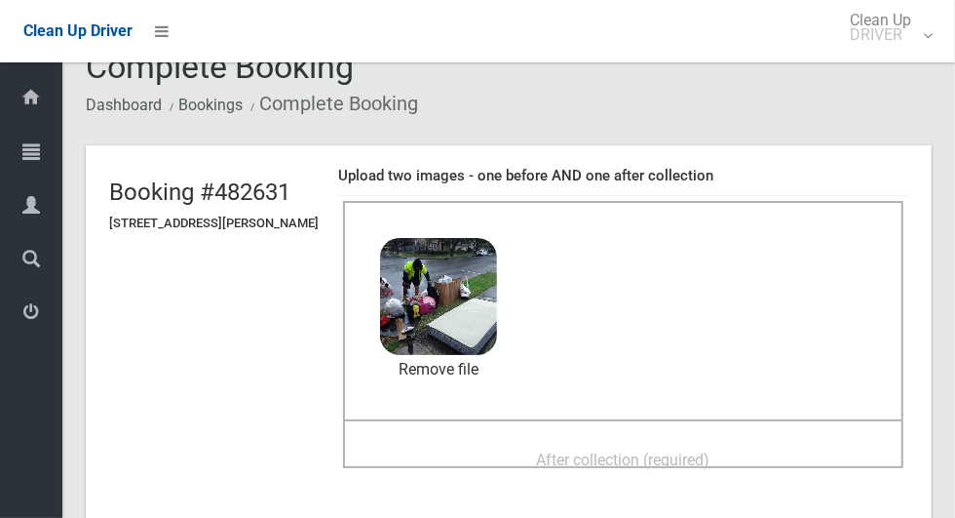
click at [751, 457] on div "After collection (required)" at bounding box center [624, 459] width 518 height 36
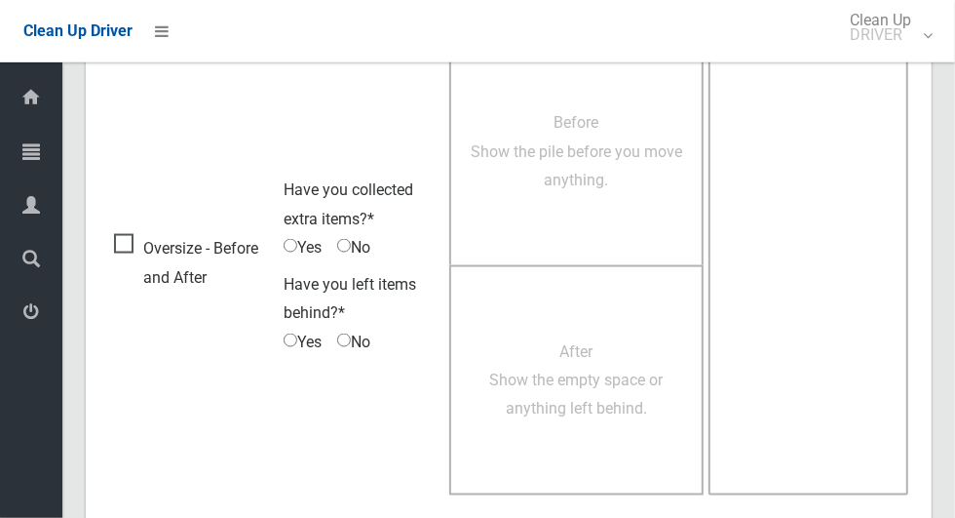
scroll to position [1595, 0]
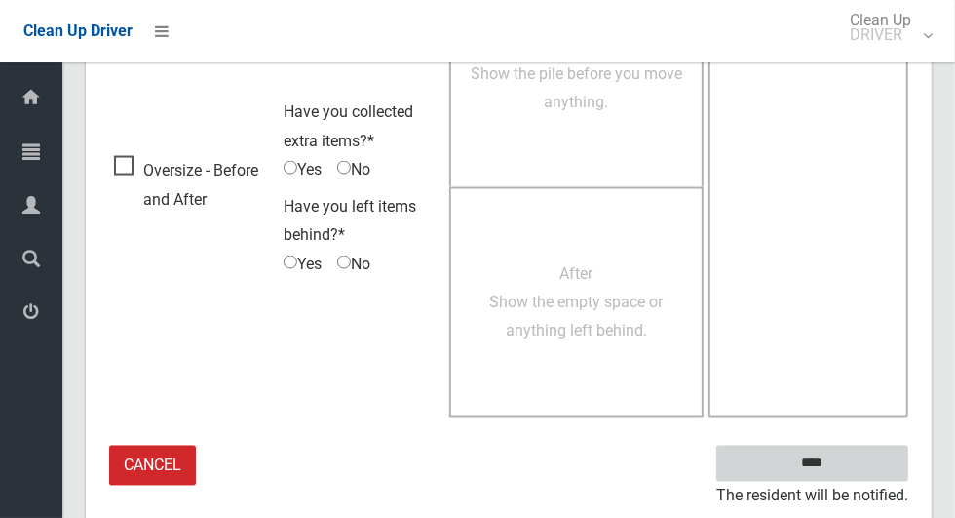
click at [870, 467] on input "****" at bounding box center [812, 463] width 192 height 36
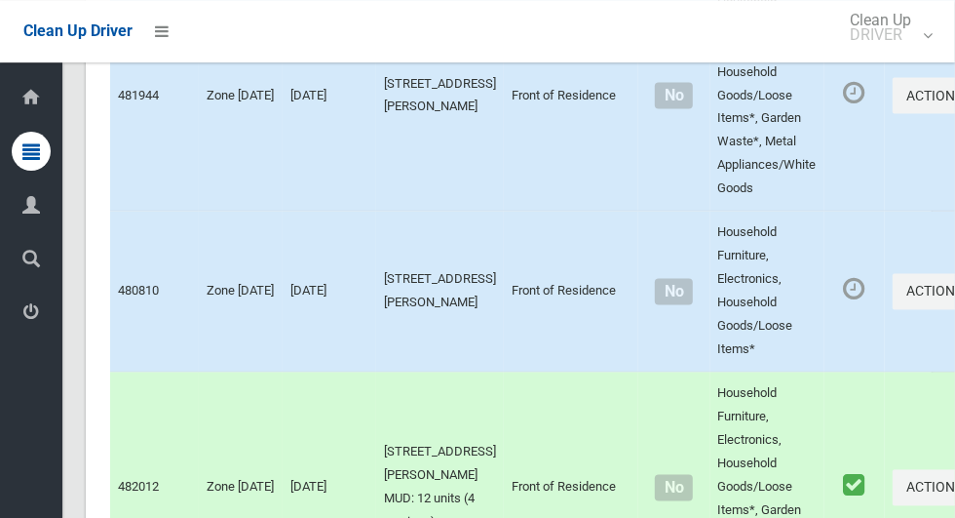
scroll to position [5632, 0]
click at [148, 176] on td "481944" at bounding box center [154, 95] width 89 height 231
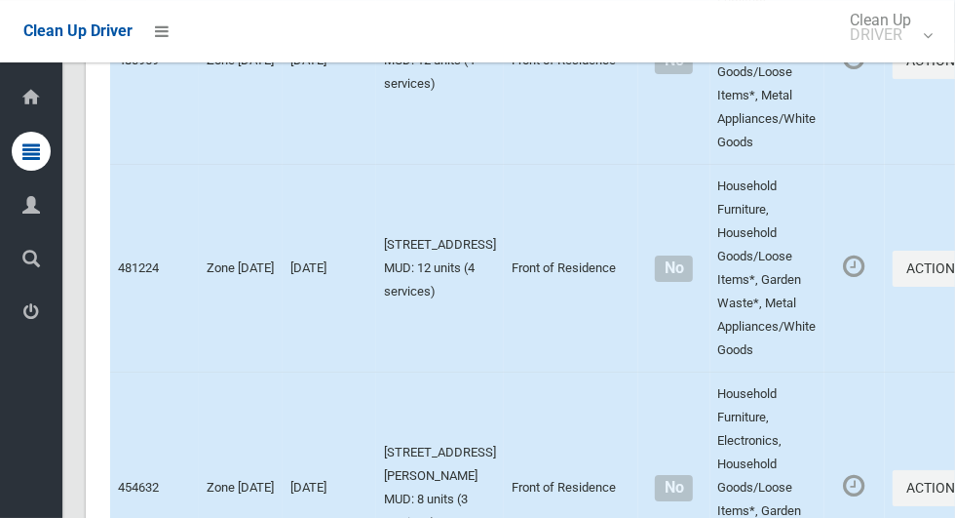
scroll to position [7362, 0]
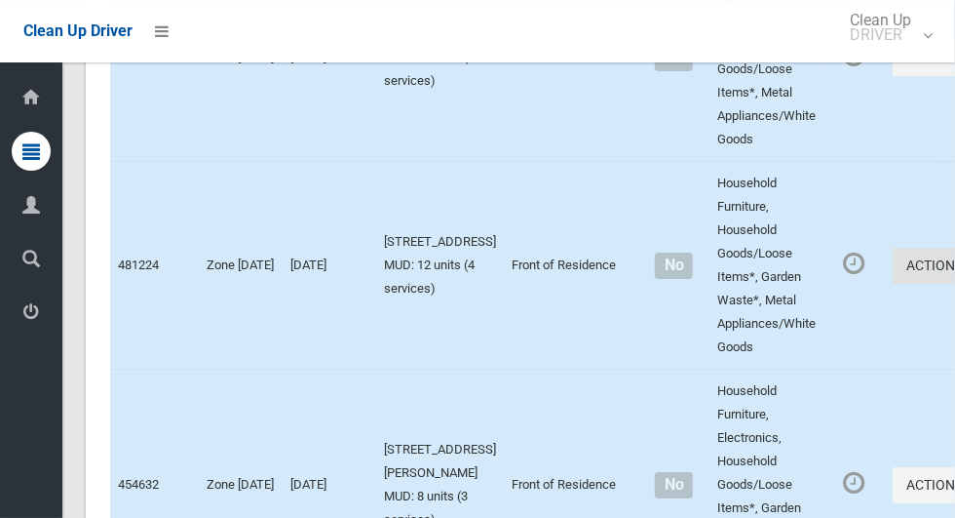
click at [894, 284] on button "Actions" at bounding box center [940, 266] width 94 height 36
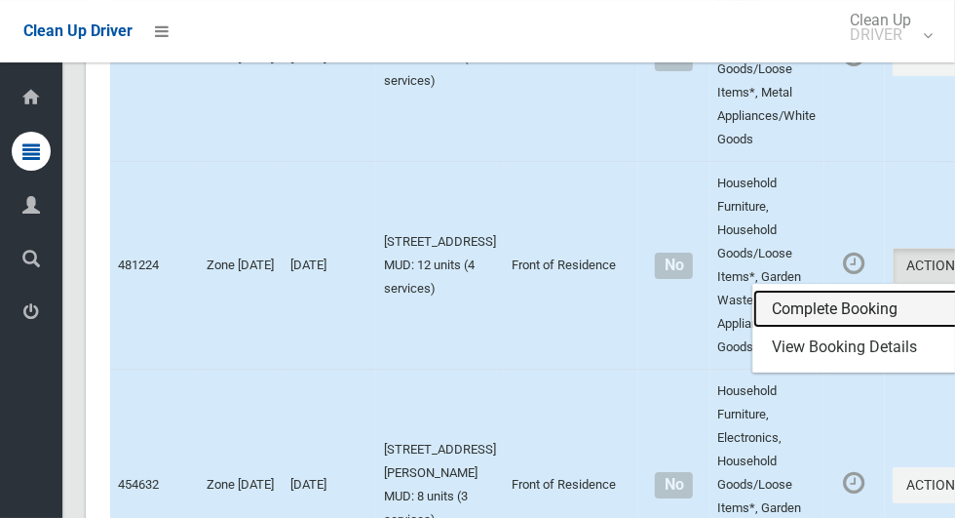
click at [854, 328] on link "Complete Booking" at bounding box center [869, 308] width 232 height 39
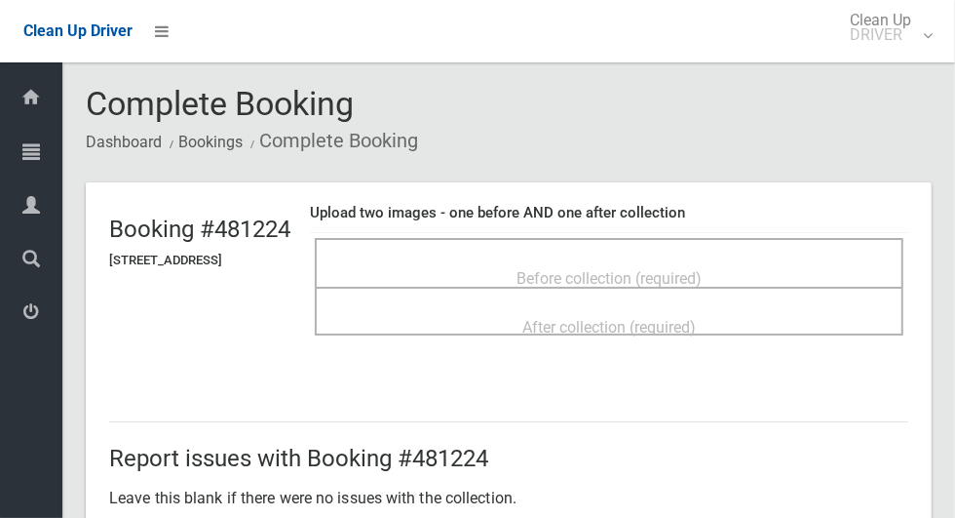
click at [760, 291] on div "After collection (required)" at bounding box center [609, 311] width 589 height 49
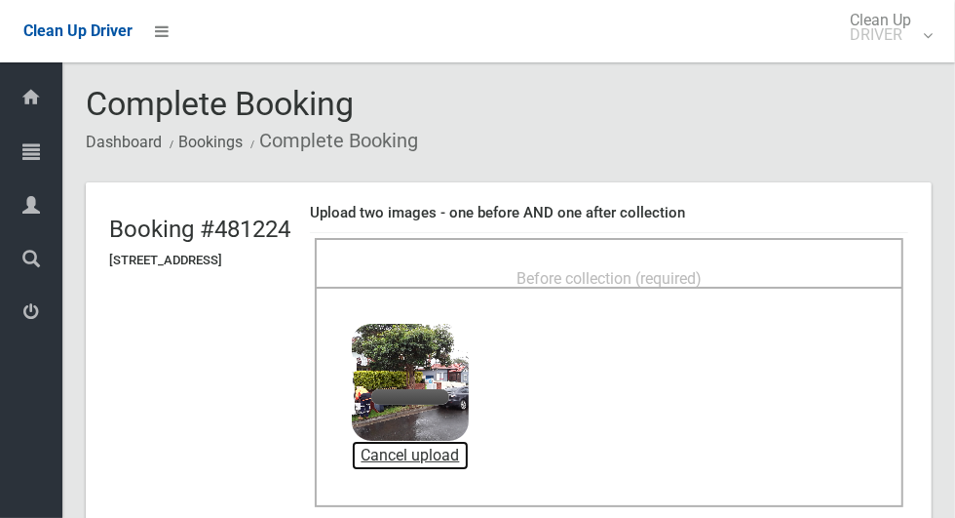
click at [469, 464] on link "Cancel upload" at bounding box center [410, 455] width 117 height 29
click at [469, 456] on link "Remove file" at bounding box center [410, 455] width 117 height 29
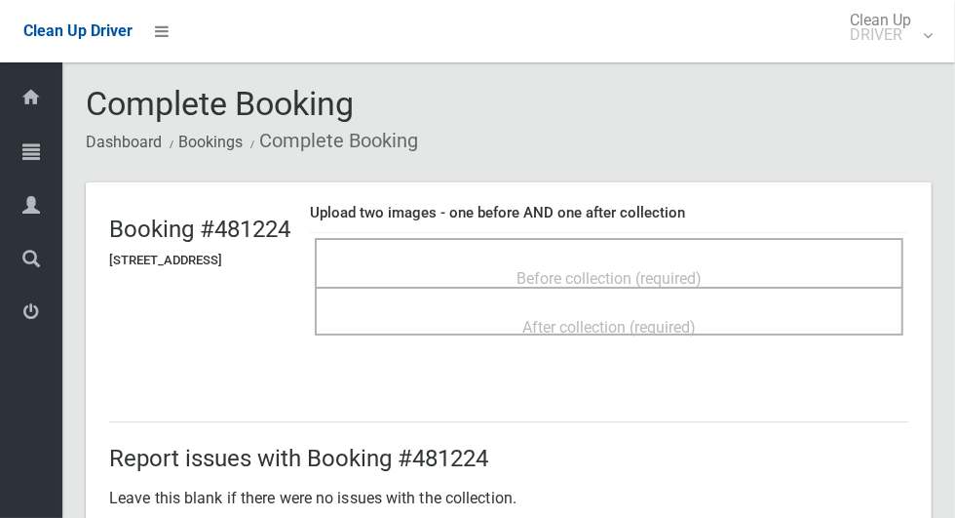
click at [666, 269] on span "Before collection (required)" at bounding box center [609, 278] width 185 height 19
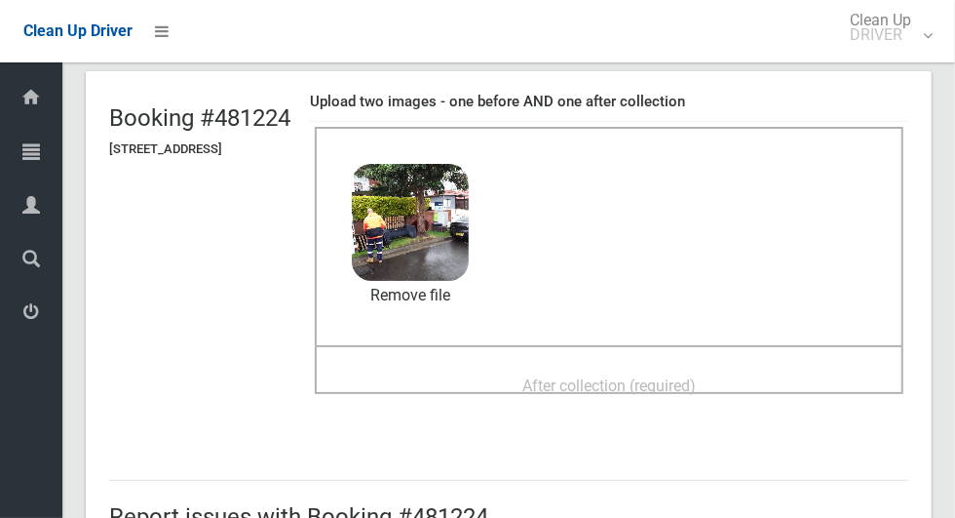
scroll to position [111, 0]
click at [757, 368] on div "After collection (required)" at bounding box center [609, 384] width 546 height 36
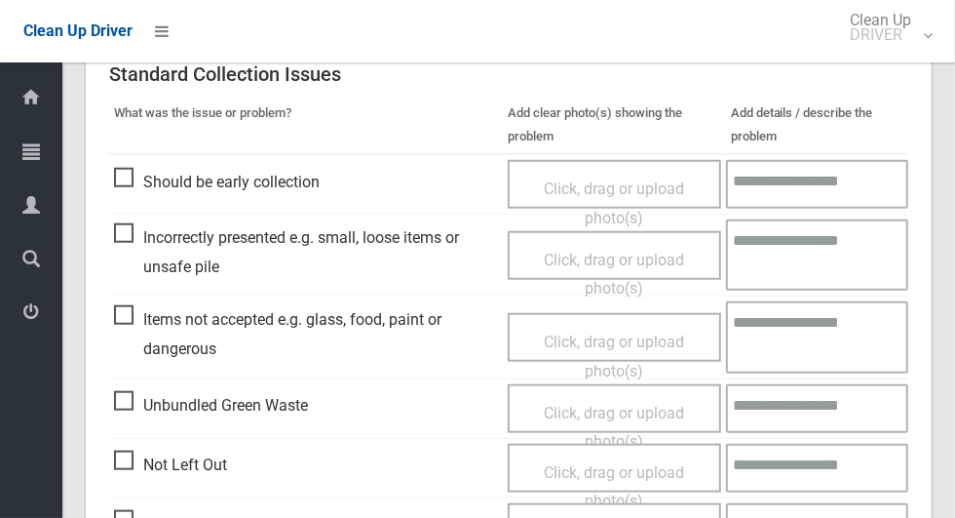
scroll to position [1007, 0]
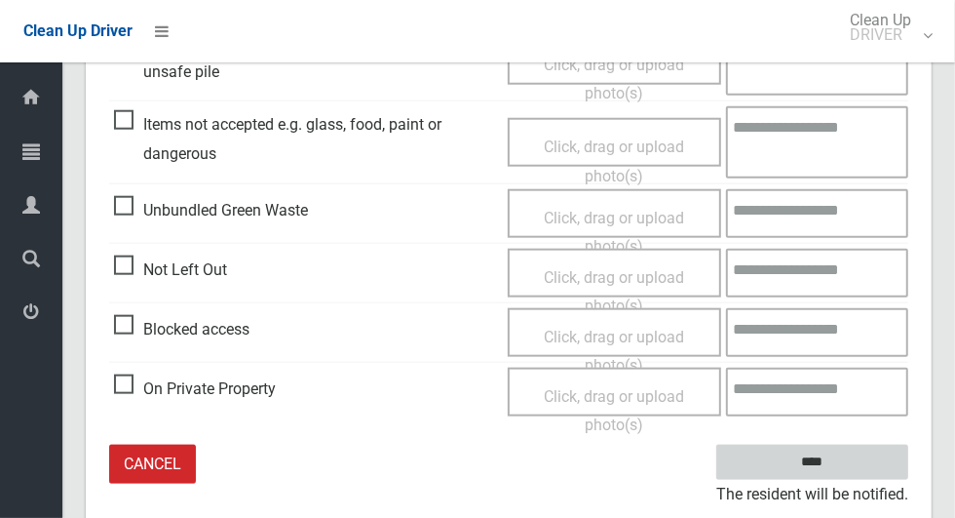
click at [886, 461] on input "****" at bounding box center [812, 462] width 192 height 36
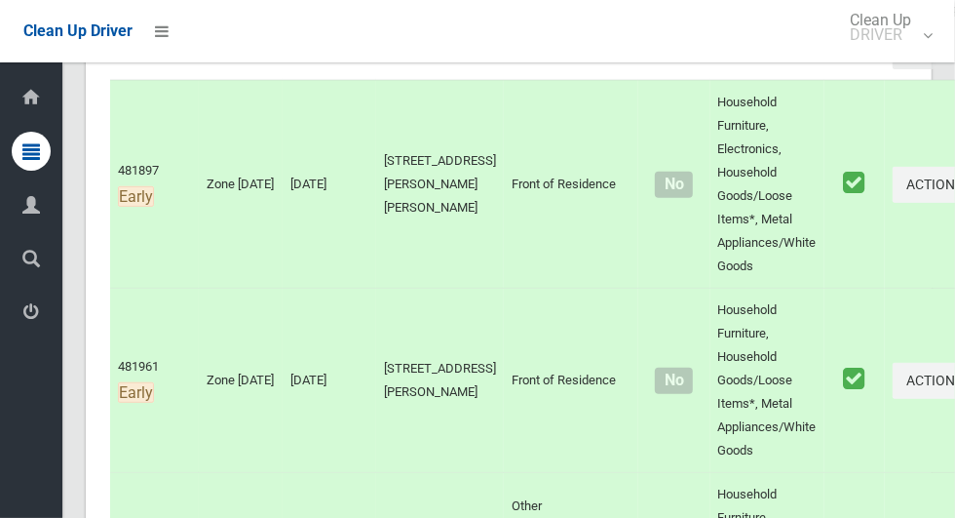
click at [907, 100] on td "Actions Unmark as Collected View Booking Details" at bounding box center [940, 184] width 110 height 209
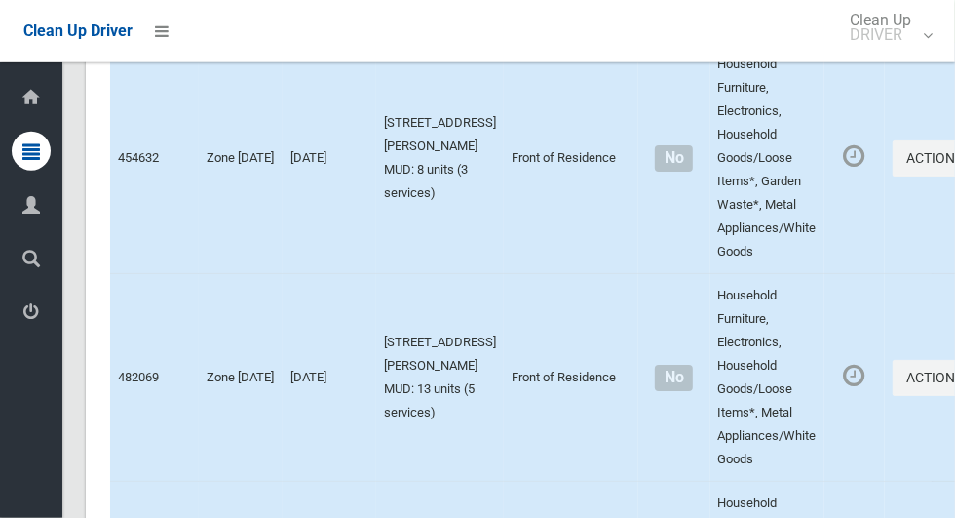
scroll to position [7690, 0]
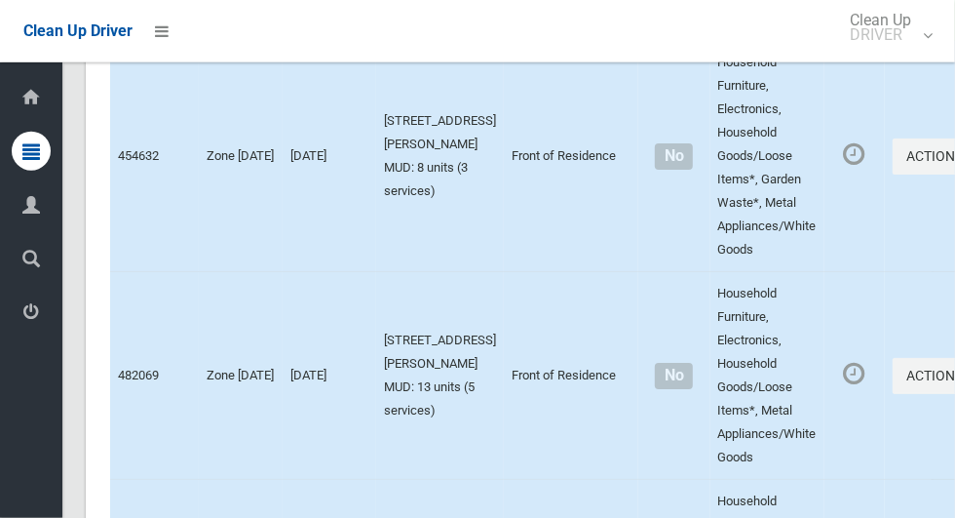
click at [885, 156] on td "Actions Complete Booking View Booking Details" at bounding box center [940, 156] width 110 height 231
click at [894, 174] on button "Actions" at bounding box center [940, 156] width 94 height 36
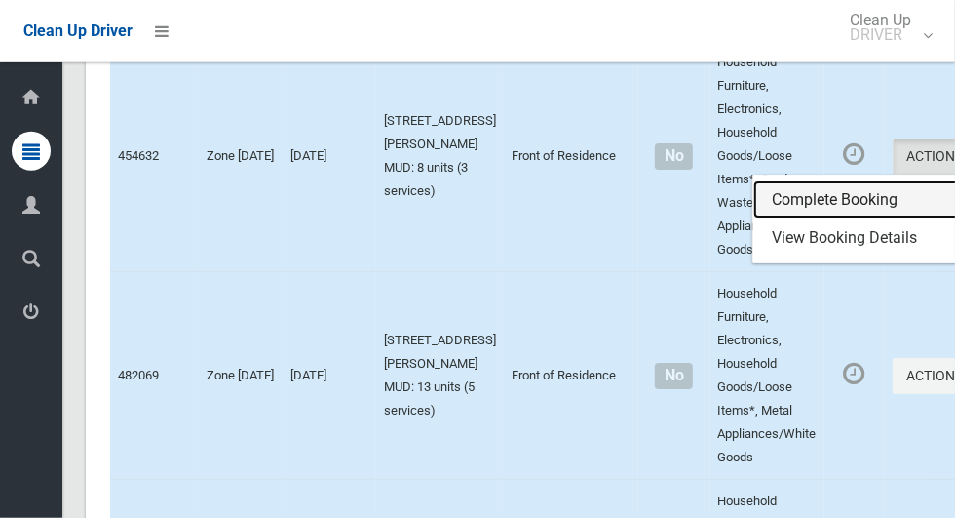
click at [808, 219] on link "Complete Booking" at bounding box center [869, 199] width 232 height 39
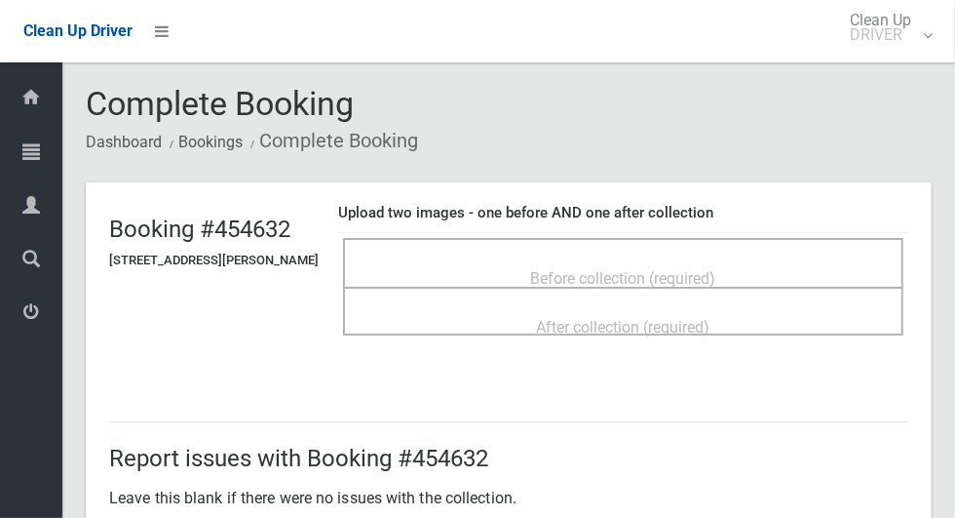
click at [784, 246] on div "Before collection (required)" at bounding box center [623, 262] width 560 height 49
click at [614, 271] on span "Before collection (required)" at bounding box center [623, 278] width 185 height 19
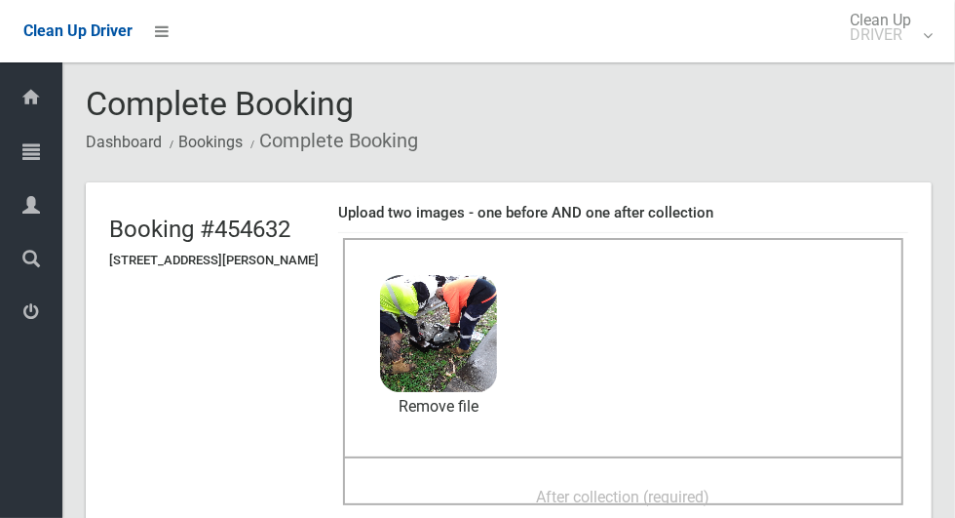
click at [645, 505] on span "After collection (required)" at bounding box center [623, 496] width 173 height 19
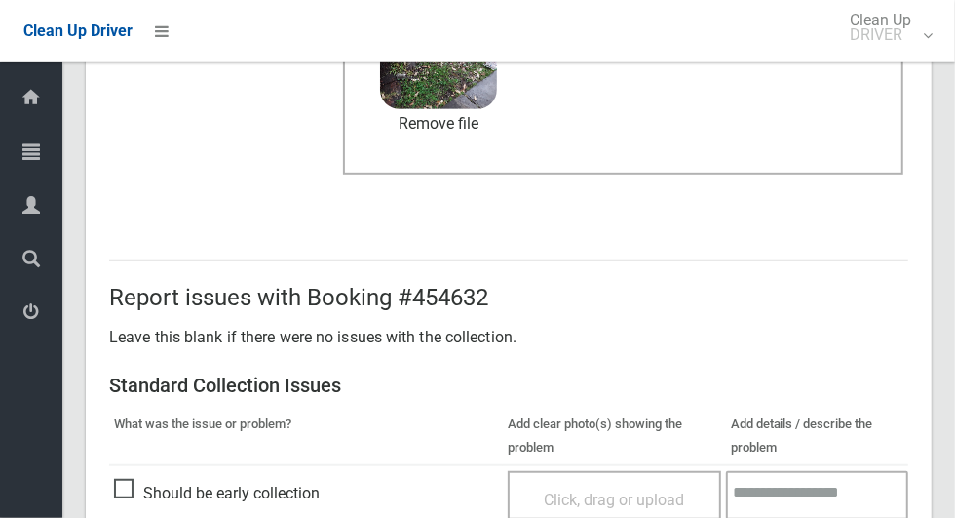
scroll to position [1007, 0]
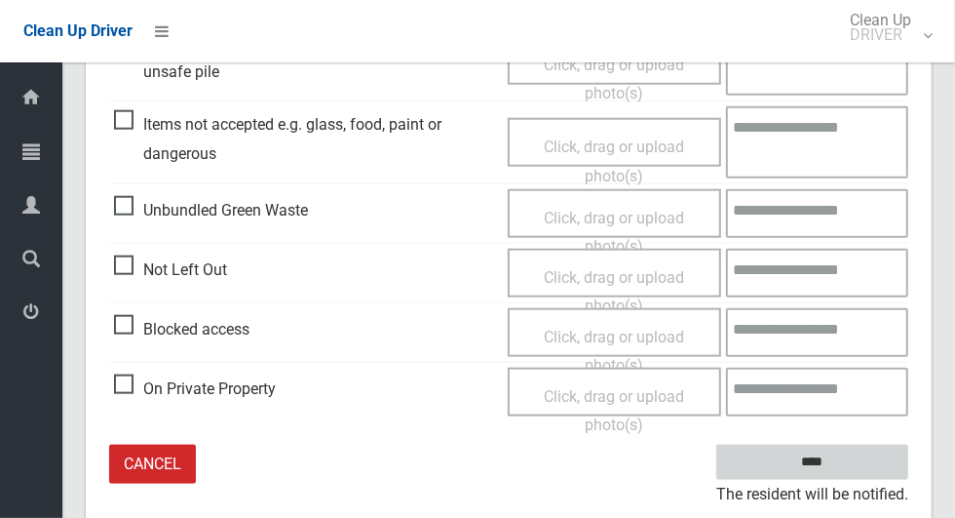
click at [881, 462] on input "****" at bounding box center [812, 462] width 192 height 36
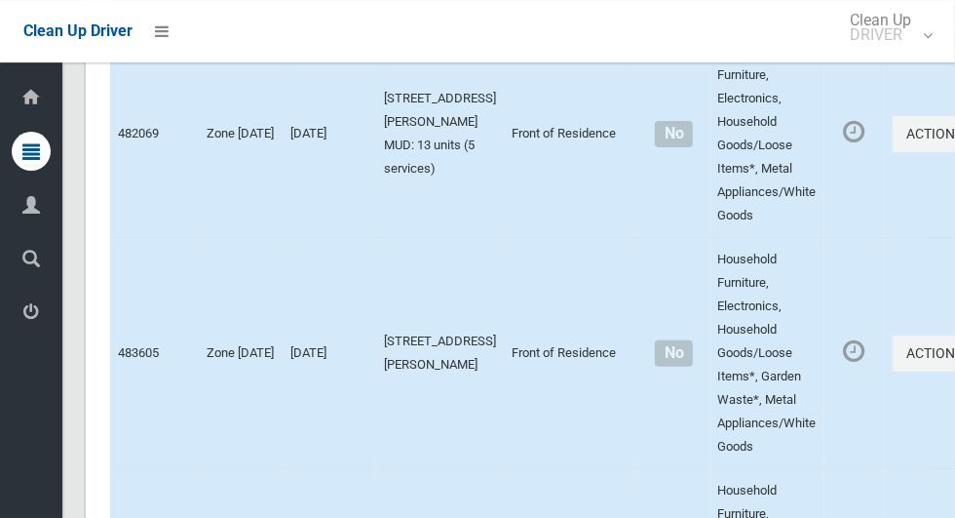
scroll to position [7930, 0]
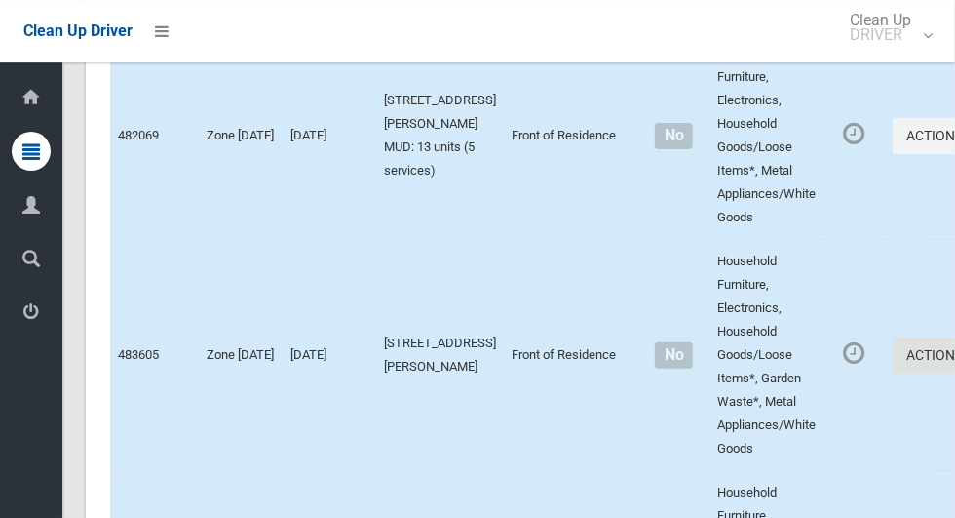
click at [893, 373] on button "Actions" at bounding box center [940, 355] width 94 height 36
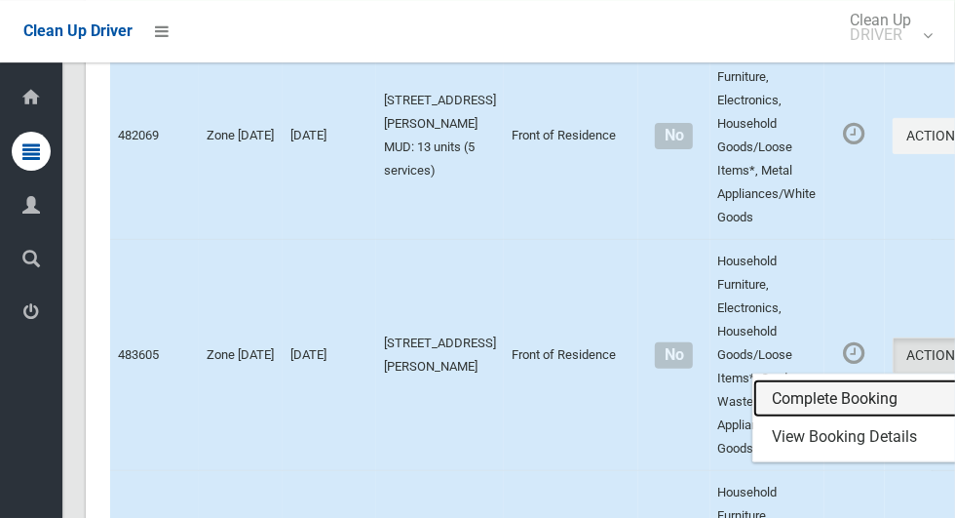
click at [856, 418] on link "Complete Booking" at bounding box center [869, 398] width 232 height 39
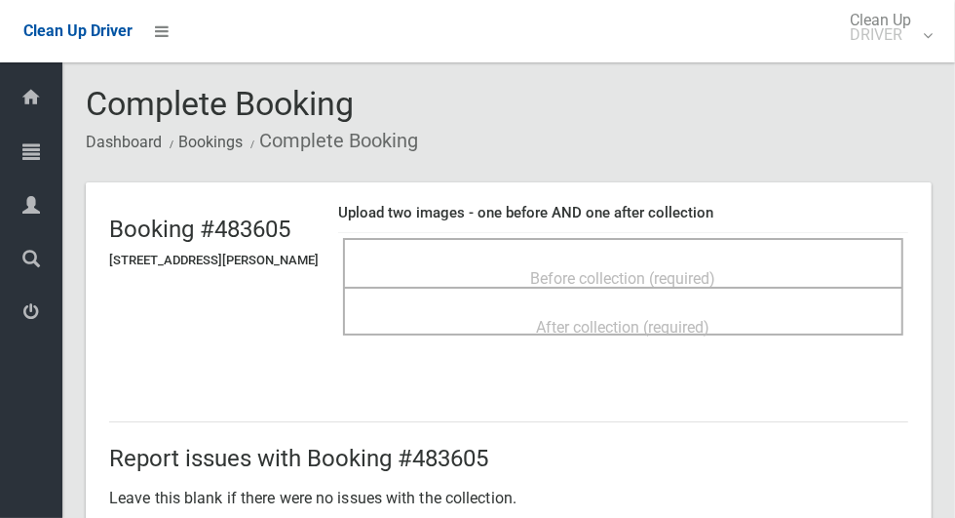
click at [791, 275] on div "Before collection (required)" at bounding box center [624, 277] width 518 height 36
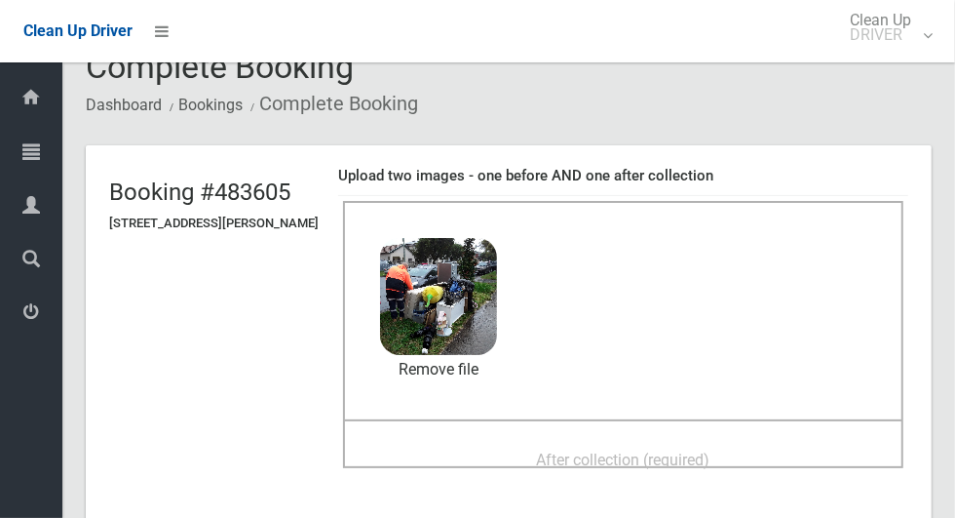
scroll to position [94, 0]
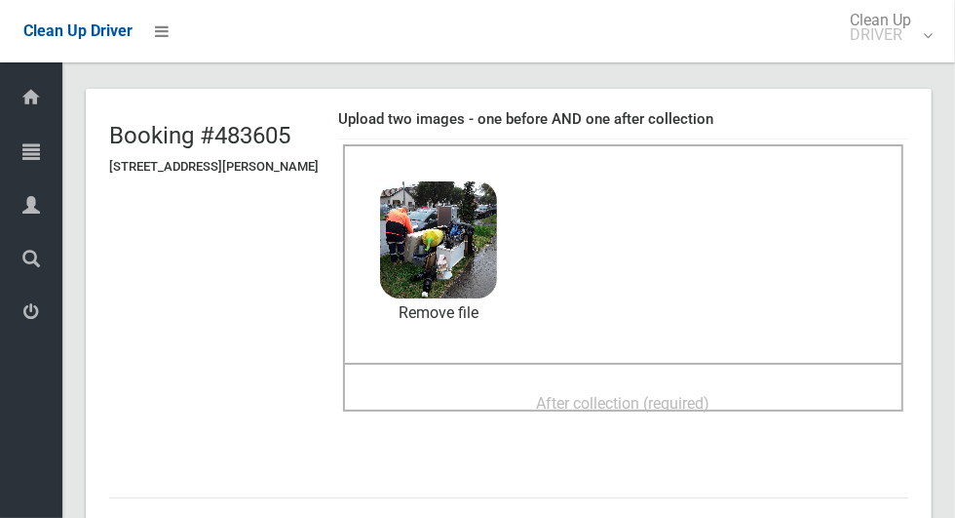
click at [711, 401] on span "After collection (required)" at bounding box center [623, 403] width 173 height 19
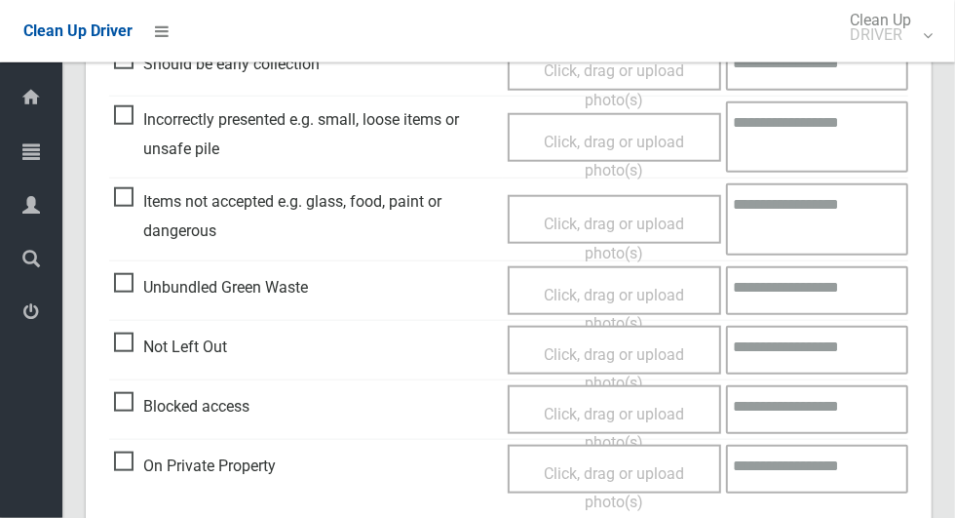
scroll to position [1595, 0]
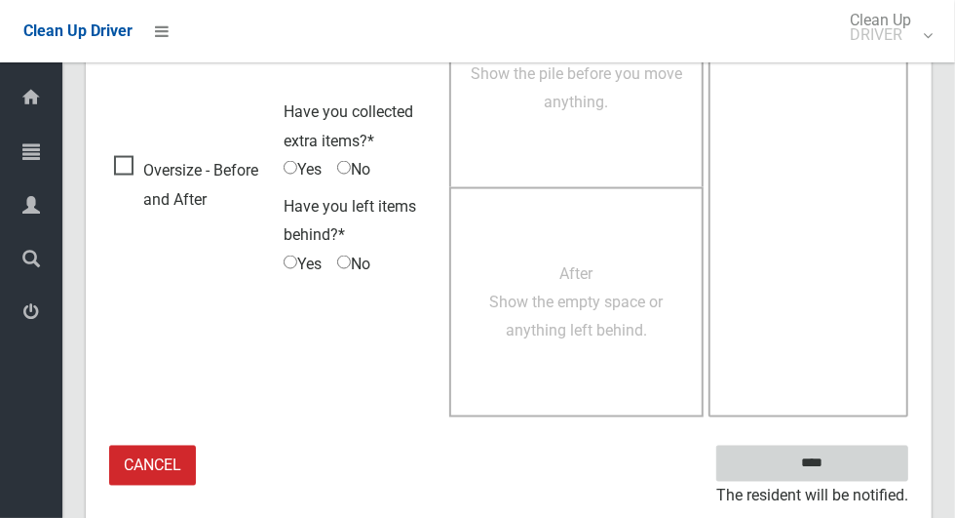
click at [846, 467] on input "****" at bounding box center [812, 463] width 192 height 36
